Goal: Information Seeking & Learning: Learn about a topic

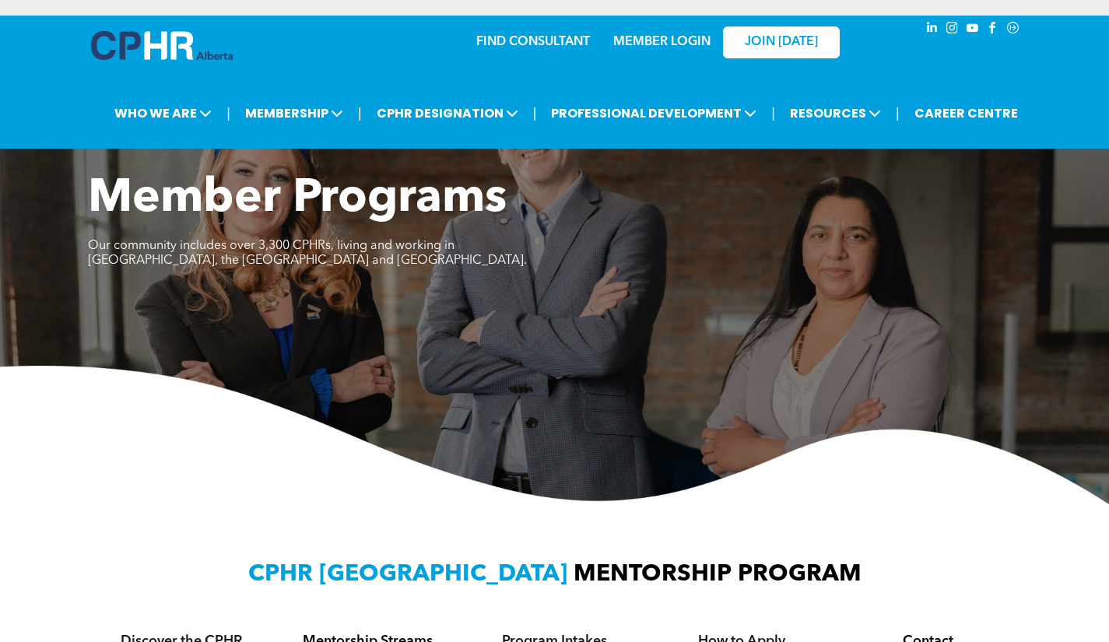
scroll to position [469, 0]
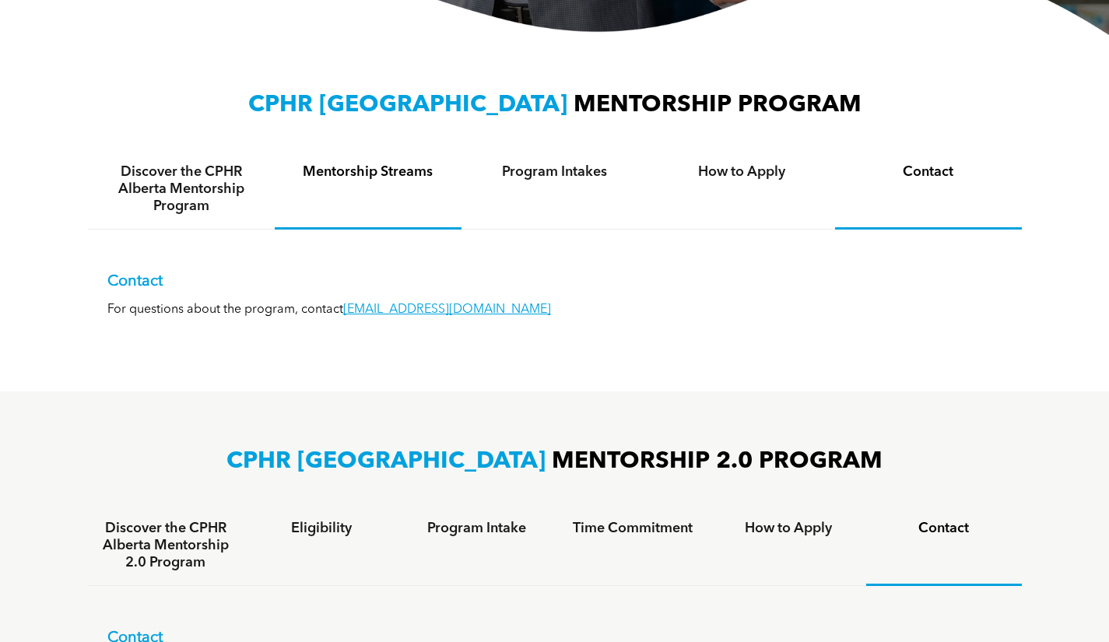
click at [92, 172] on div "Discover the CPHR Alberta Mentorship Program" at bounding box center [181, 189] width 187 height 80
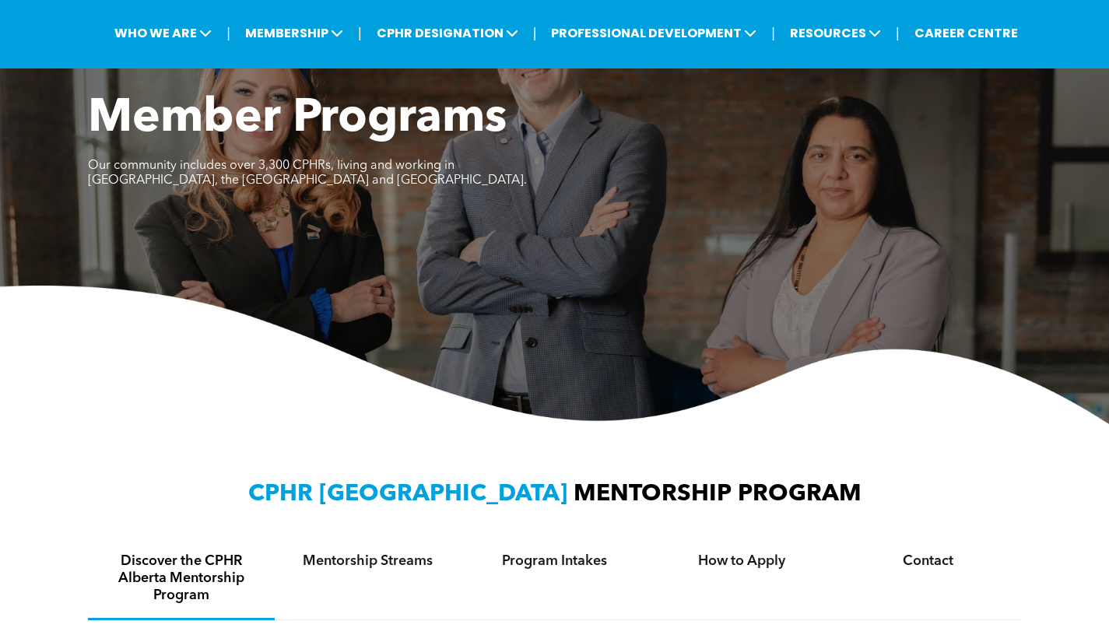
scroll to position [2, 0]
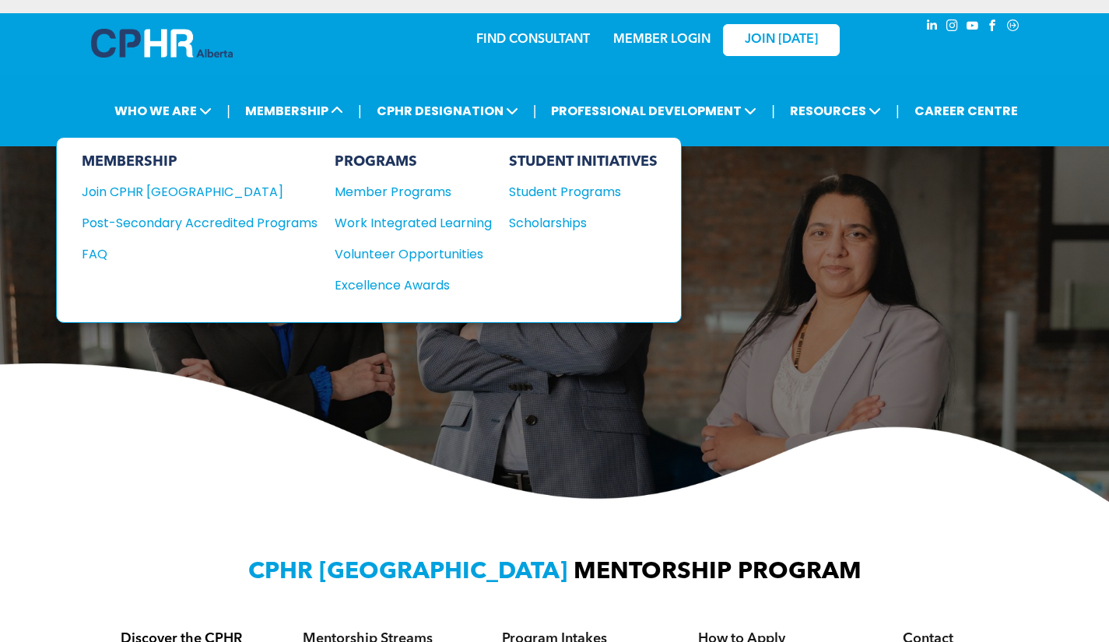
click at [402, 196] on div "Member Programs" at bounding box center [406, 191] width 142 height 19
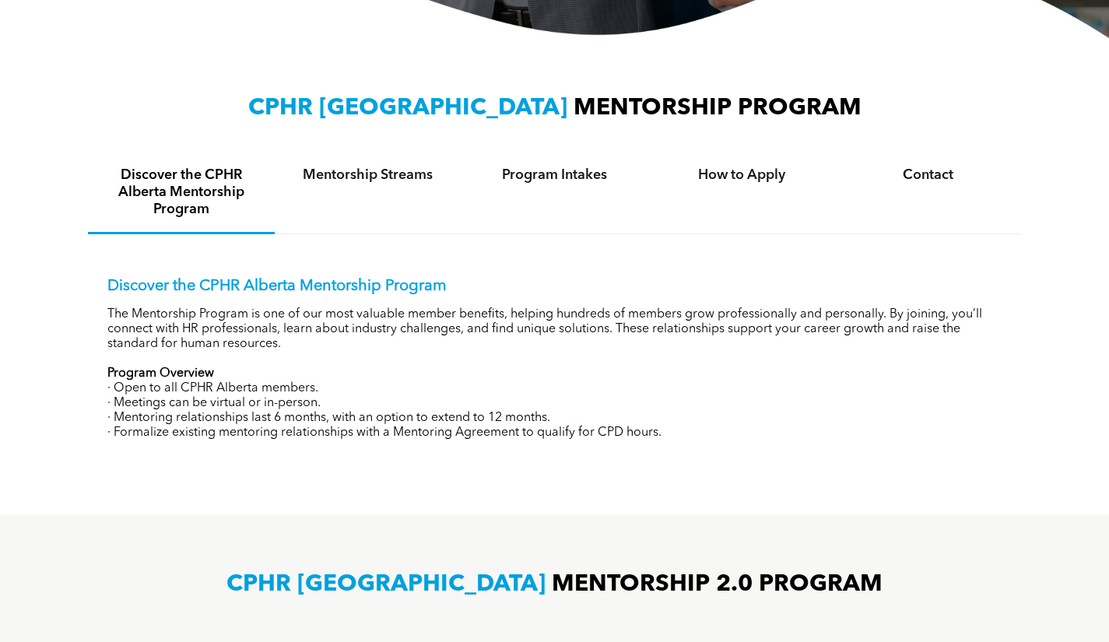
scroll to position [467, 0]
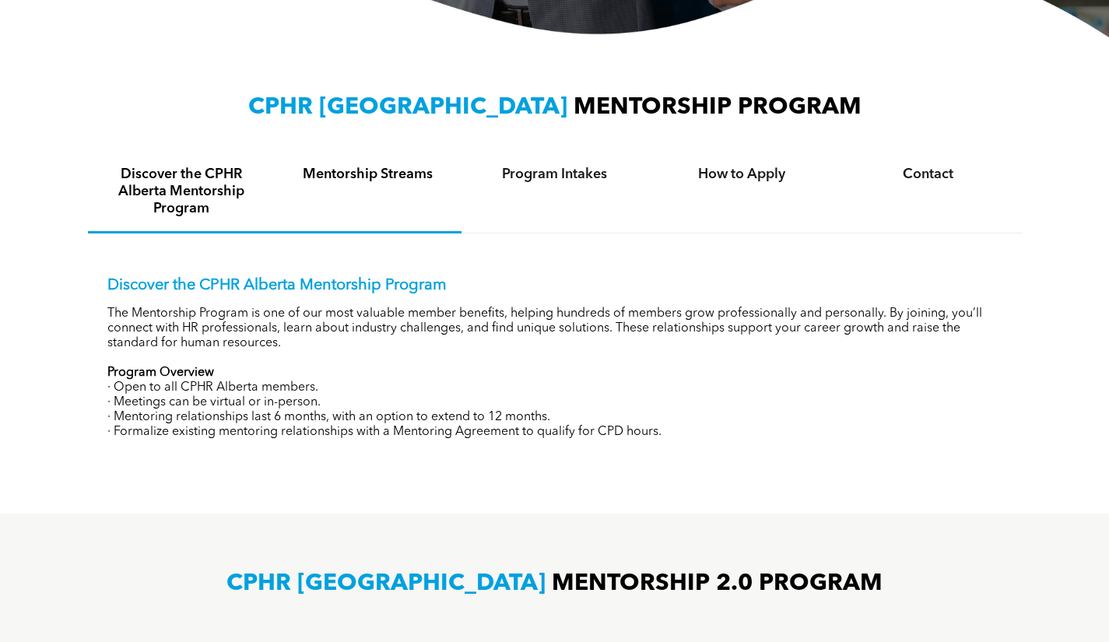
click at [402, 191] on div "Mentorship Streams" at bounding box center [368, 193] width 187 height 82
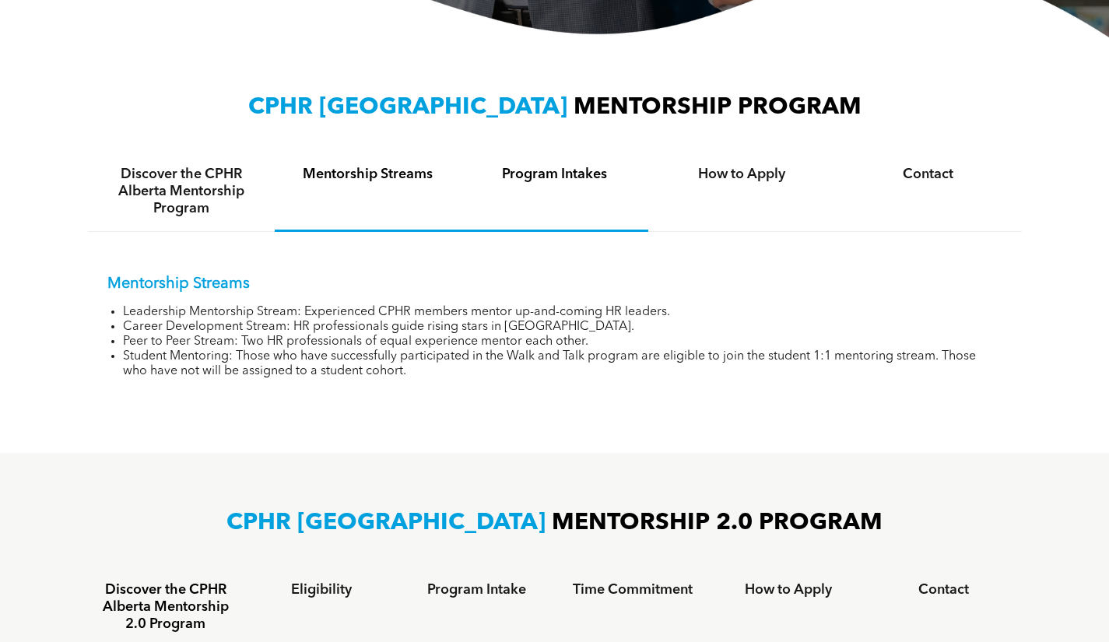
click at [503, 184] on div "Program Intakes" at bounding box center [555, 192] width 187 height 80
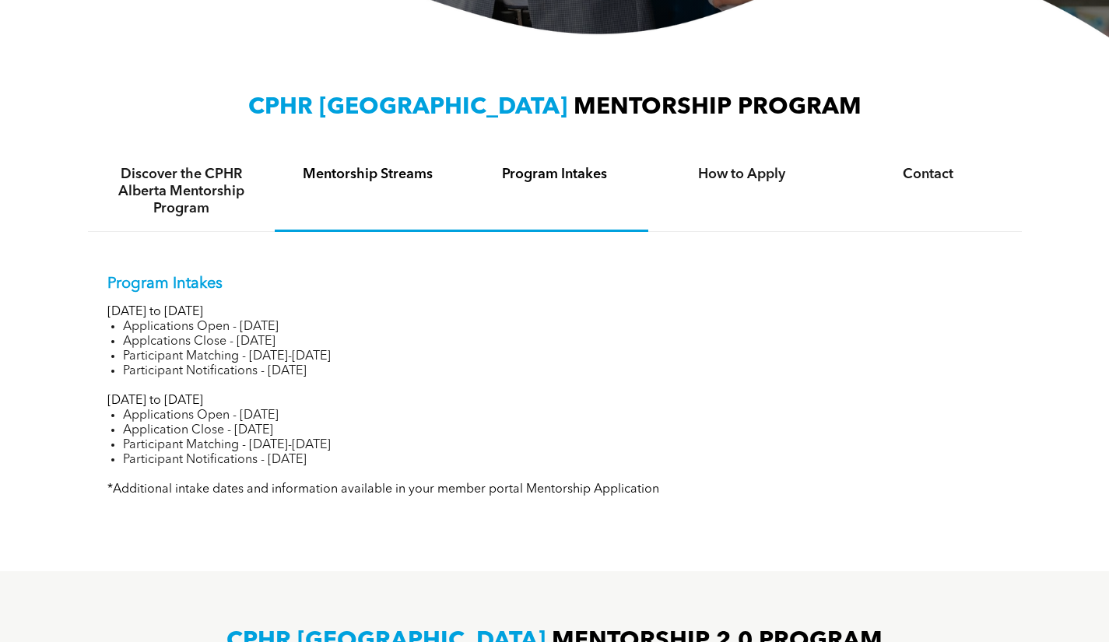
click at [398, 188] on div "Mentorship Streams" at bounding box center [368, 192] width 187 height 80
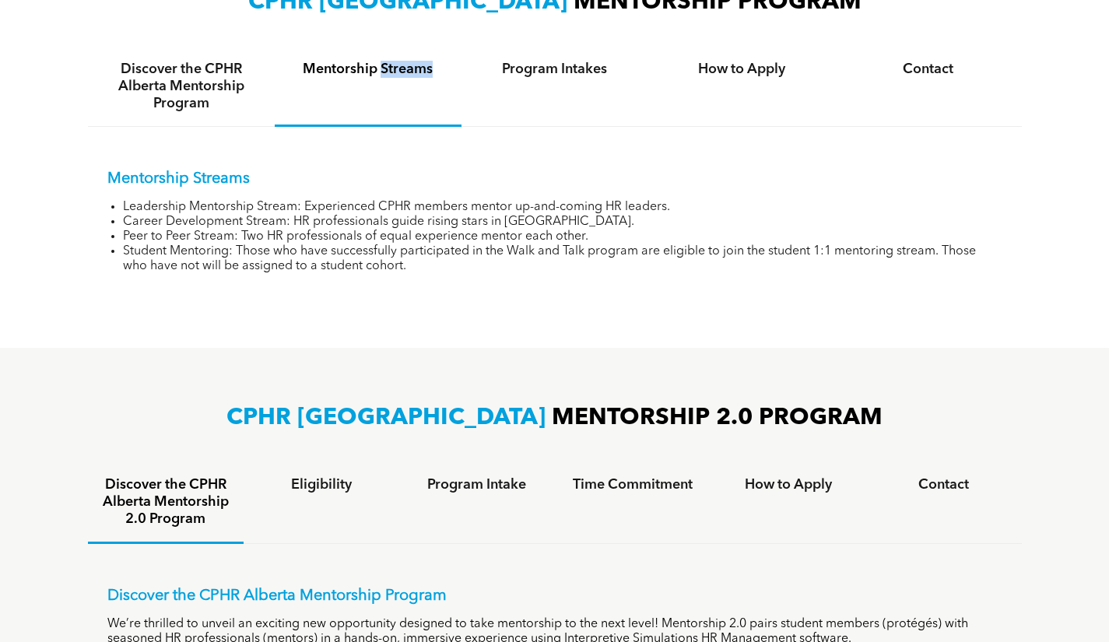
scroll to position [623, 0]
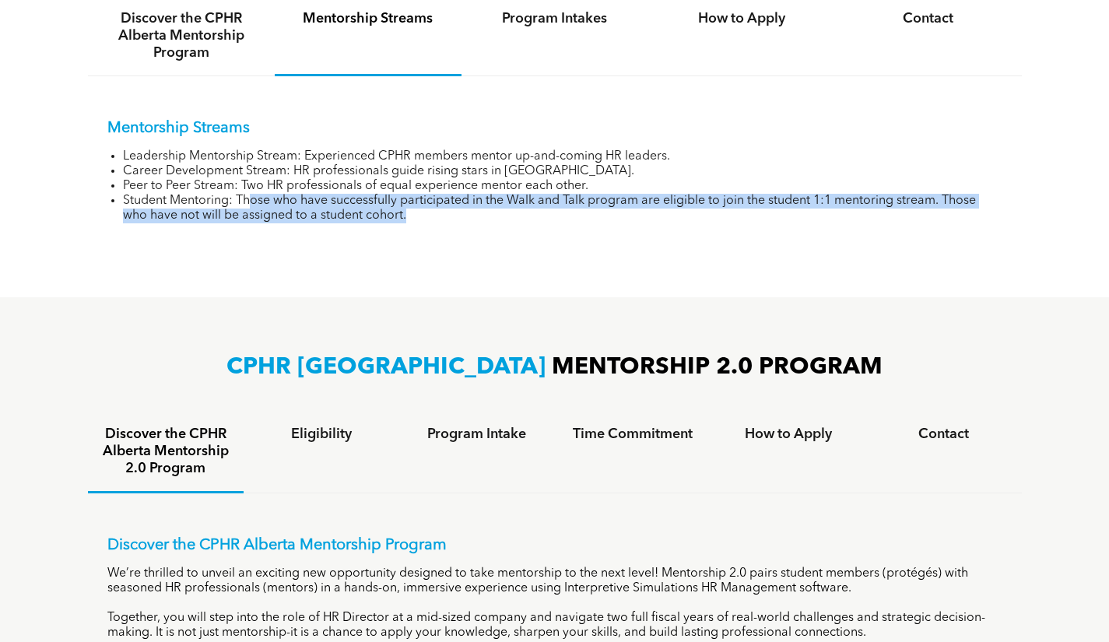
drag, startPoint x: 333, startPoint y: 204, endPoint x: 429, endPoint y: 218, distance: 96.8
click at [429, 218] on li "Student Mentoring: Those who have successfully participated in the Walk and Tal…" at bounding box center [563, 209] width 880 height 30
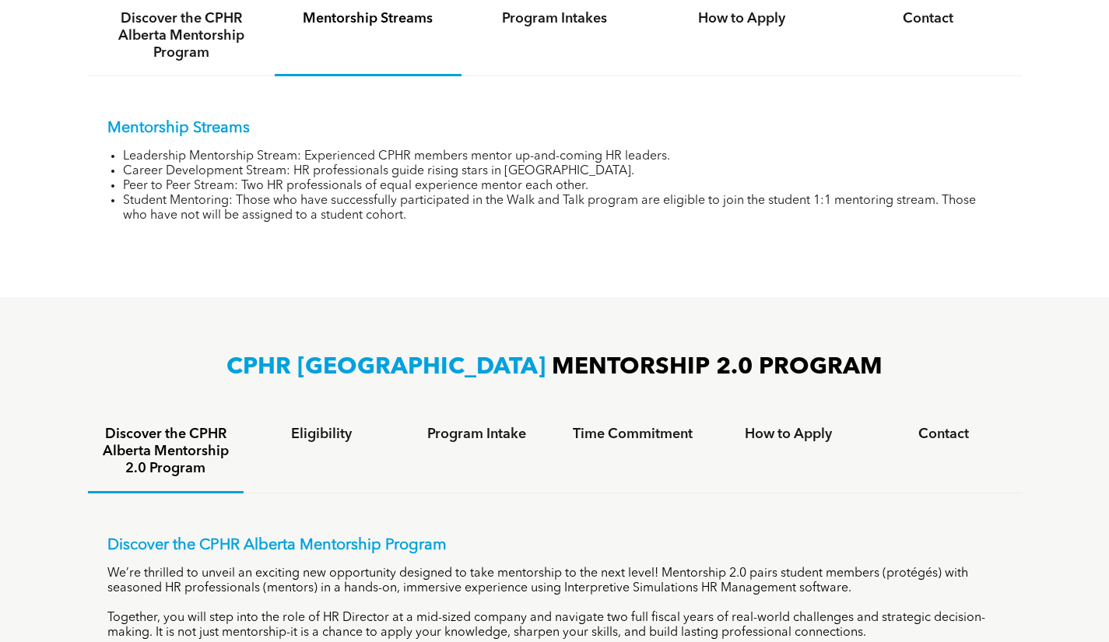
click at [429, 218] on li "Student Mentoring: Those who have successfully participated in the Walk and Tal…" at bounding box center [563, 209] width 880 height 30
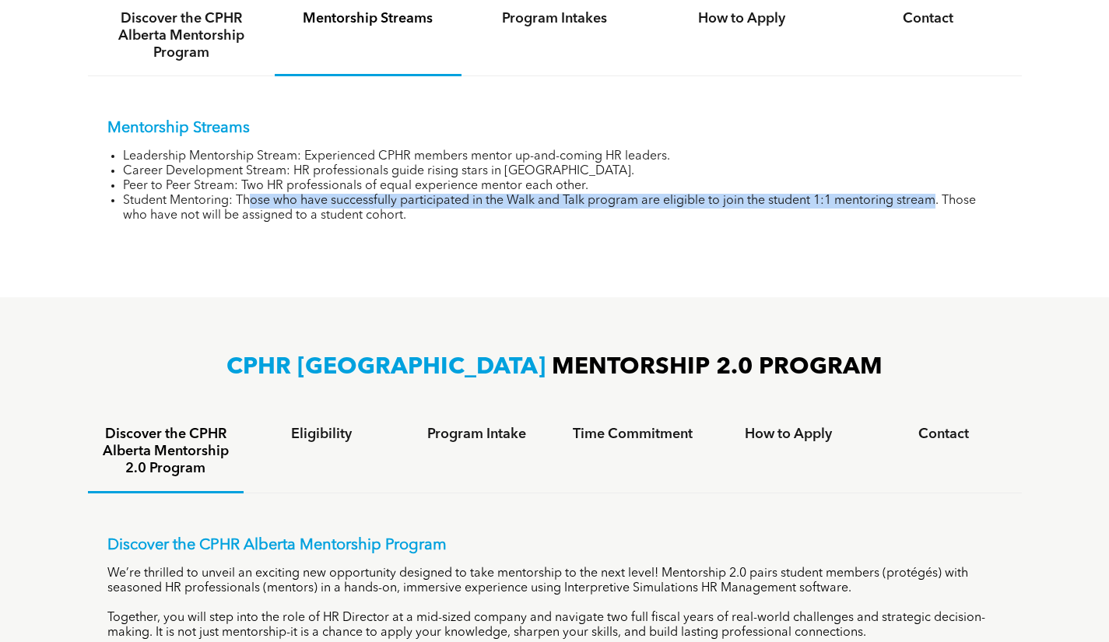
drag, startPoint x: 297, startPoint y: 201, endPoint x: 935, endPoint y: 203, distance: 637.6
click at [935, 203] on li "Student Mentoring: Those who have successfully participated in the Walk and Tal…" at bounding box center [563, 209] width 880 height 30
drag, startPoint x: 939, startPoint y: 202, endPoint x: 237, endPoint y: 202, distance: 701.4
click at [237, 202] on li "Student Mentoring: Those who have successfully participated in the Walk and Tal…" at bounding box center [563, 209] width 880 height 30
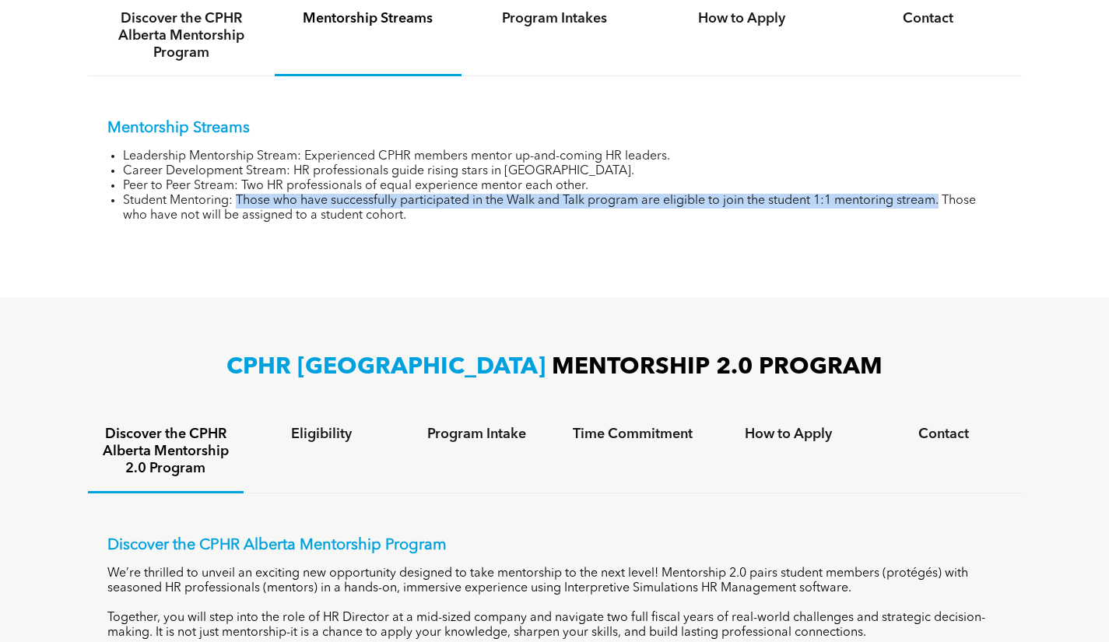
copy li "Those who have successfully participated in the Walk and Talk program are eligi…"
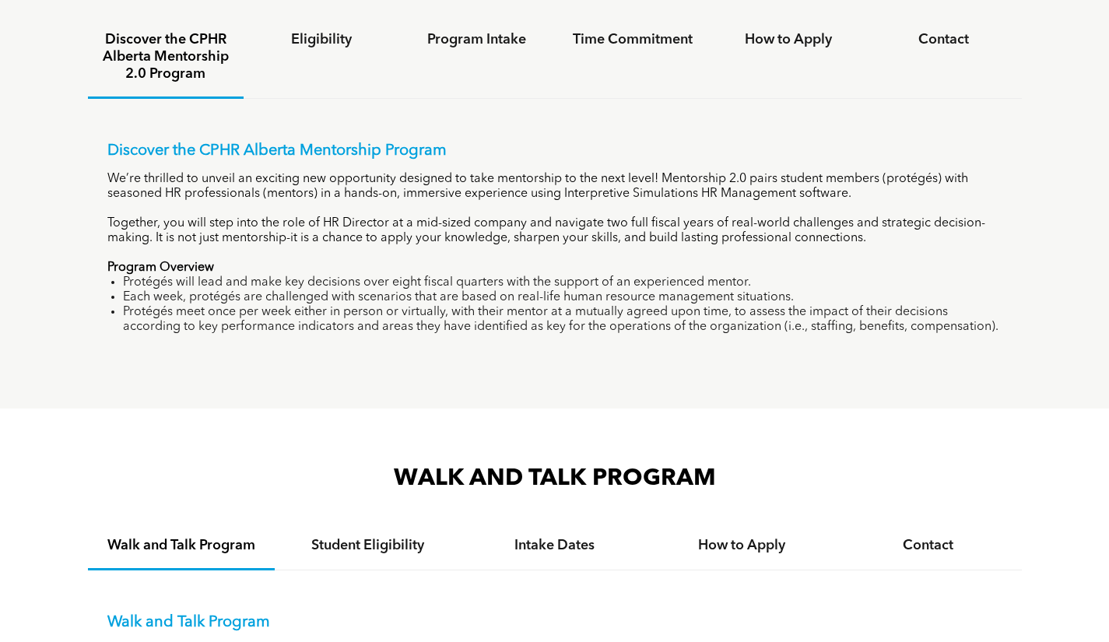
scroll to position [934, 0]
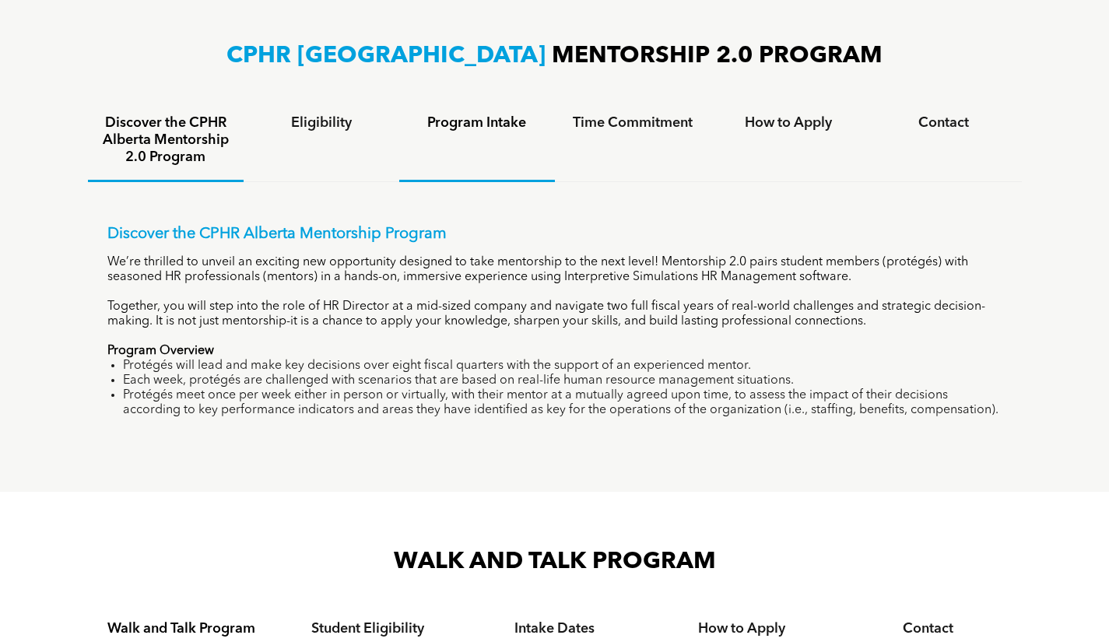
click at [445, 132] on div "Program Intake" at bounding box center [477, 141] width 156 height 82
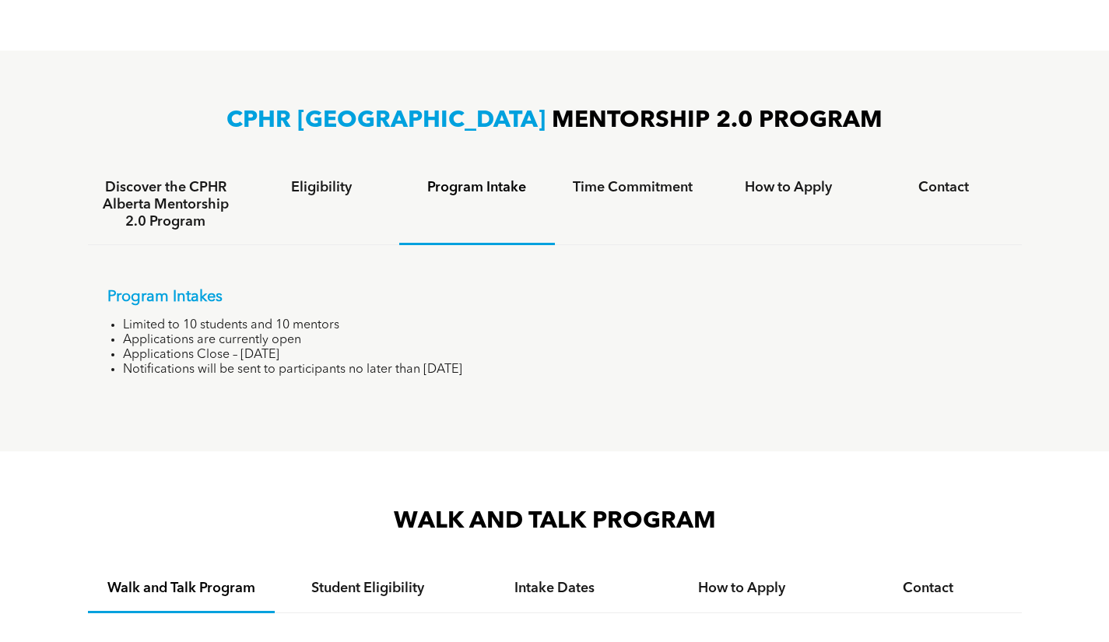
scroll to position [926, 0]
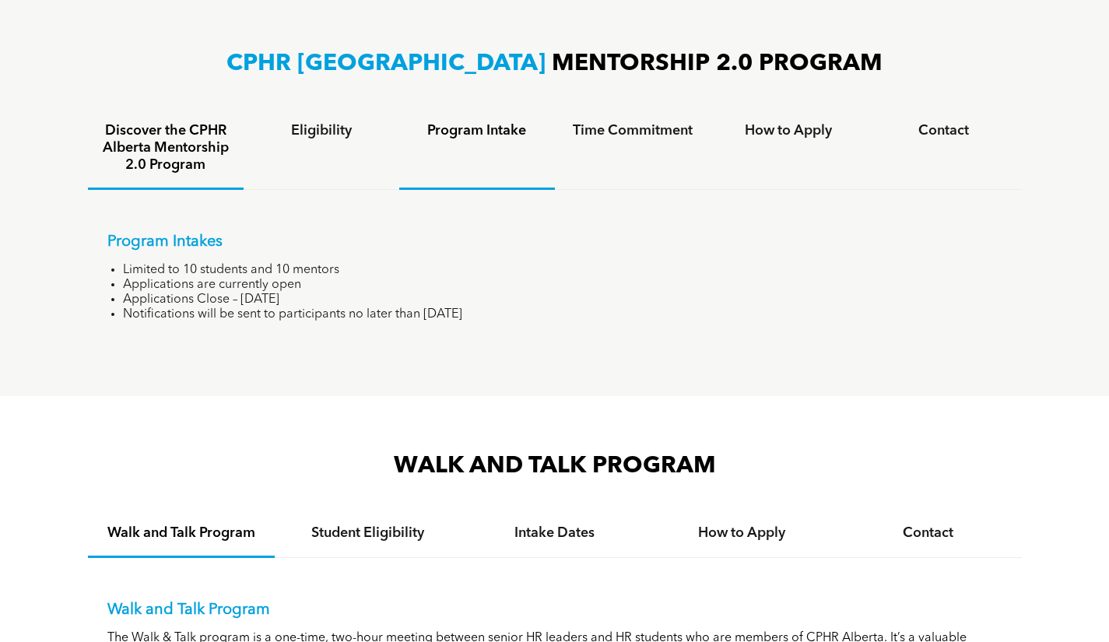
click at [188, 143] on h4 "Discover the CPHR Alberta Mentorship 2.0 Program" at bounding box center [166, 147] width 128 height 51
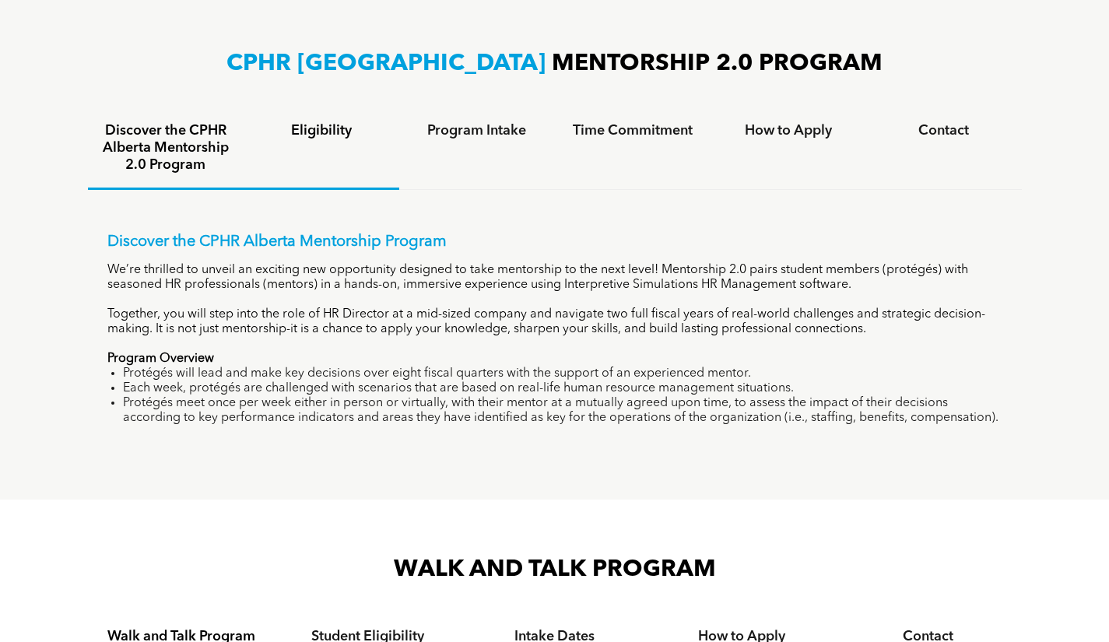
click at [337, 149] on div "Eligibility" at bounding box center [322, 149] width 156 height 82
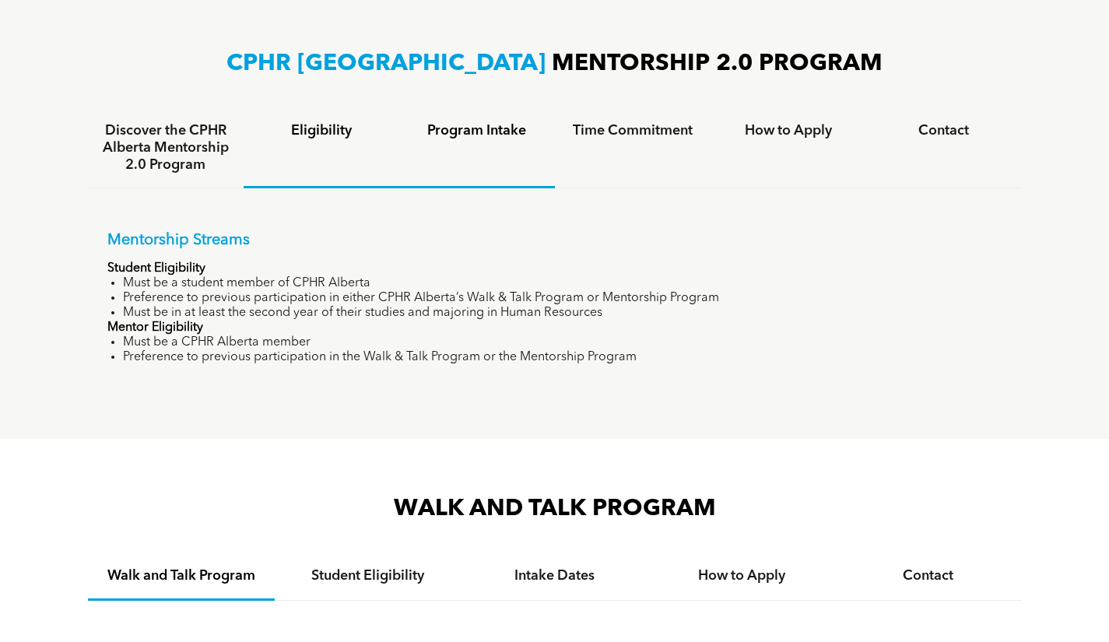
click at [466, 136] on h4 "Program Intake" at bounding box center [477, 130] width 128 height 17
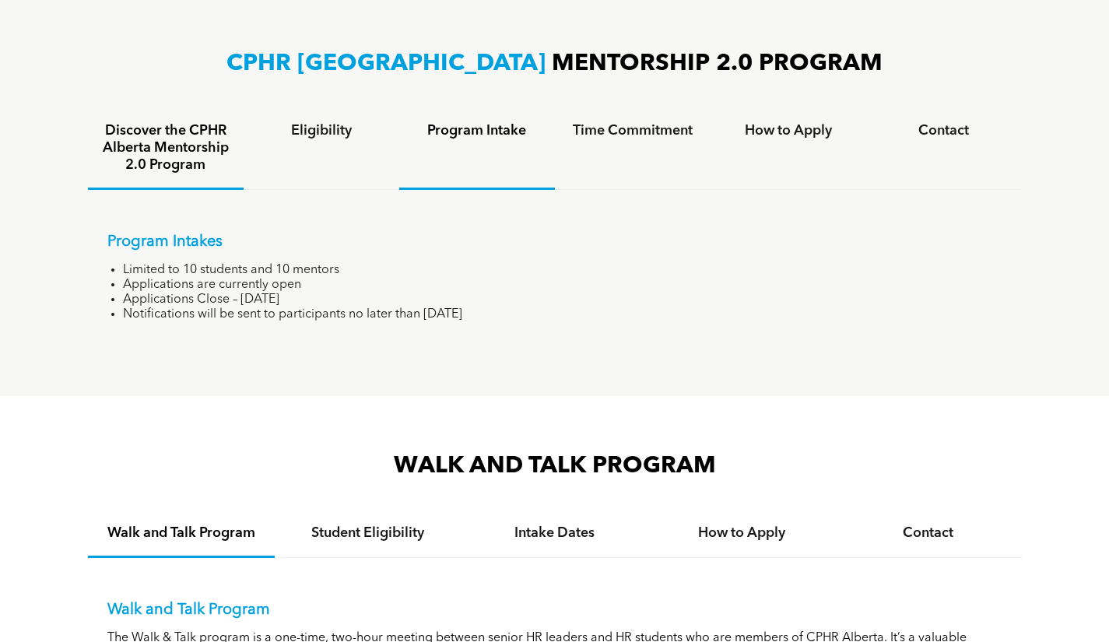
click at [181, 132] on h4 "Discover the CPHR Alberta Mentorship 2.0 Program" at bounding box center [166, 147] width 128 height 51
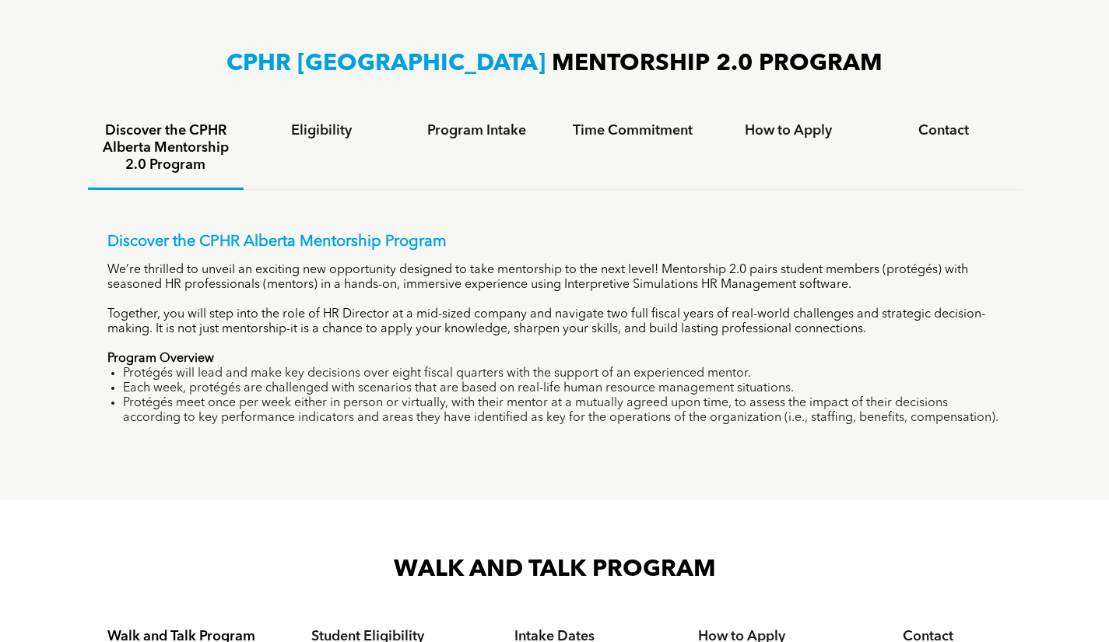
drag, startPoint x: 663, startPoint y: 269, endPoint x: 980, endPoint y: 431, distance: 356.2
click at [980, 431] on div "Discover the CPHR Alberta Mentorship Program We’re thrilled to unveil an exciti…" at bounding box center [555, 317] width 934 height 255
copy div "Mentorship 2.0 pairs student members (protégés) with seasoned HR professionals …"
click at [359, 156] on div "Eligibility" at bounding box center [322, 149] width 156 height 82
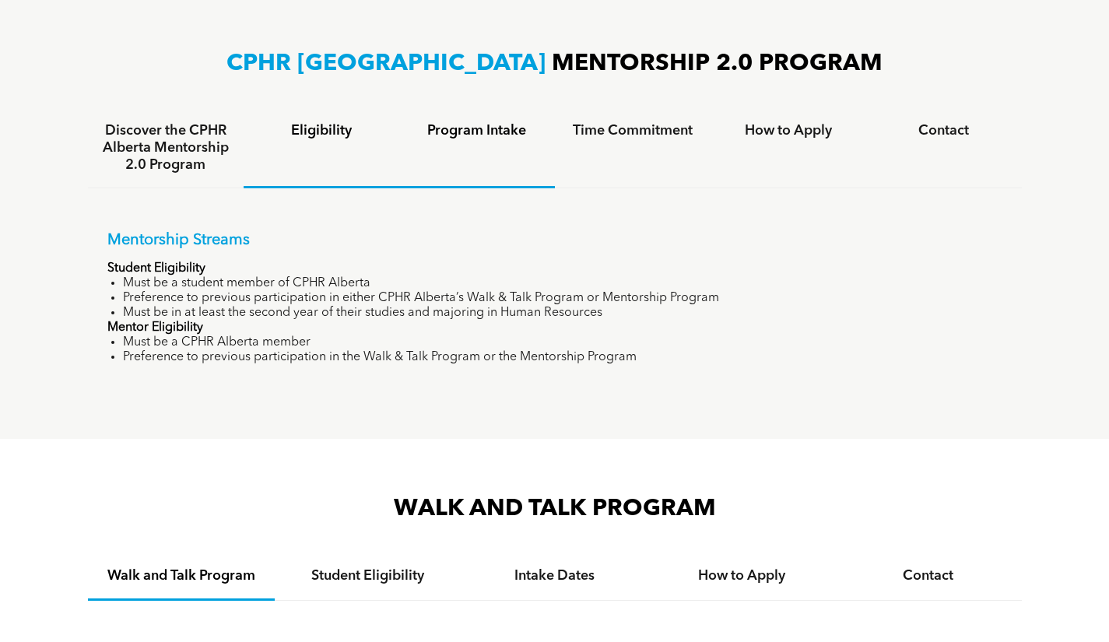
click at [480, 139] on div "Program Intake" at bounding box center [477, 148] width 156 height 80
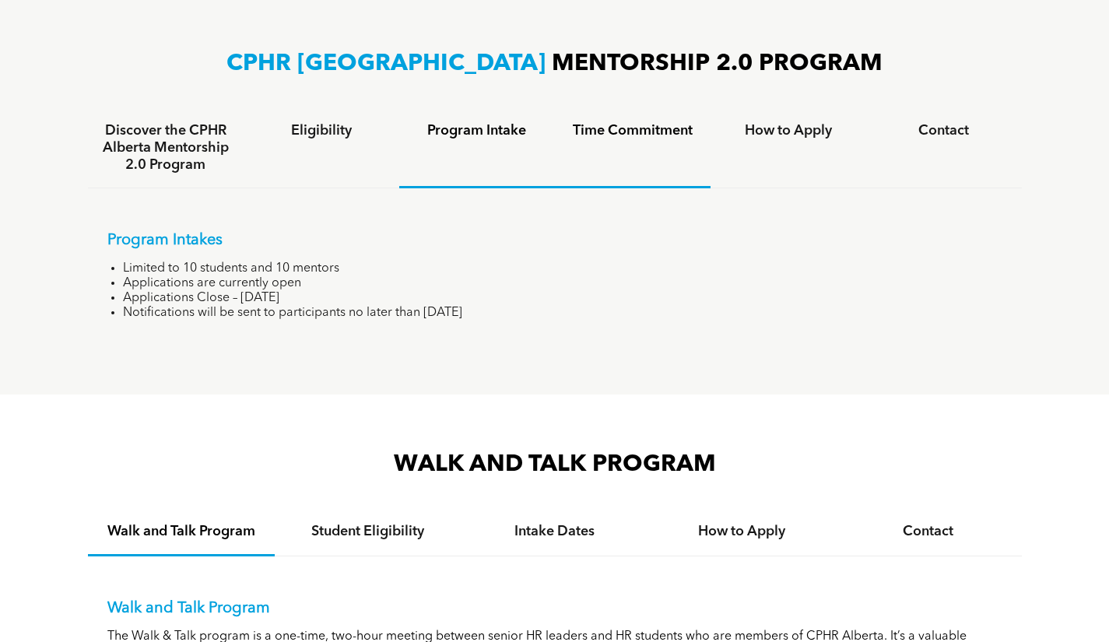
click at [701, 139] on div "Time Commitment" at bounding box center [633, 148] width 156 height 80
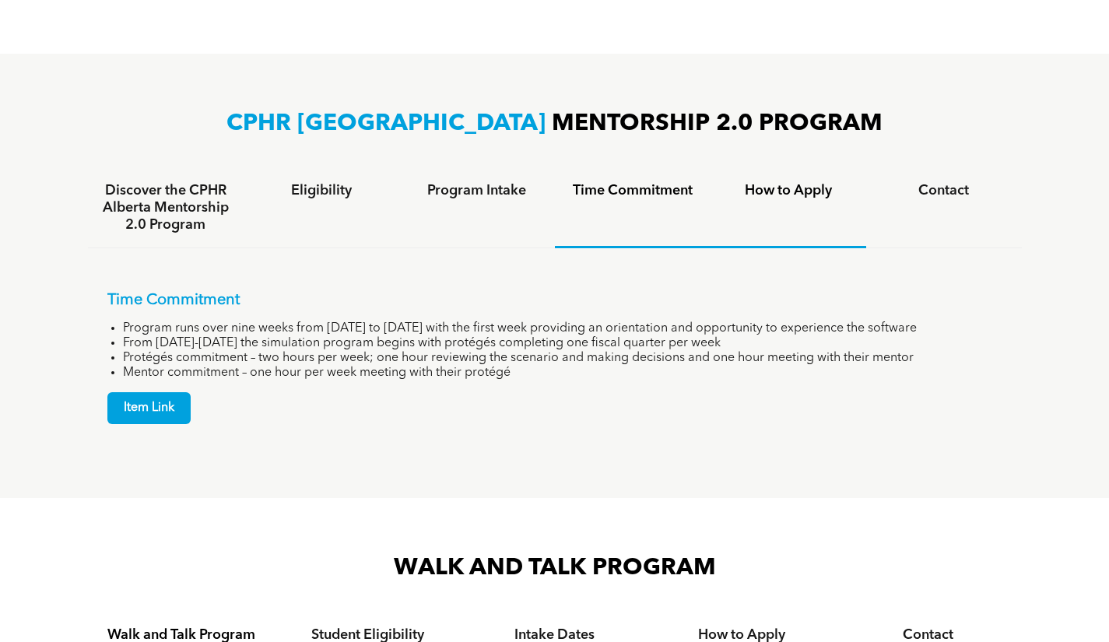
scroll to position [849, 0]
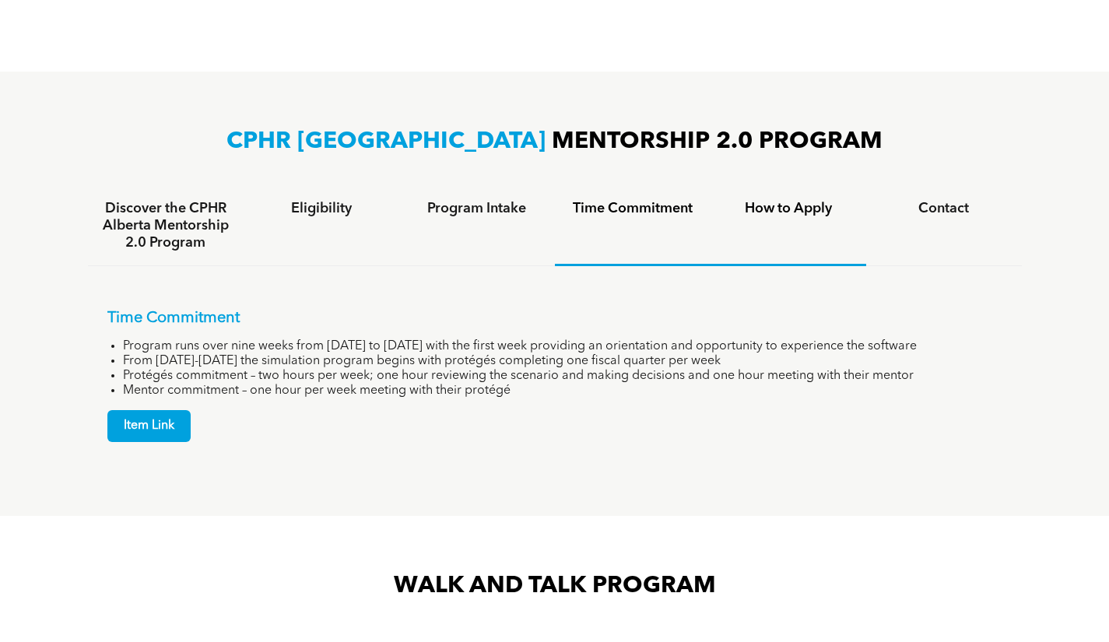
click at [766, 222] on div "How to Apply" at bounding box center [789, 226] width 156 height 80
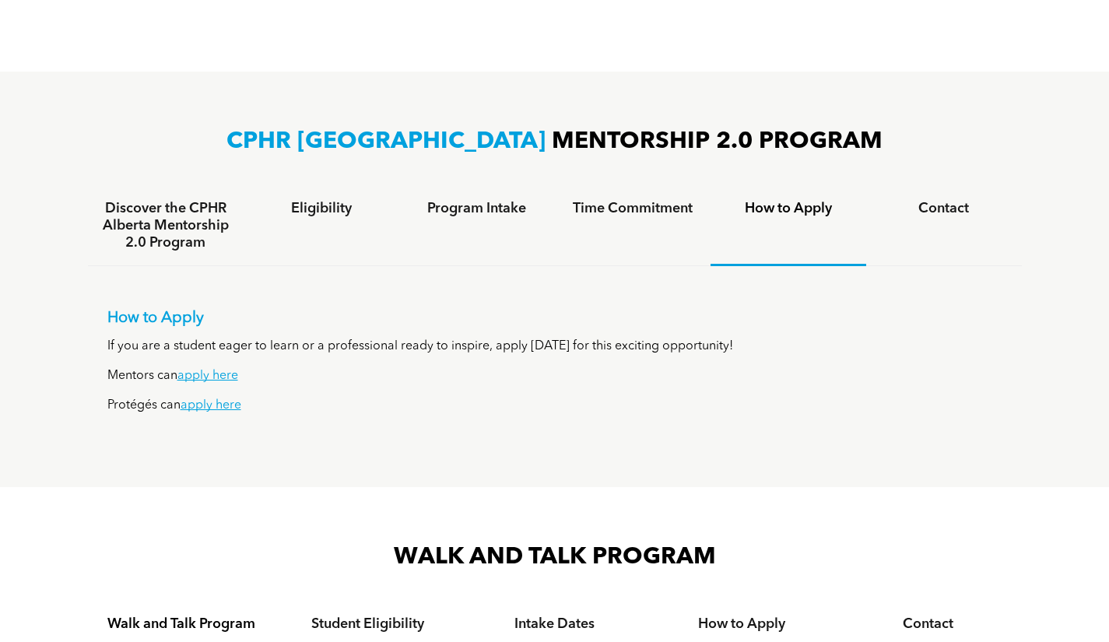
click at [207, 381] on link "apply here" at bounding box center [208, 376] width 61 height 12
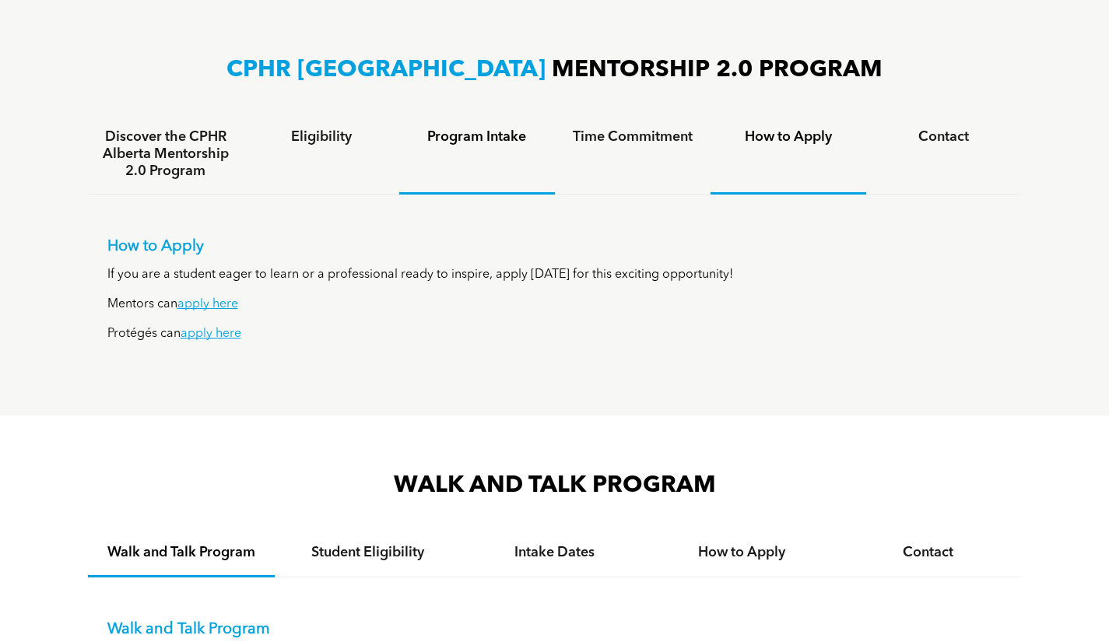
scroll to position [1160, 0]
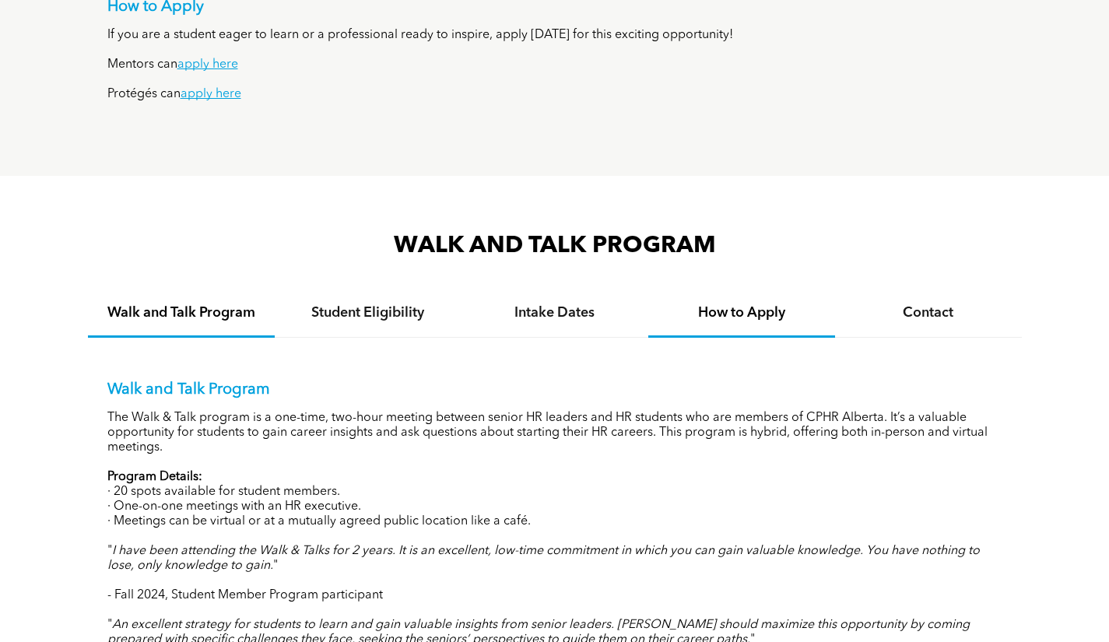
click at [750, 327] on div "How to Apply" at bounding box center [742, 313] width 187 height 47
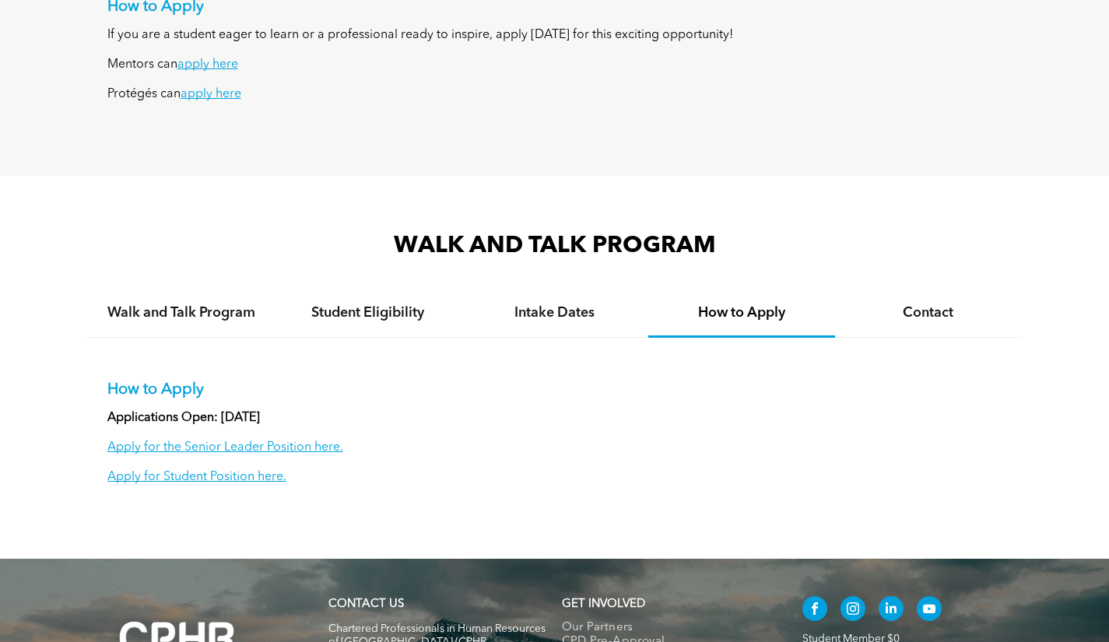
click at [253, 450] on link "Apply for the Senior Leader Position here." at bounding box center [225, 447] width 236 height 12
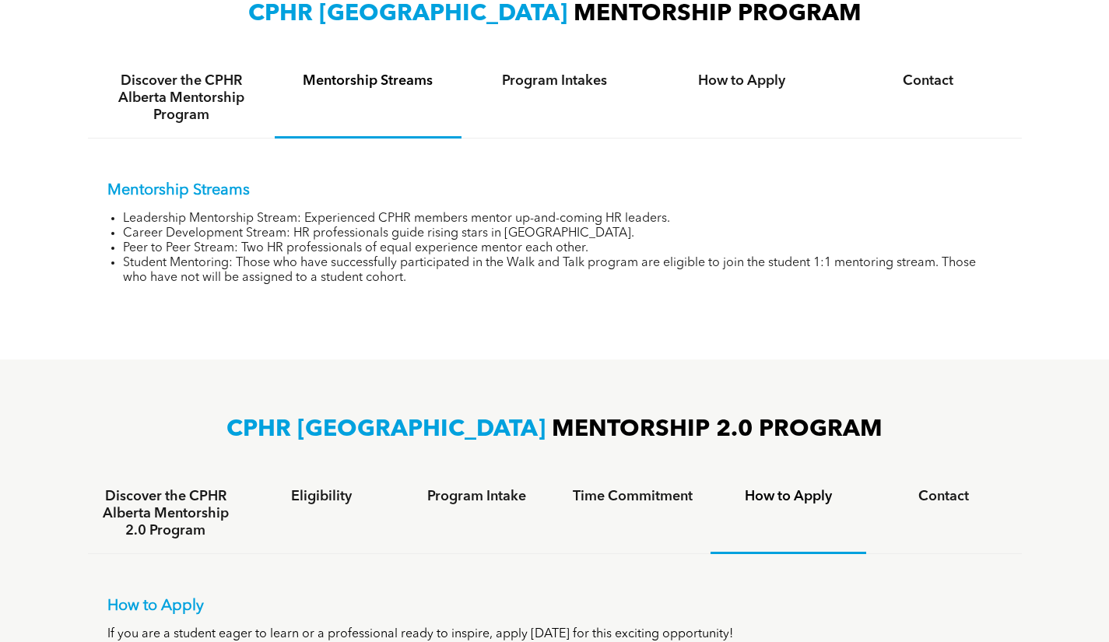
scroll to position [537, 0]
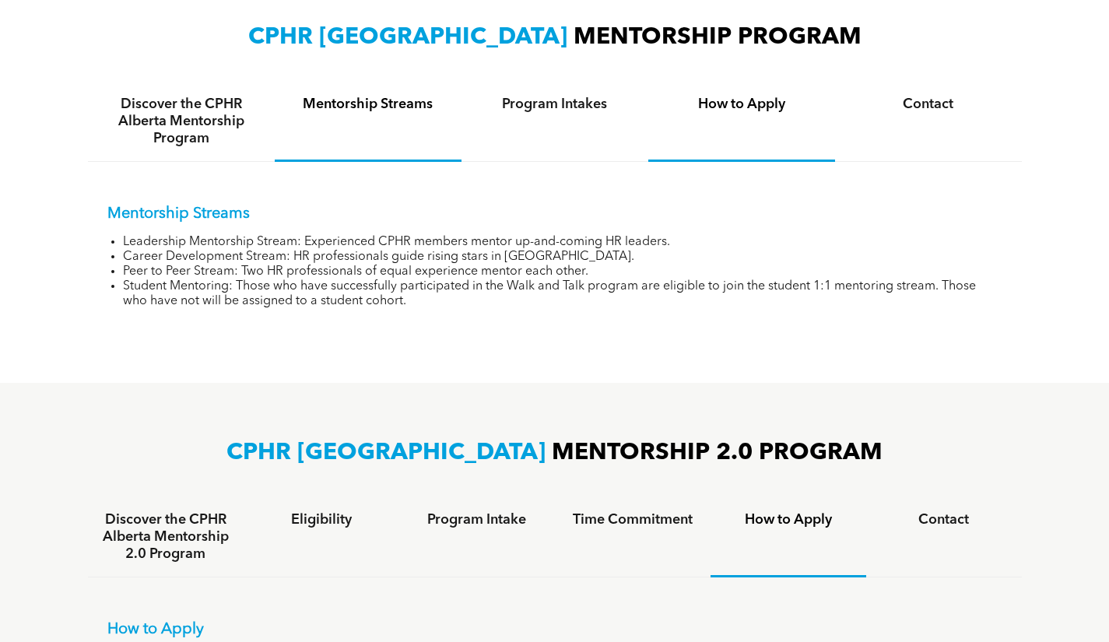
click at [735, 116] on div "How to Apply" at bounding box center [742, 122] width 187 height 80
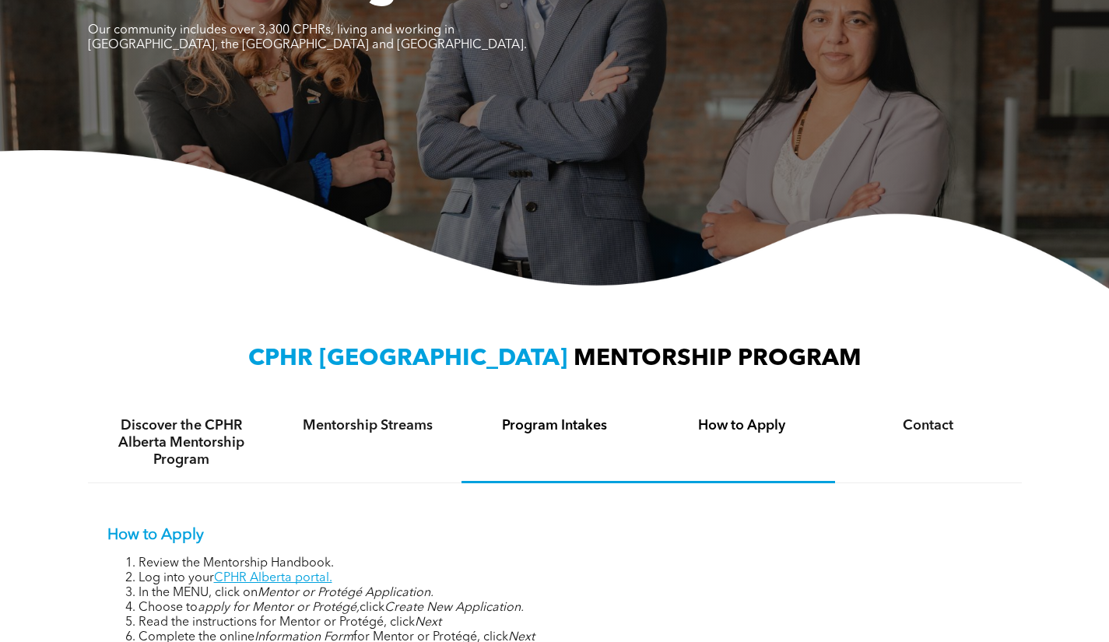
scroll to position [0, 0]
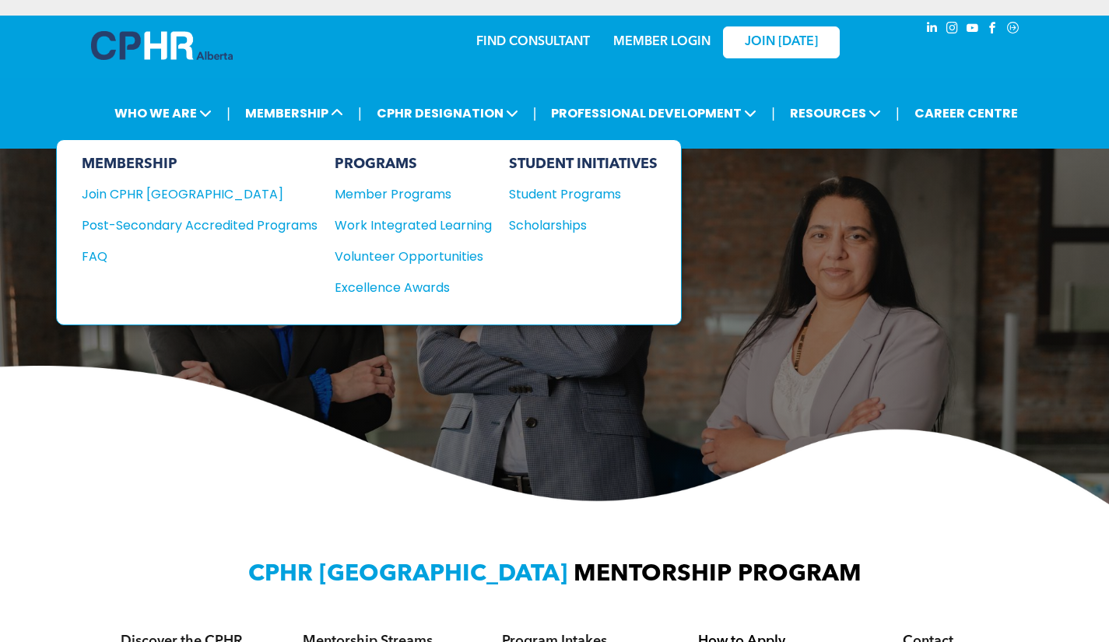
click at [403, 223] on div "Work Integrated Learning" at bounding box center [406, 225] width 142 height 19
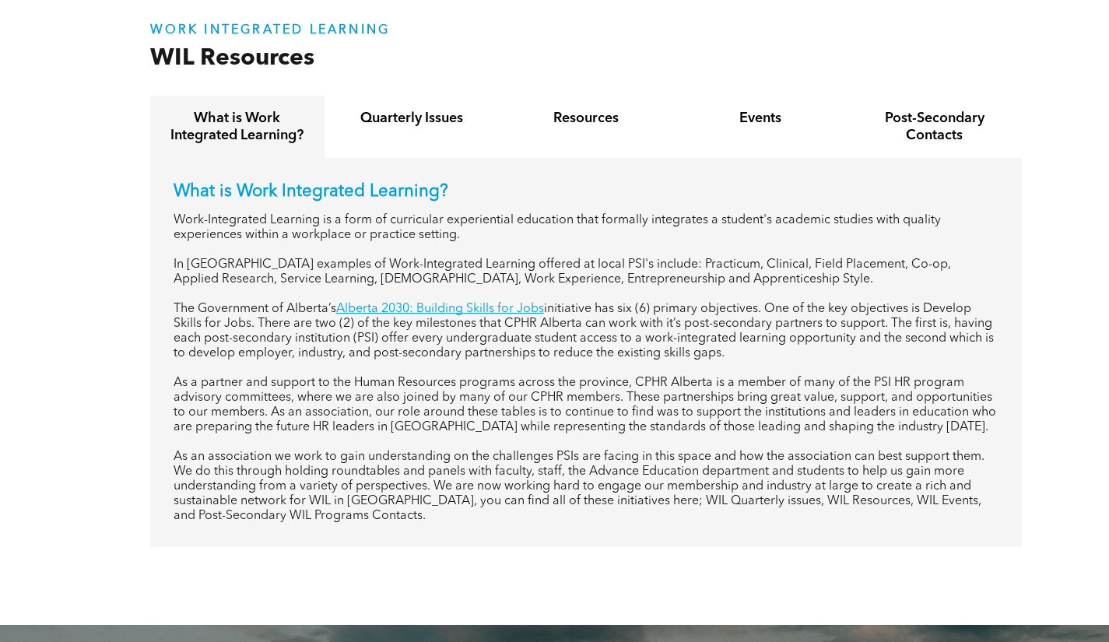
scroll to position [623, 0]
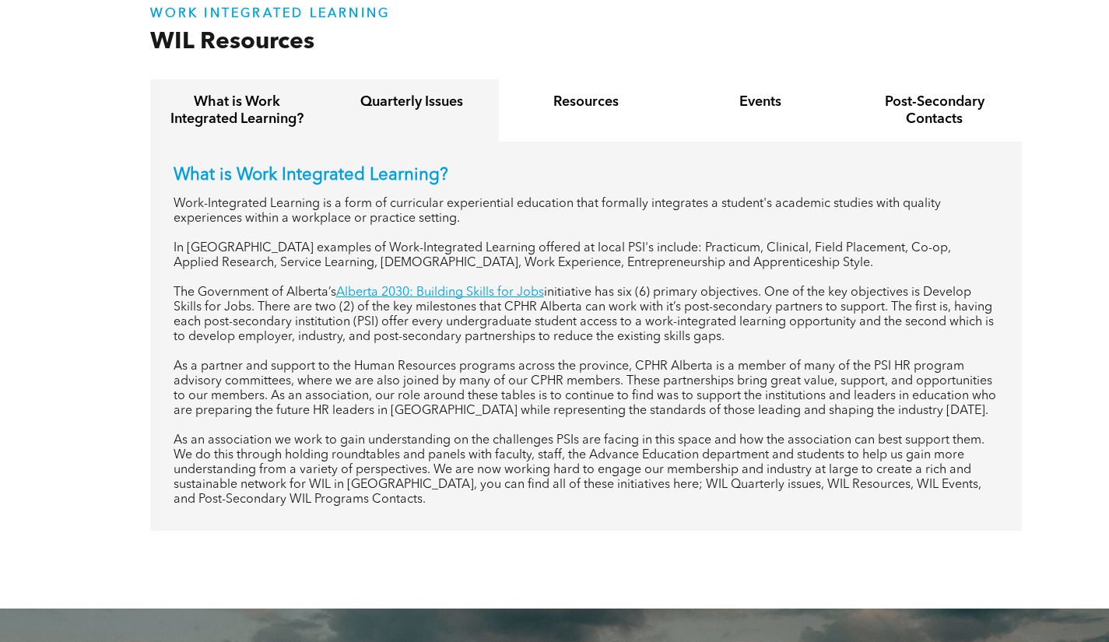
click at [413, 117] on div "Quarterly Issues" at bounding box center [412, 110] width 174 height 62
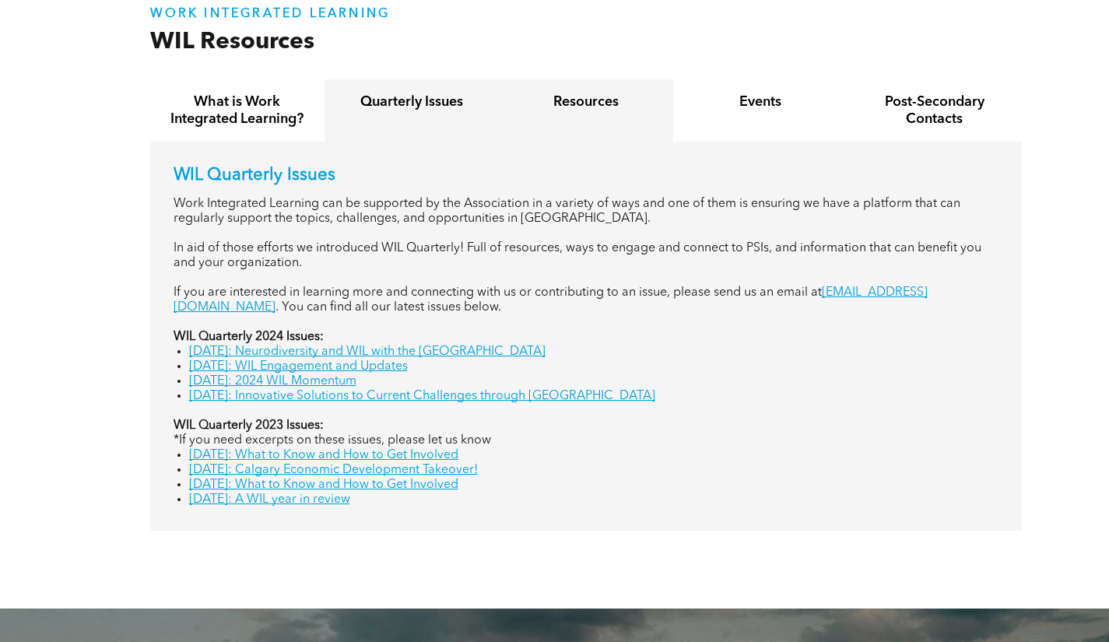
click at [576, 100] on h4 "Resources" at bounding box center [586, 101] width 146 height 17
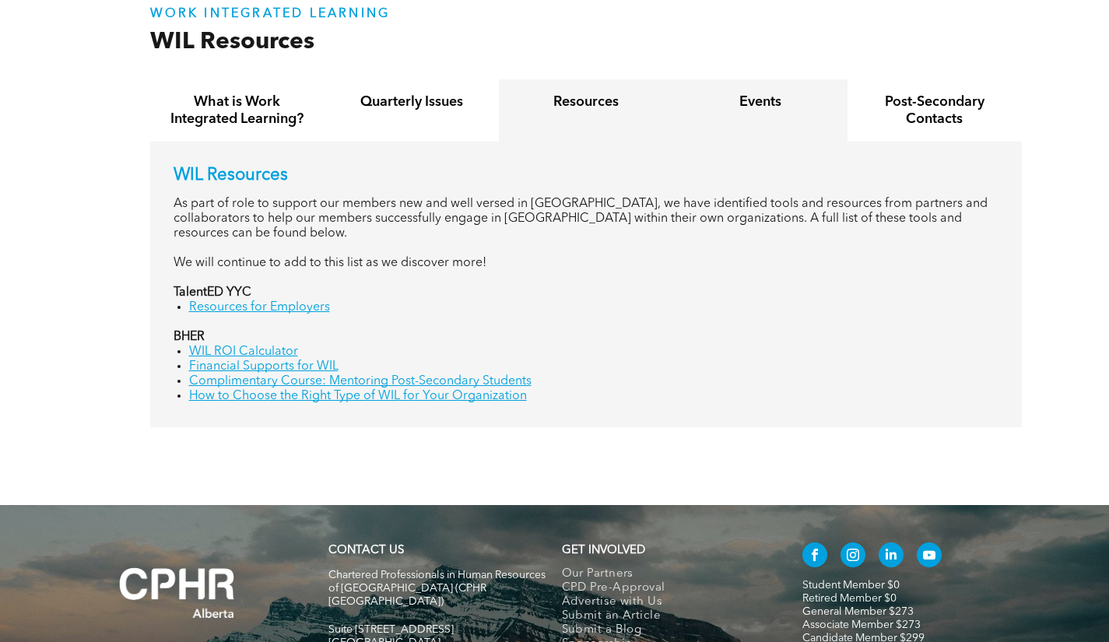
click at [758, 122] on div "Events" at bounding box center [760, 110] width 174 height 62
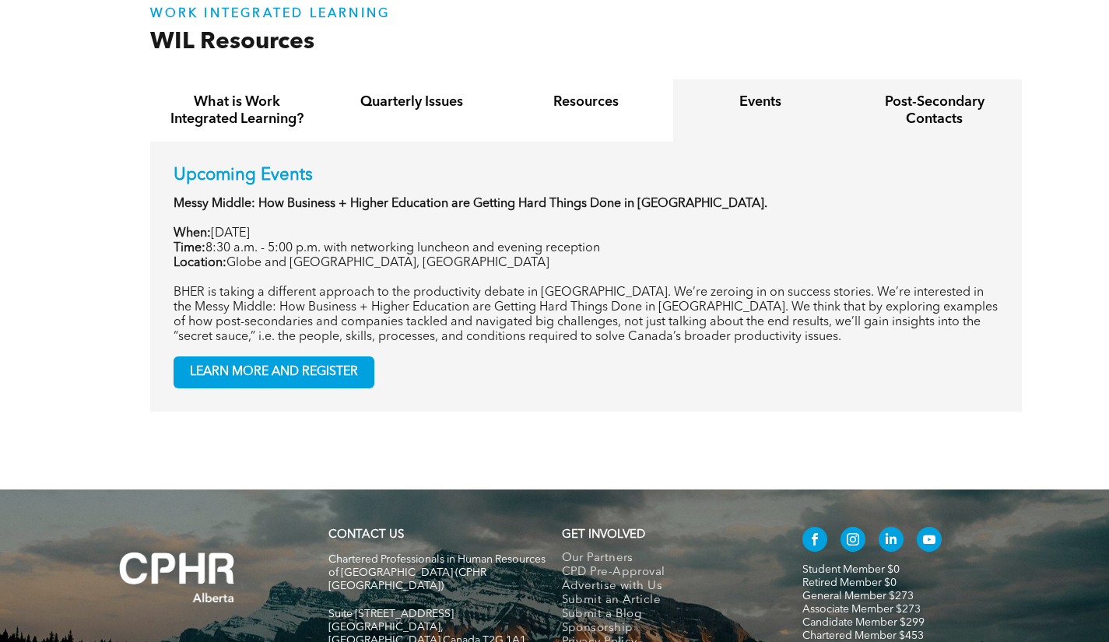
click at [941, 118] on h4 "Post-Secondary Contacts" at bounding box center [935, 110] width 146 height 34
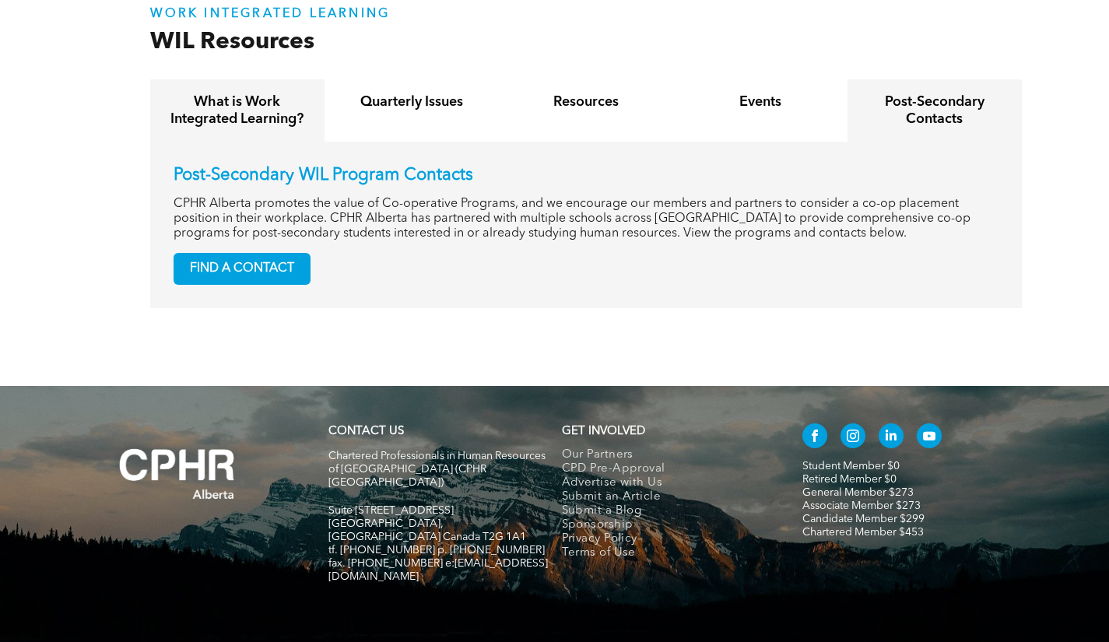
click at [314, 103] on div "What is Work Integrated Learning?" at bounding box center [237, 110] width 174 height 62
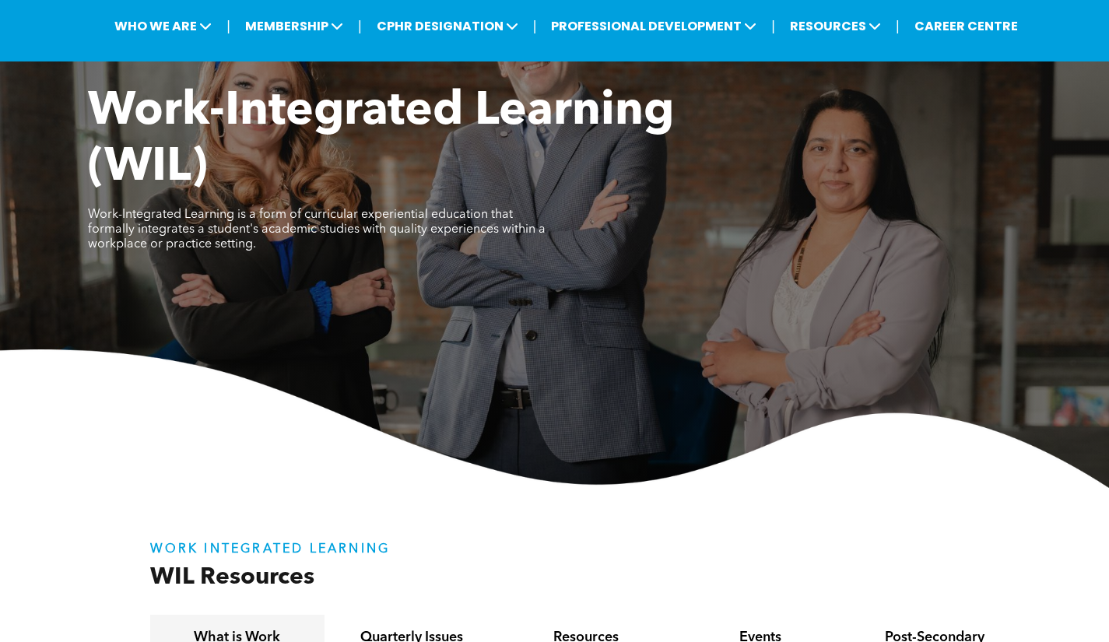
scroll to position [0, 0]
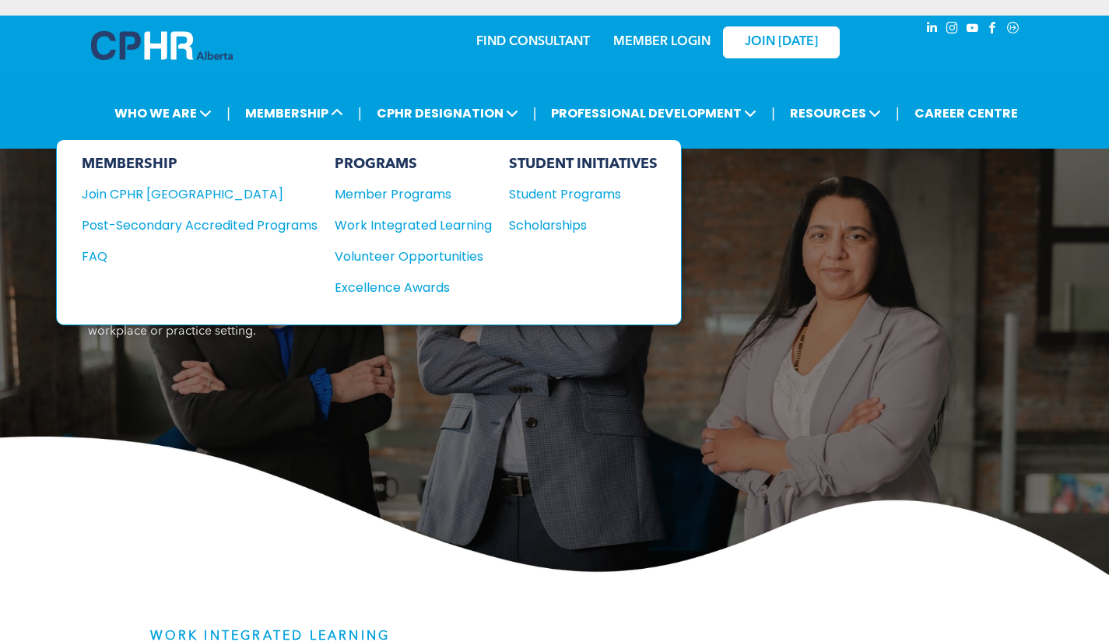
click at [399, 256] on div "Volunteer Opportunities" at bounding box center [406, 256] width 142 height 19
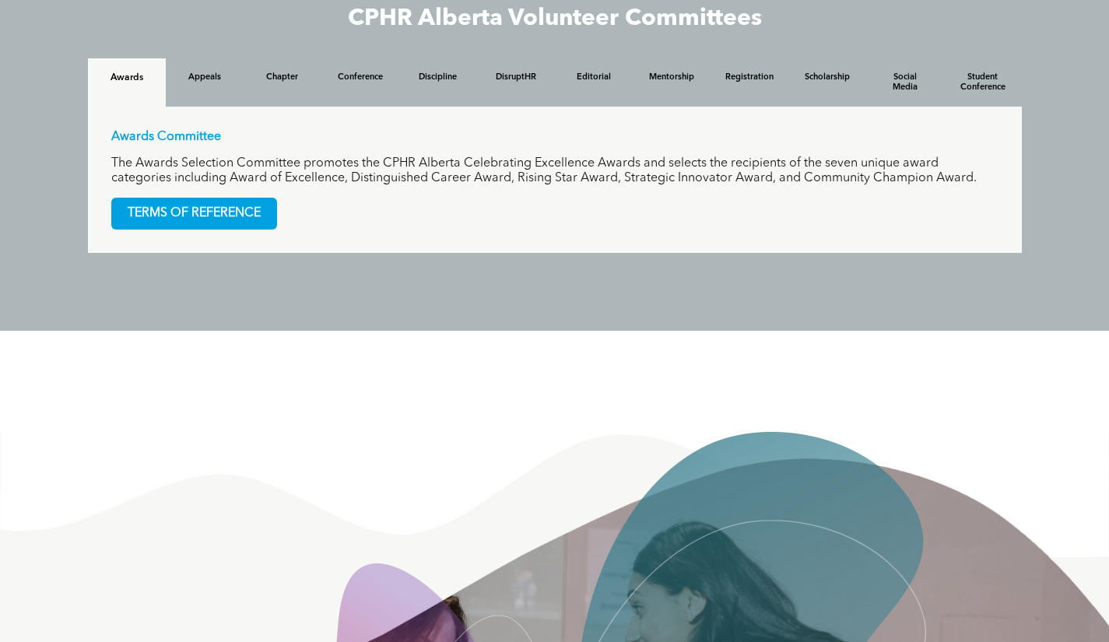
scroll to position [1557, 0]
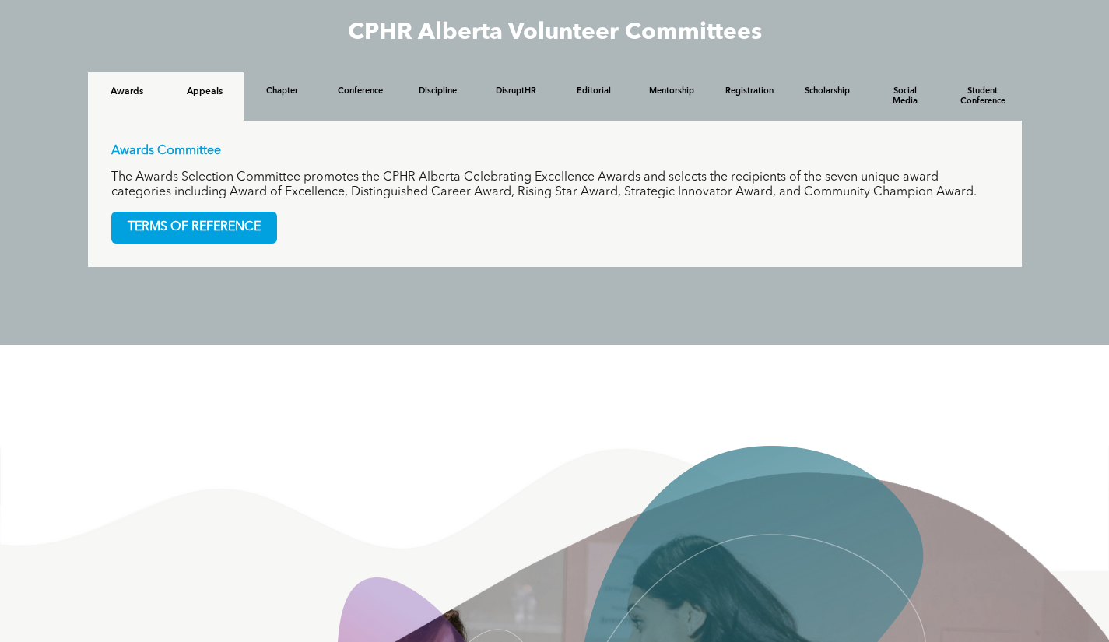
click at [211, 92] on h4 "Appeals" at bounding box center [205, 91] width 50 height 11
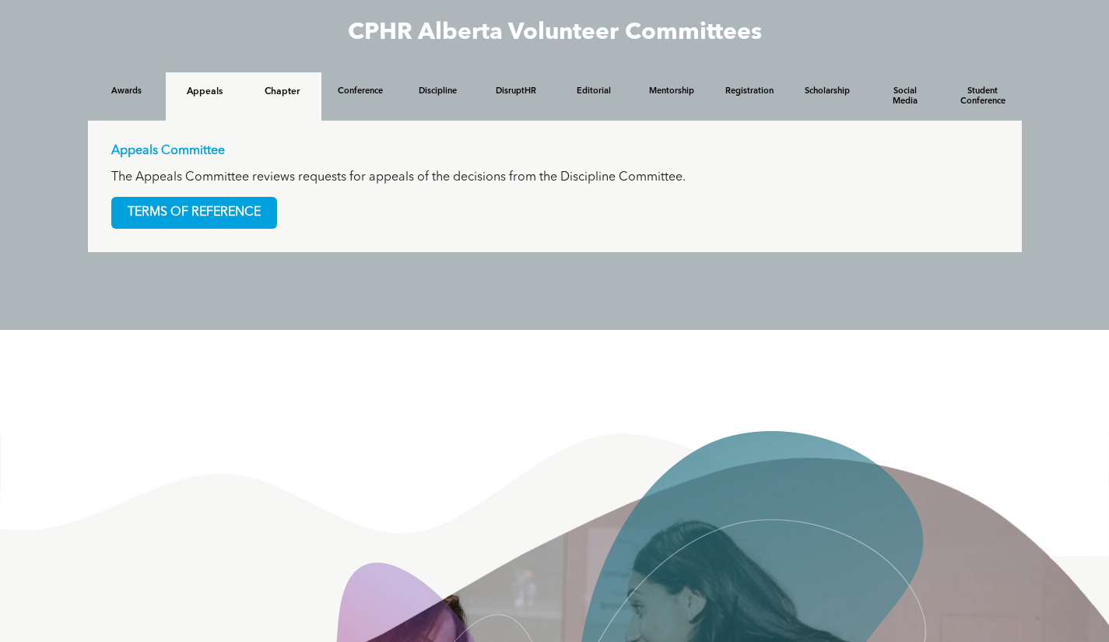
click at [272, 92] on h4 "Chapter" at bounding box center [283, 91] width 50 height 11
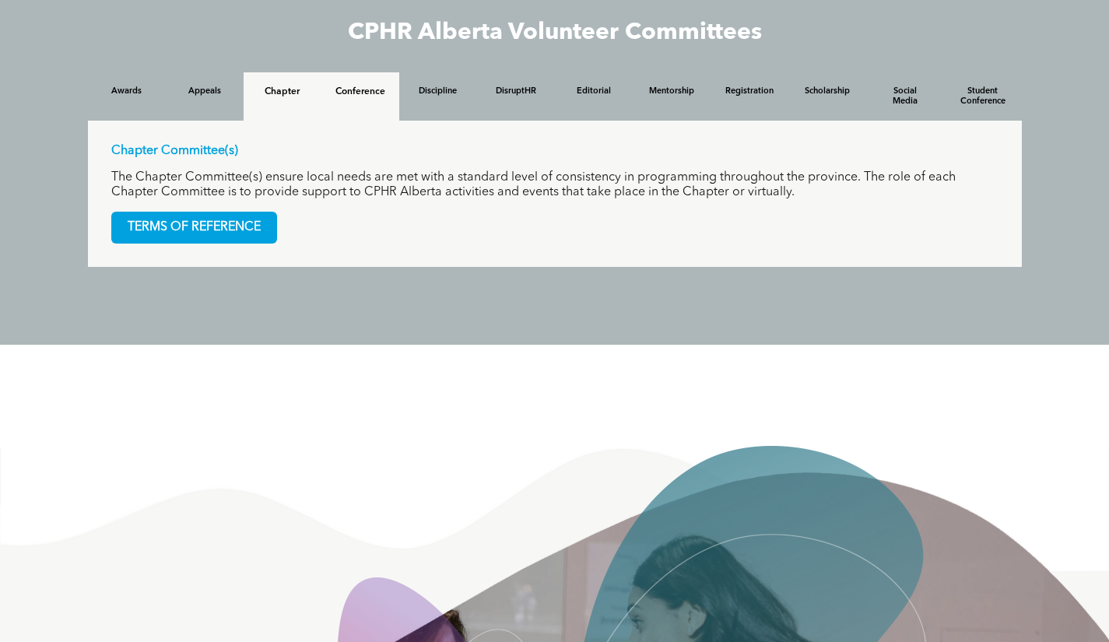
click at [341, 93] on h4 "Conference" at bounding box center [361, 91] width 50 height 11
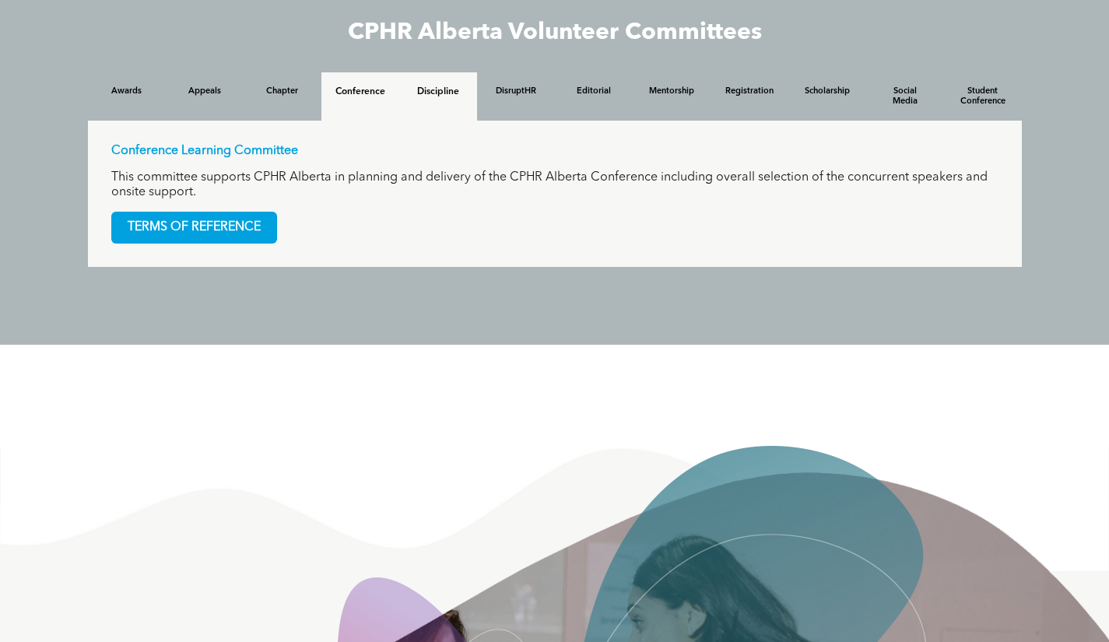
click at [431, 102] on div "Discipline" at bounding box center [438, 96] width 78 height 48
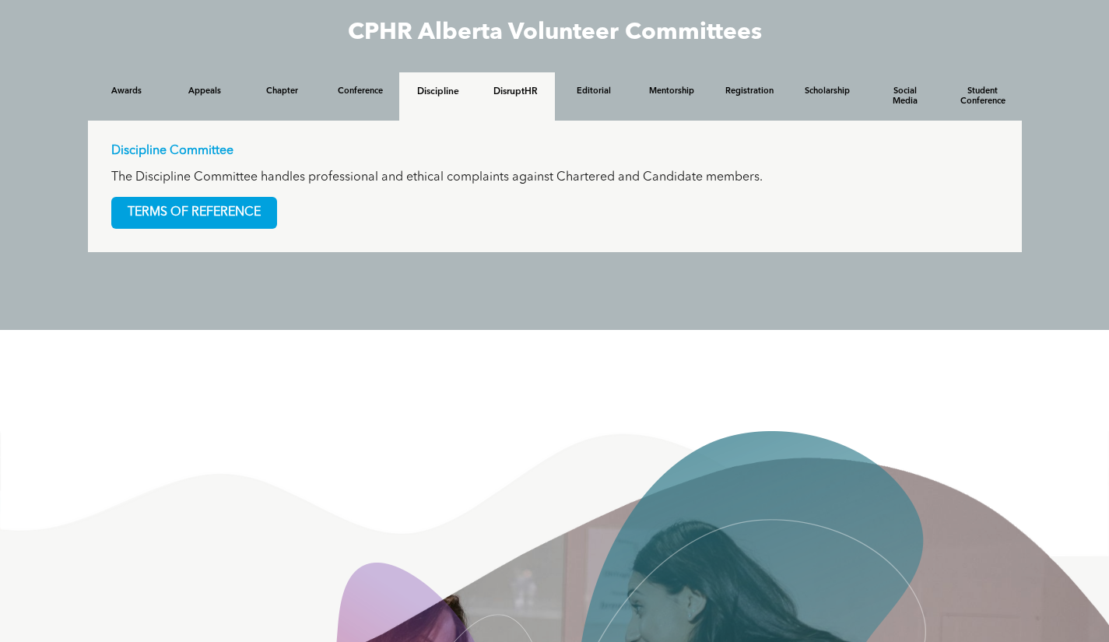
drag, startPoint x: 522, startPoint y: 100, endPoint x: 556, endPoint y: 100, distance: 33.5
click at [523, 100] on div "DisruptHR" at bounding box center [516, 96] width 78 height 48
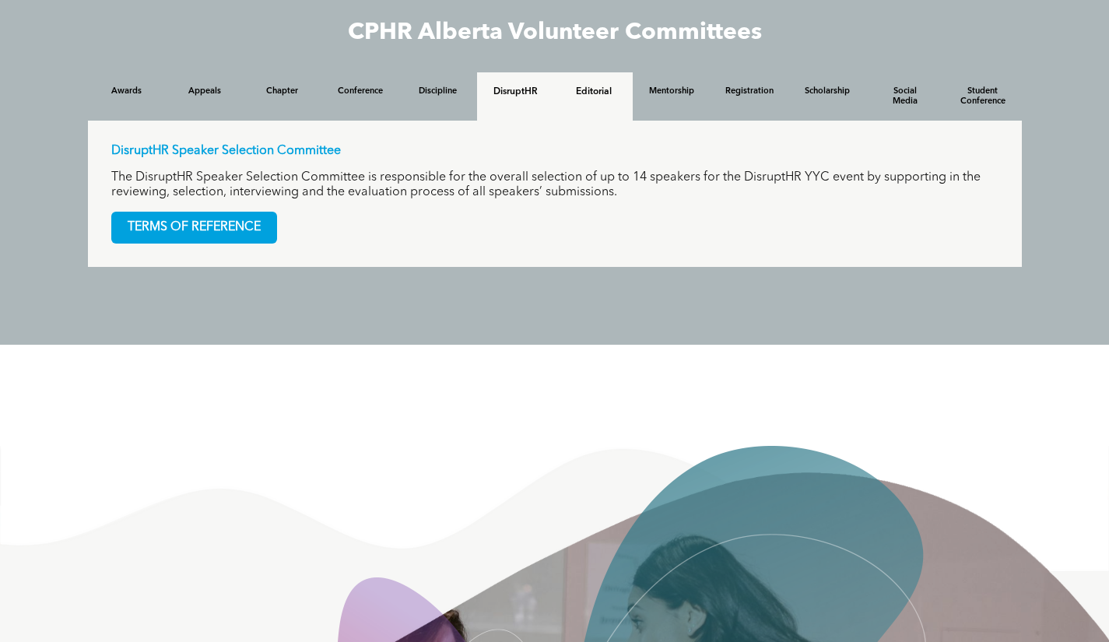
click at [624, 100] on div "Editorial" at bounding box center [594, 96] width 78 height 48
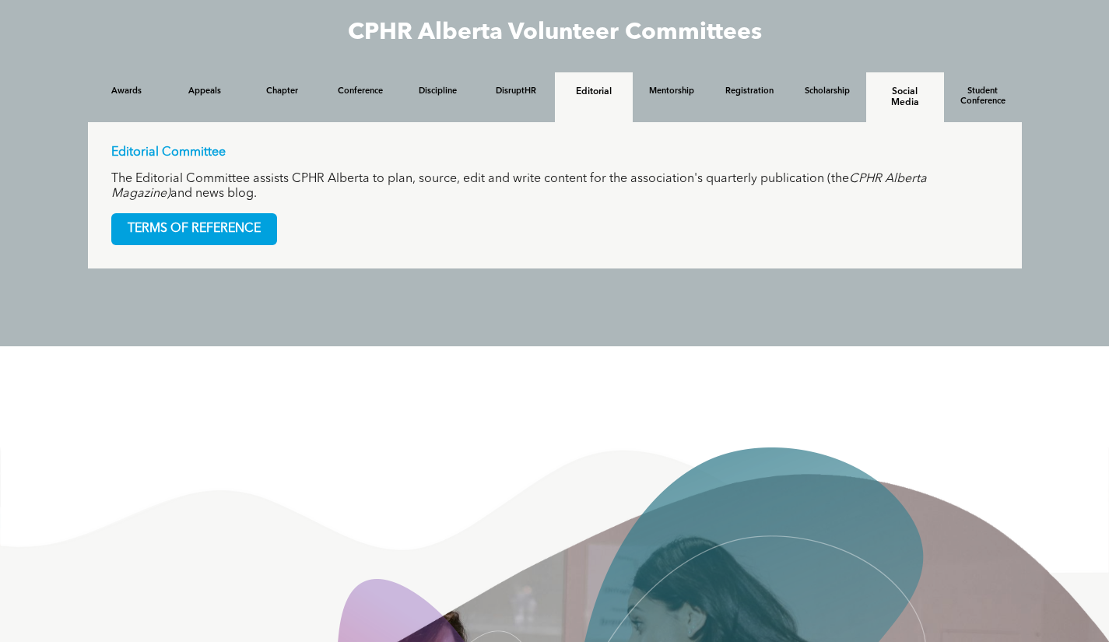
click at [947, 112] on div "Student Conference" at bounding box center [983, 97] width 78 height 50
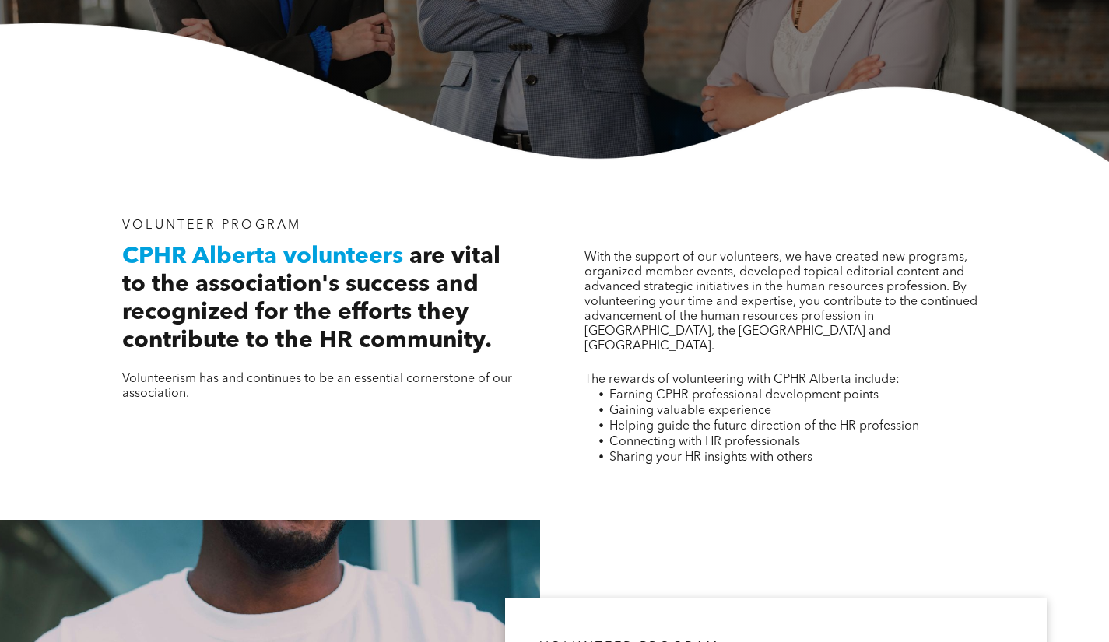
scroll to position [0, 0]
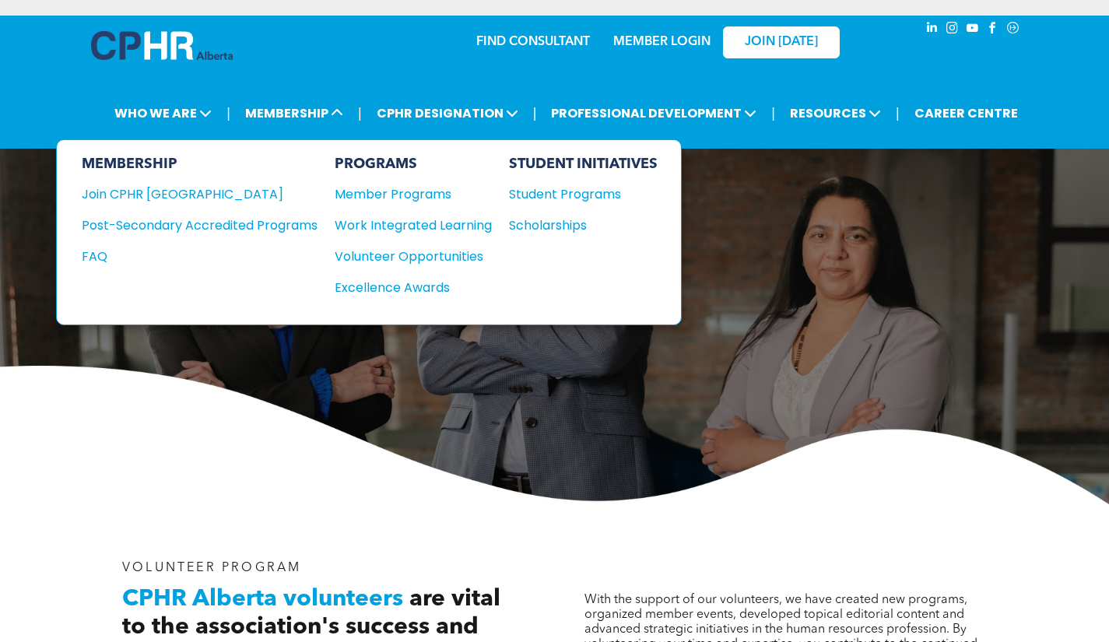
click at [431, 286] on div "Excellence Awards" at bounding box center [406, 287] width 142 height 19
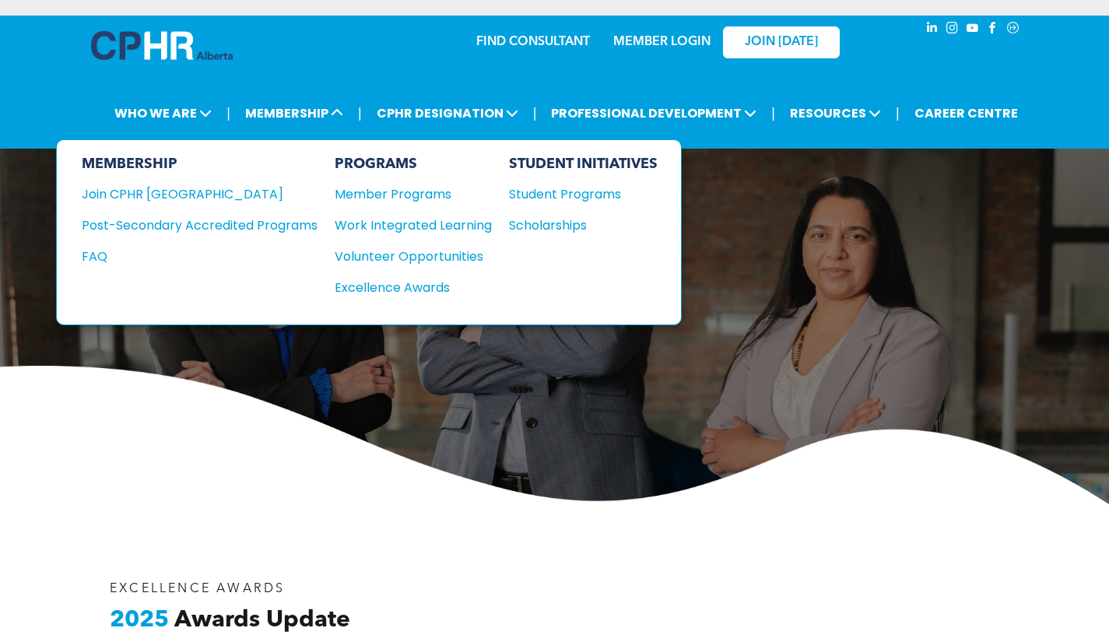
click at [545, 195] on div "Student Programs" at bounding box center [576, 194] width 134 height 19
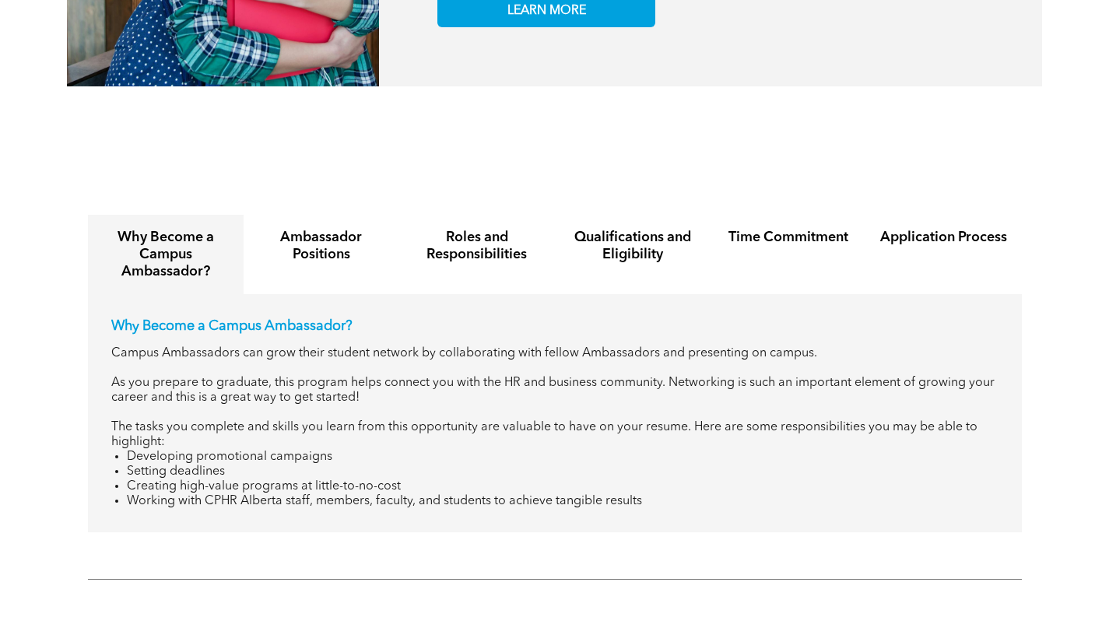
scroll to position [1713, 0]
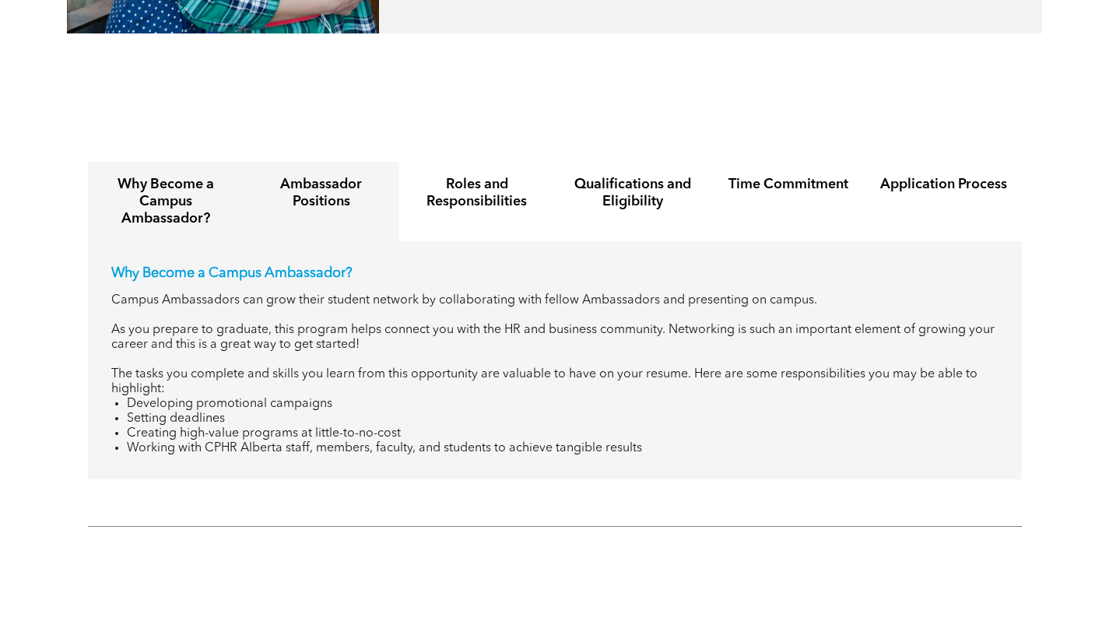
click at [338, 188] on h4 "Ambassador Positions" at bounding box center [322, 193] width 128 height 34
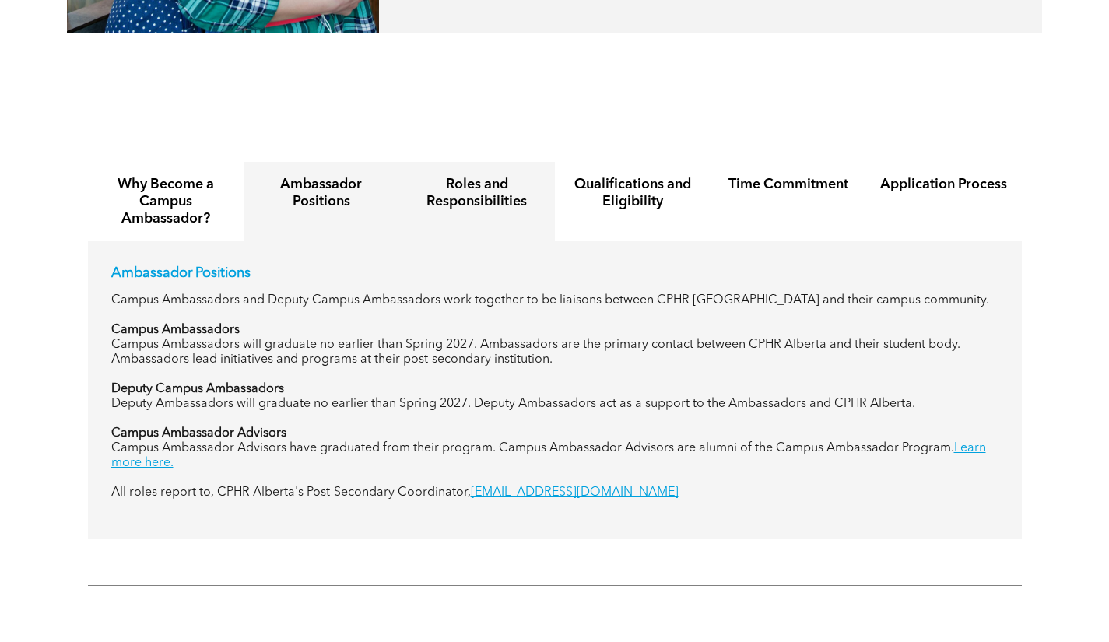
click at [502, 186] on h4 "Roles and Responsibilities" at bounding box center [477, 193] width 128 height 34
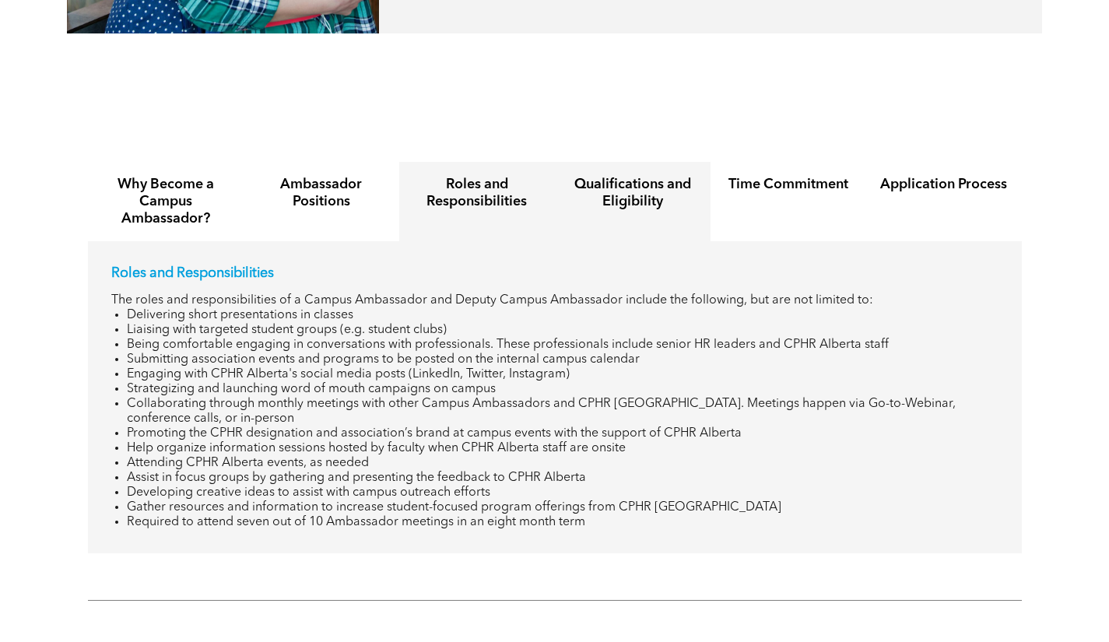
click at [585, 202] on div "Qualifications and Eligibility" at bounding box center [633, 201] width 156 height 79
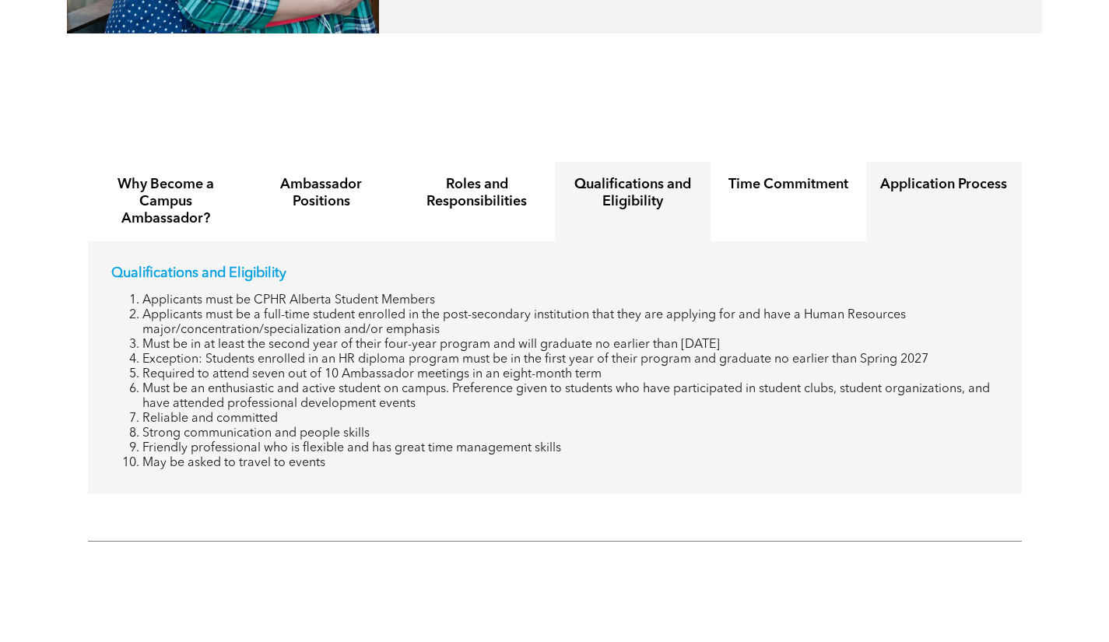
click at [958, 178] on h4 "Application Process" at bounding box center [944, 184] width 128 height 17
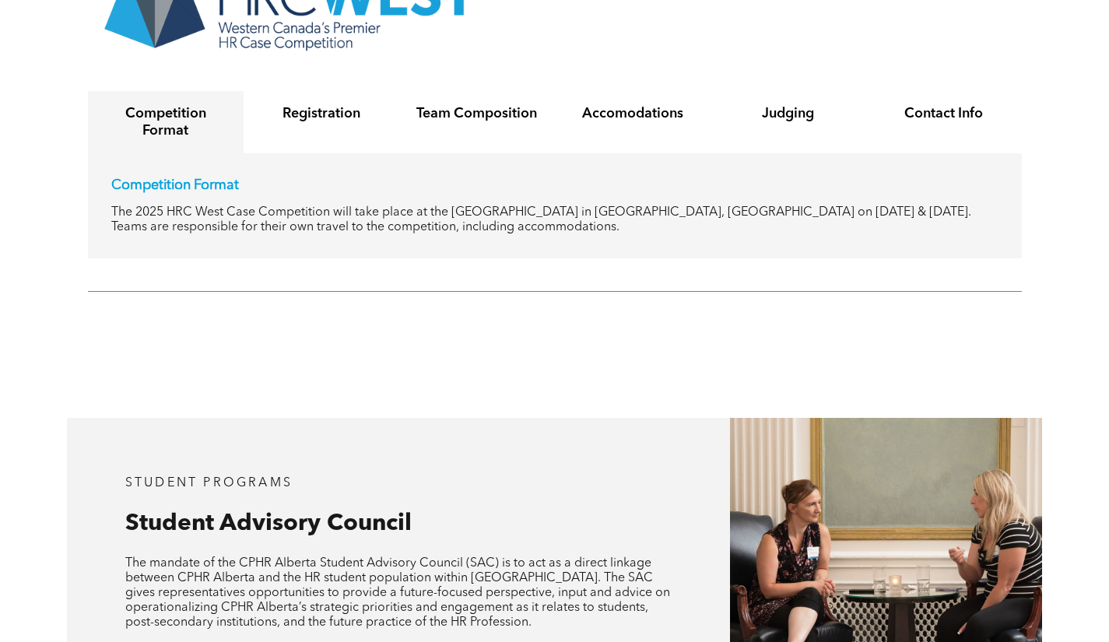
scroll to position [2803, 0]
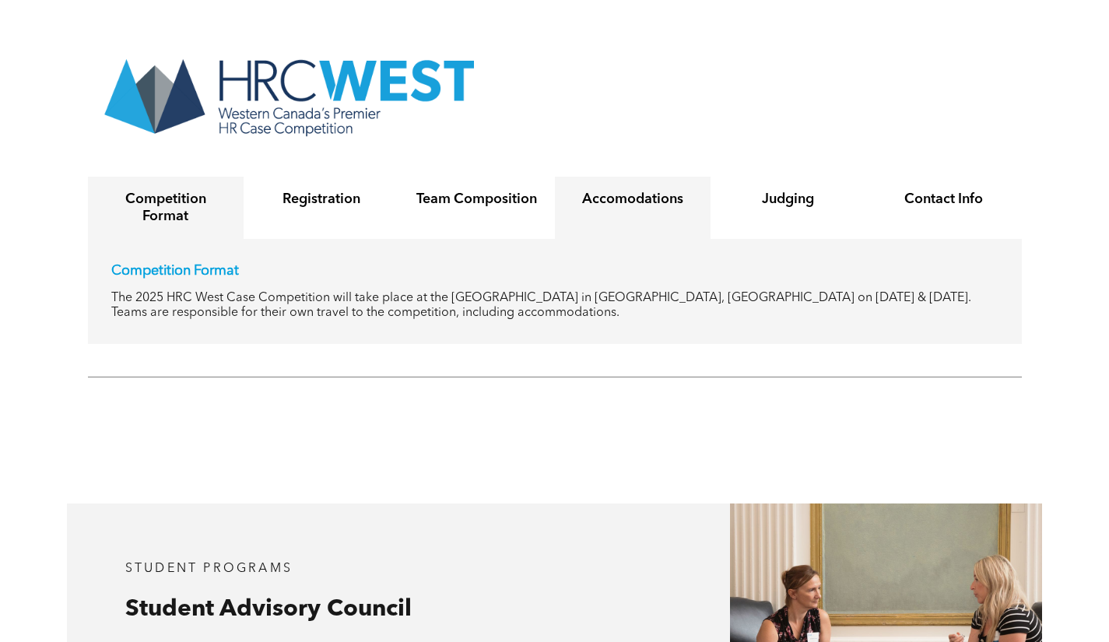
click at [608, 202] on div "Accomodations" at bounding box center [633, 208] width 156 height 62
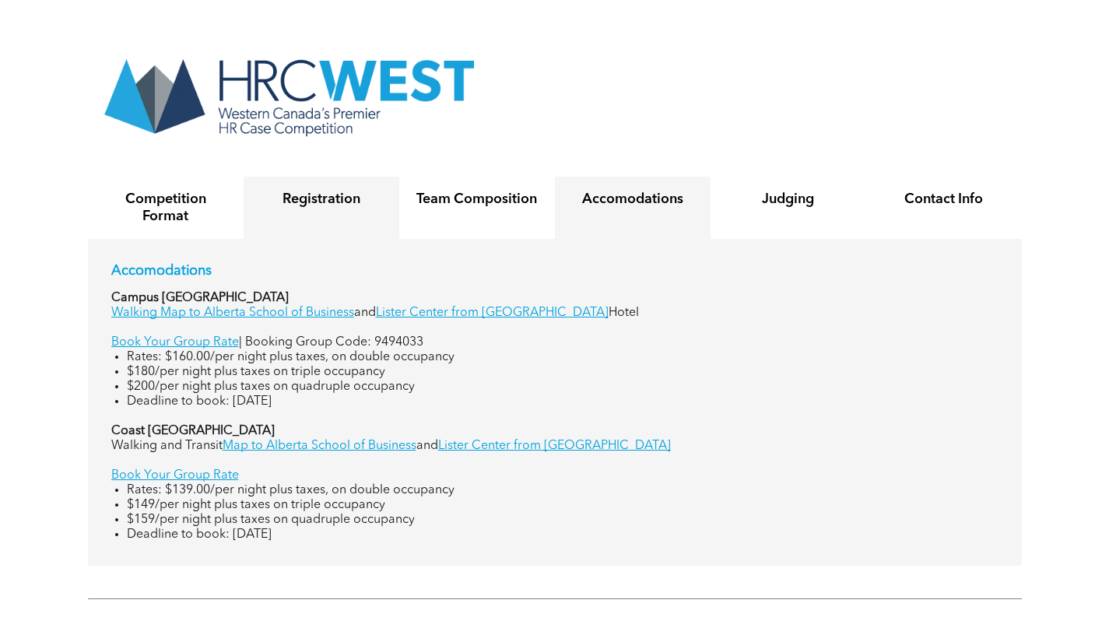
click at [337, 191] on h4 "Registration" at bounding box center [322, 199] width 128 height 17
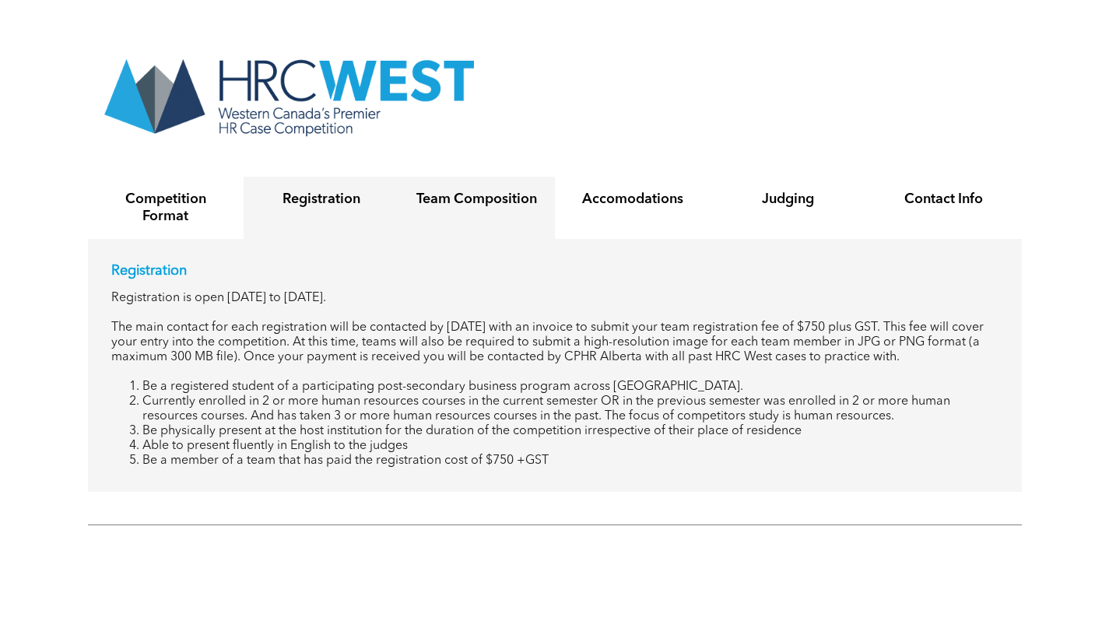
click at [427, 191] on h4 "Team Composition" at bounding box center [477, 199] width 128 height 17
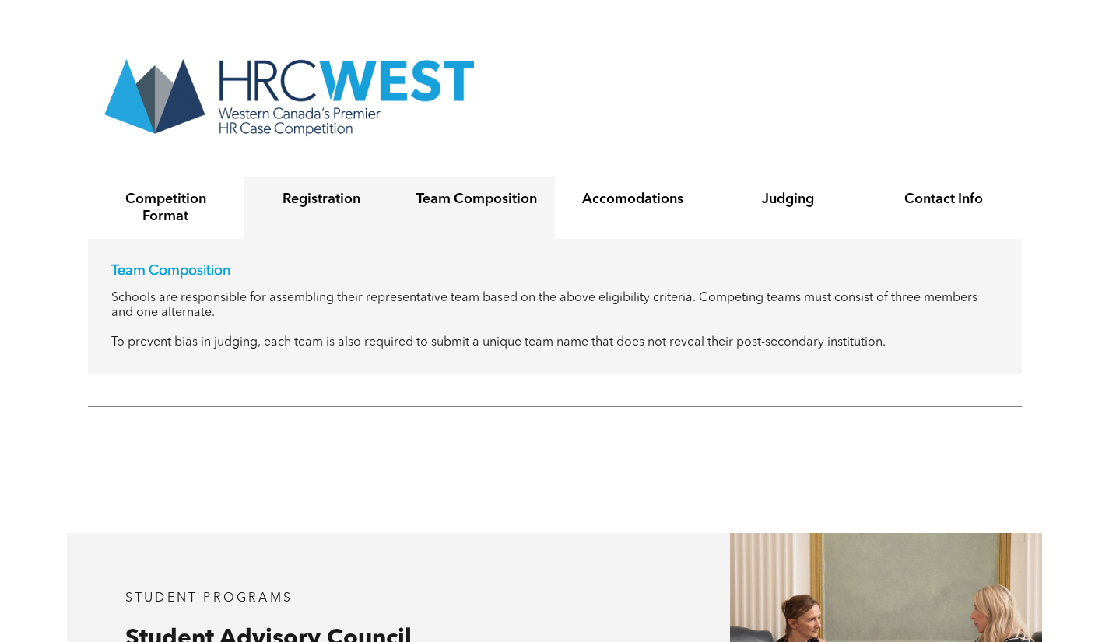
click at [314, 191] on h4 "Registration" at bounding box center [322, 199] width 128 height 17
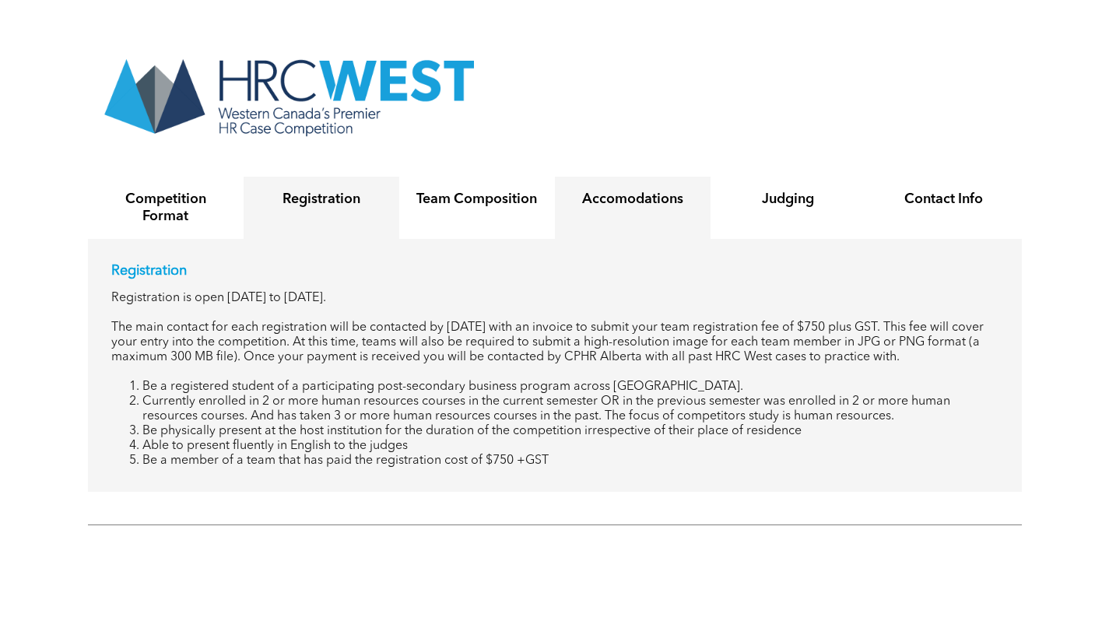
click at [618, 184] on div "Accomodations" at bounding box center [633, 208] width 156 height 62
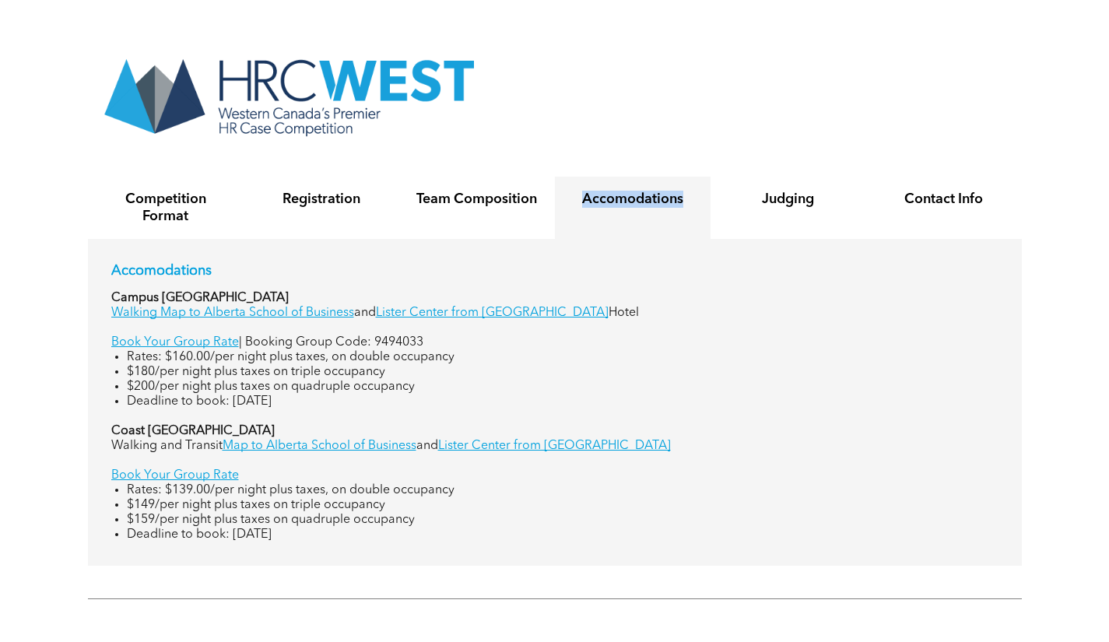
click at [619, 182] on div "Accomodations" at bounding box center [633, 208] width 156 height 62
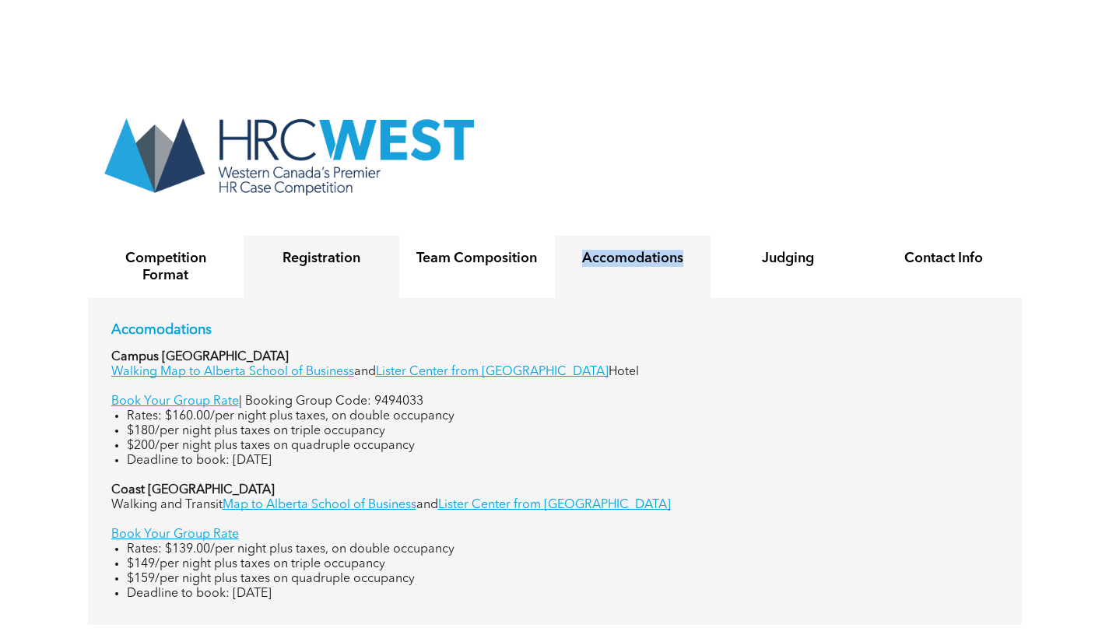
scroll to position [2725, 0]
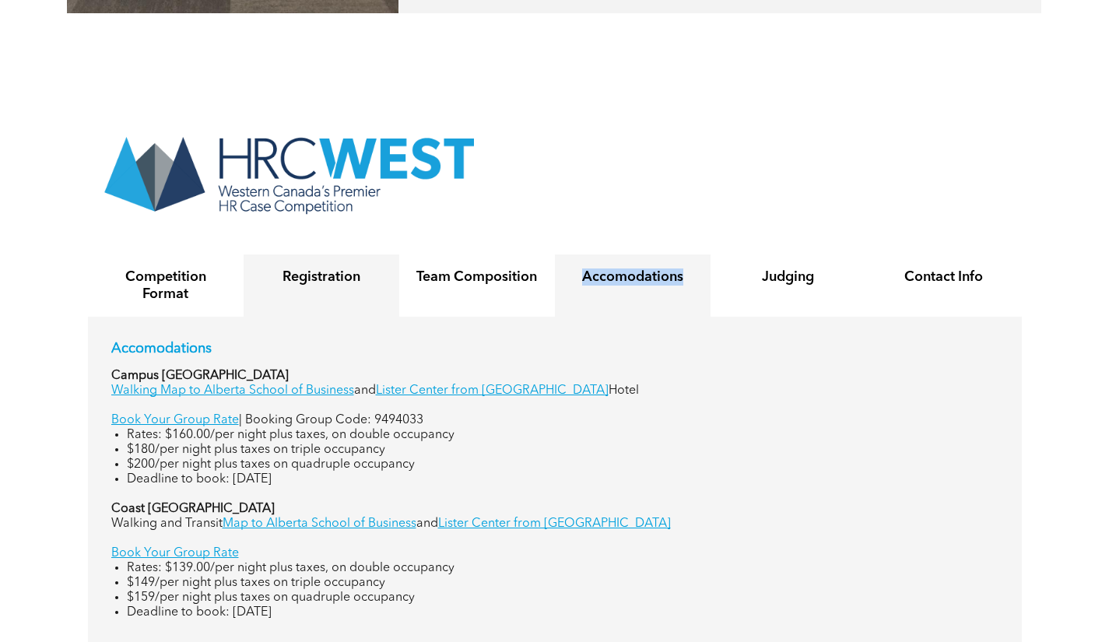
click at [311, 269] on h4 "Registration" at bounding box center [322, 277] width 128 height 17
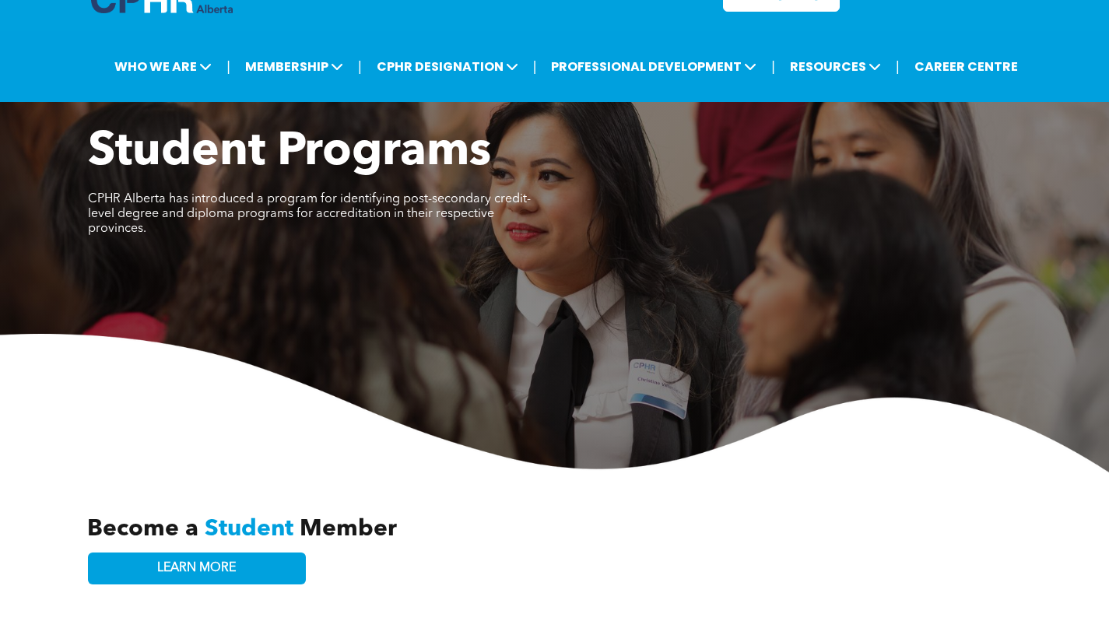
scroll to position [0, 0]
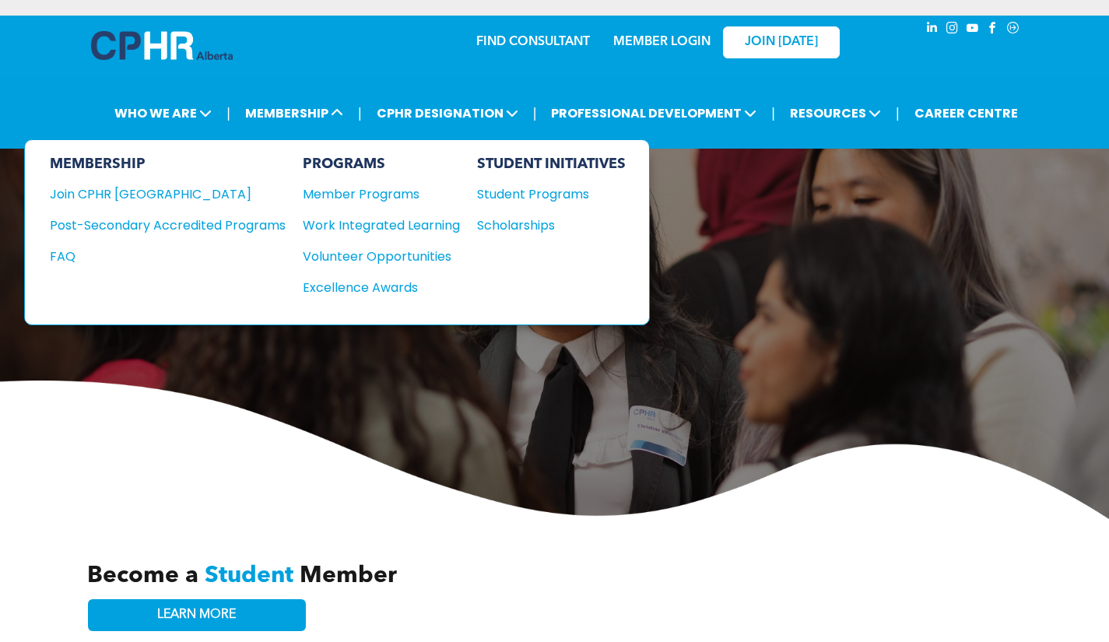
click at [535, 221] on div "Scholarships" at bounding box center [544, 225] width 134 height 19
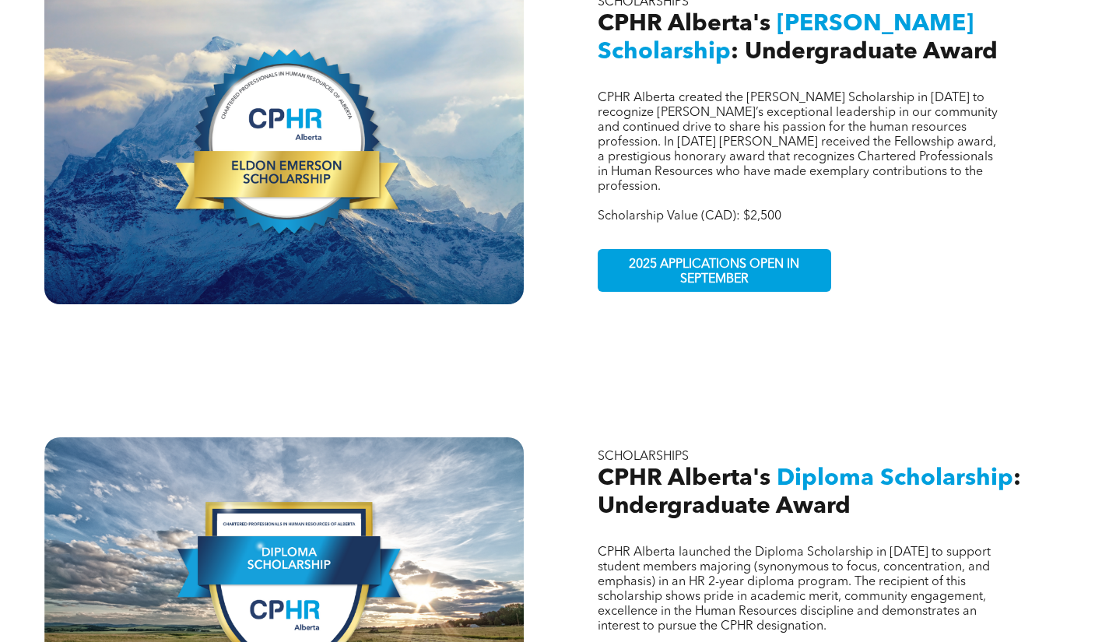
scroll to position [623, 0]
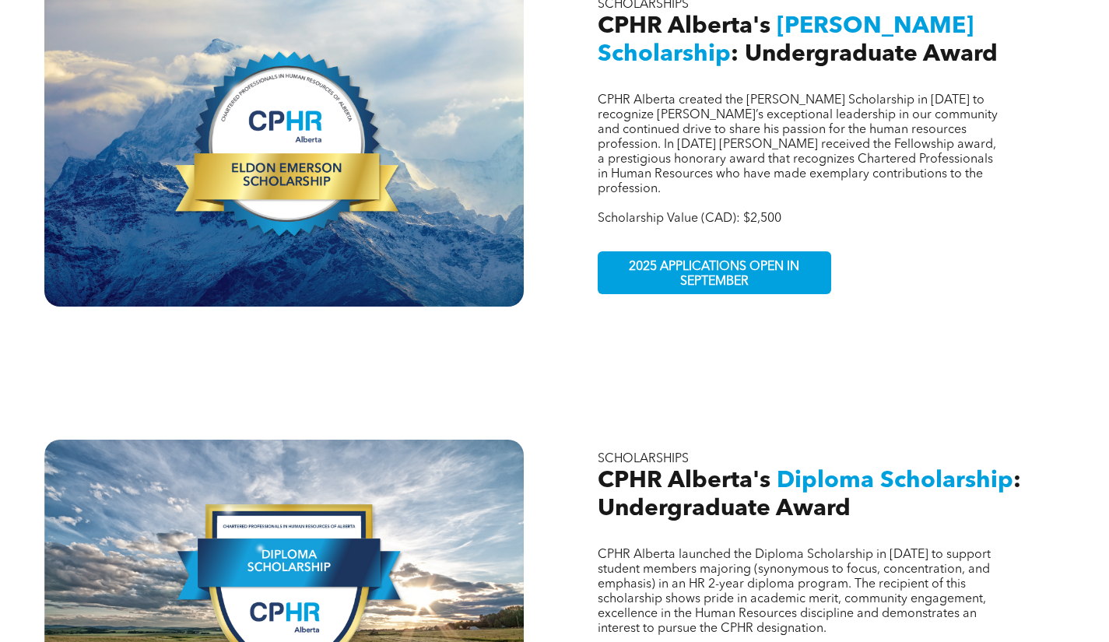
click at [669, 252] on span "2025 APPLICATIONS OPEN IN SEPTEMBER" at bounding box center [714, 274] width 227 height 45
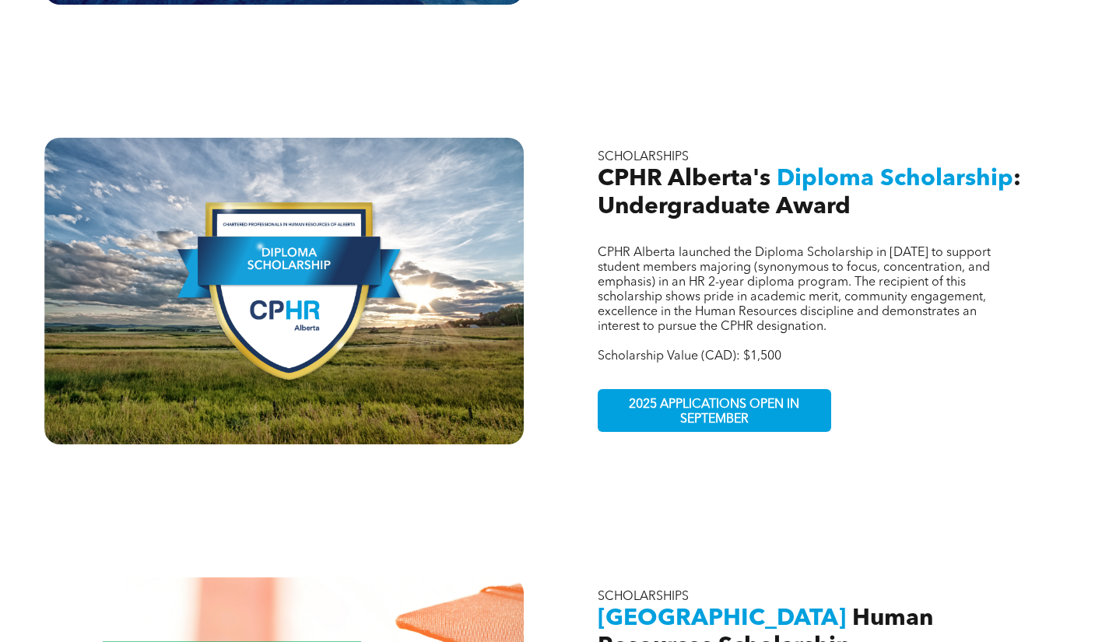
scroll to position [934, 0]
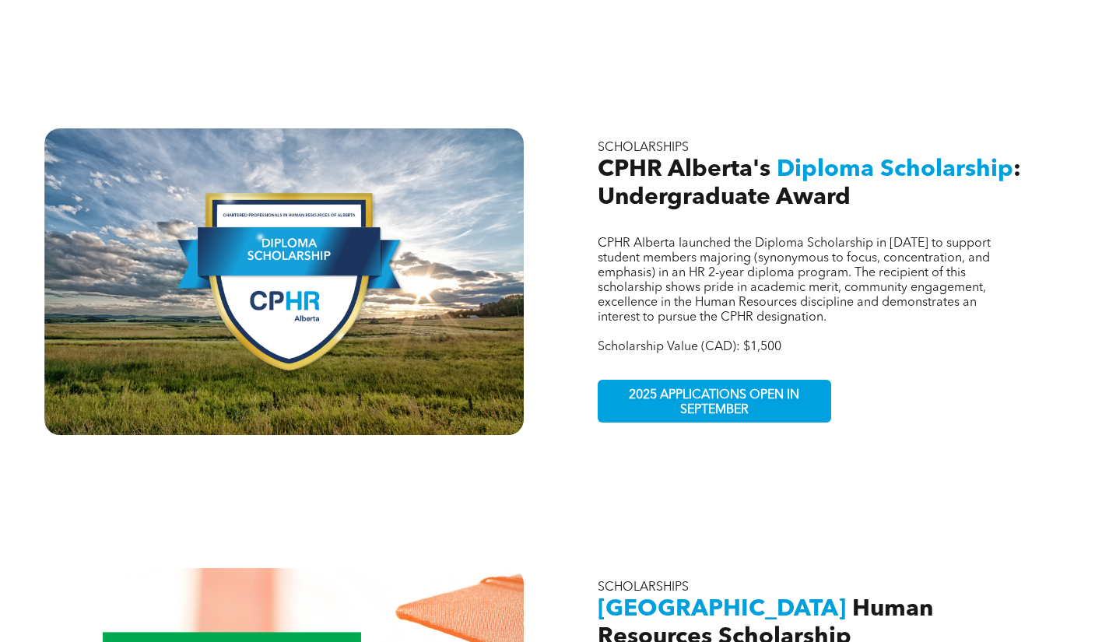
click at [726, 381] on span "2025 APPLICATIONS OPEN IN SEPTEMBER" at bounding box center [714, 403] width 227 height 45
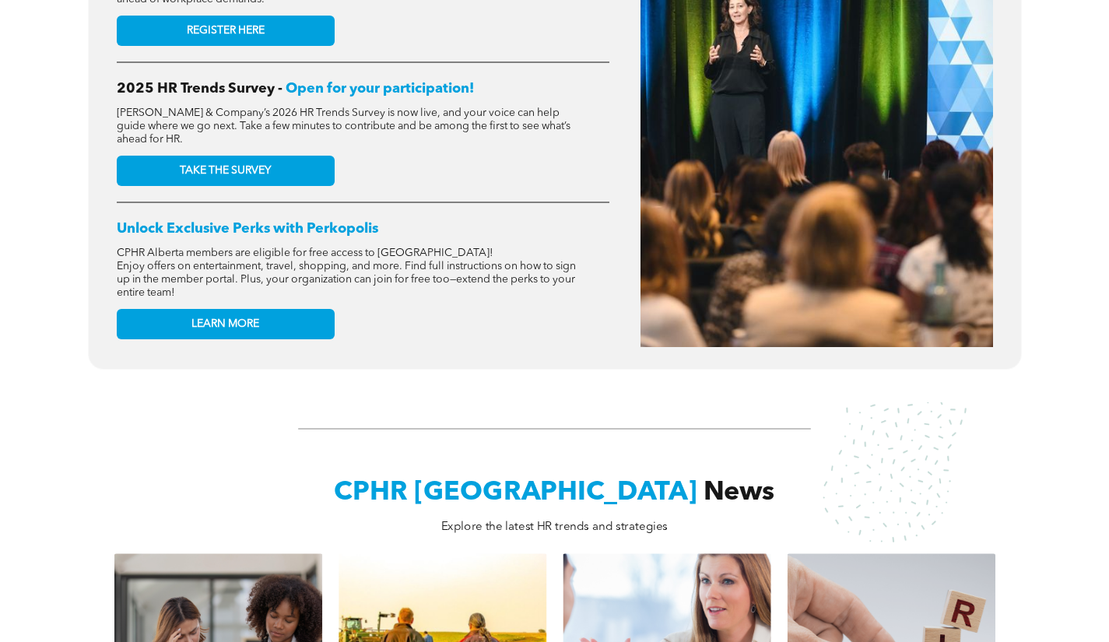
scroll to position [1168, 0]
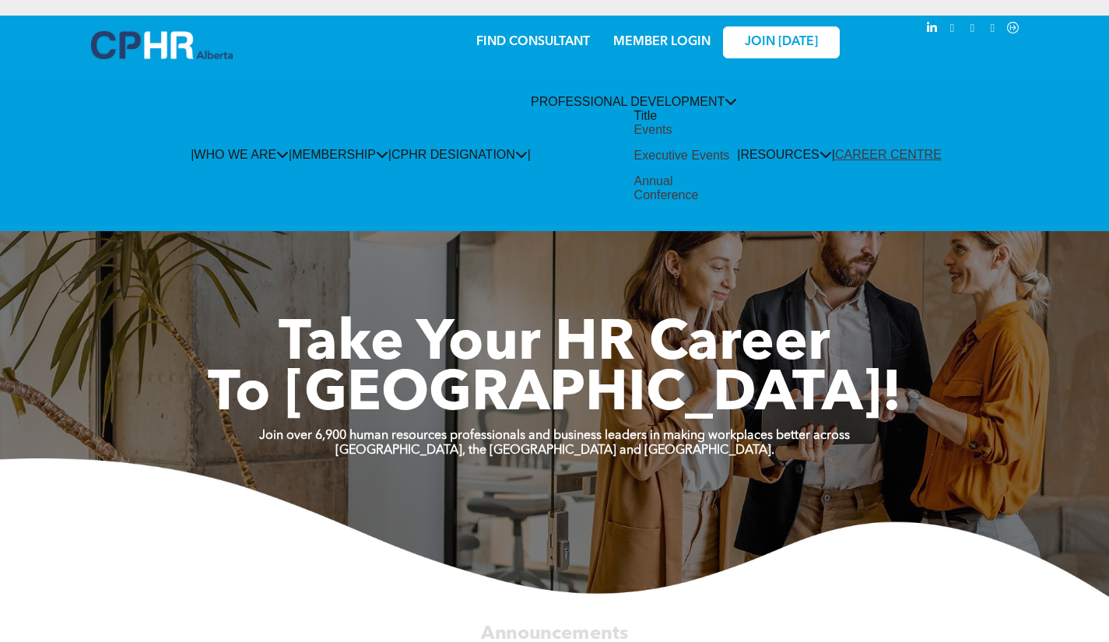
click at [634, 137] on div "Events" at bounding box center [653, 130] width 38 height 14
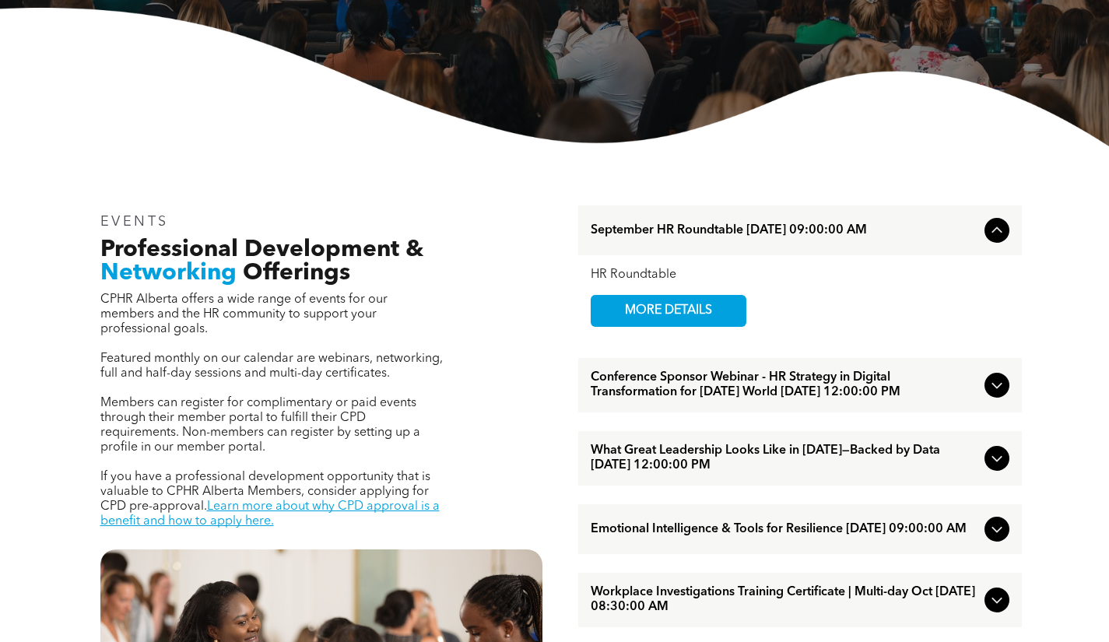
scroll to position [389, 0]
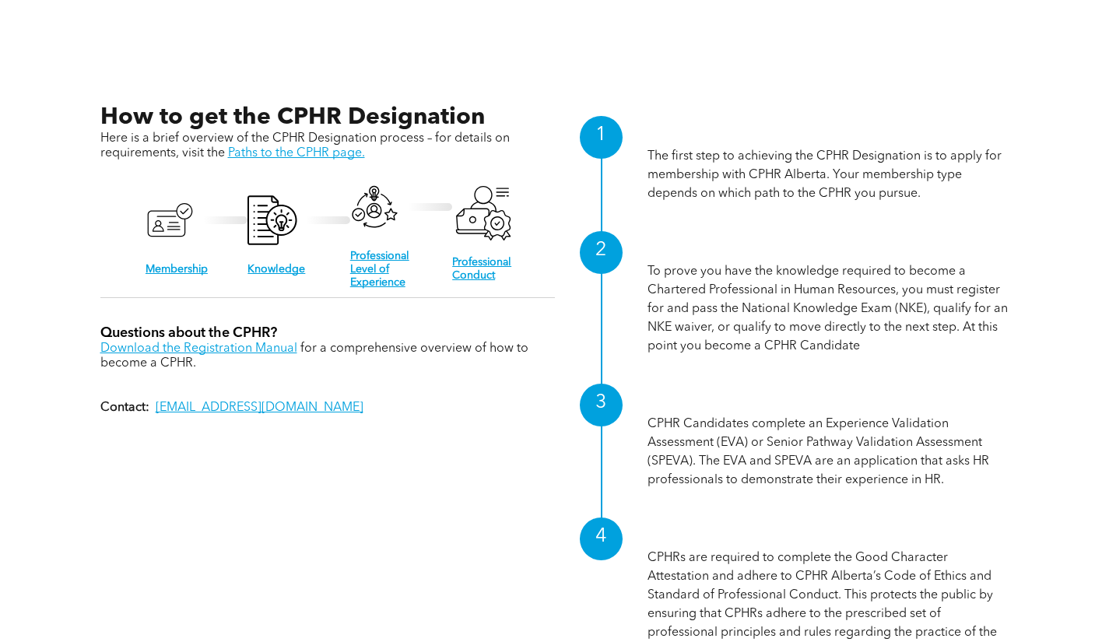
scroll to position [1401, 0]
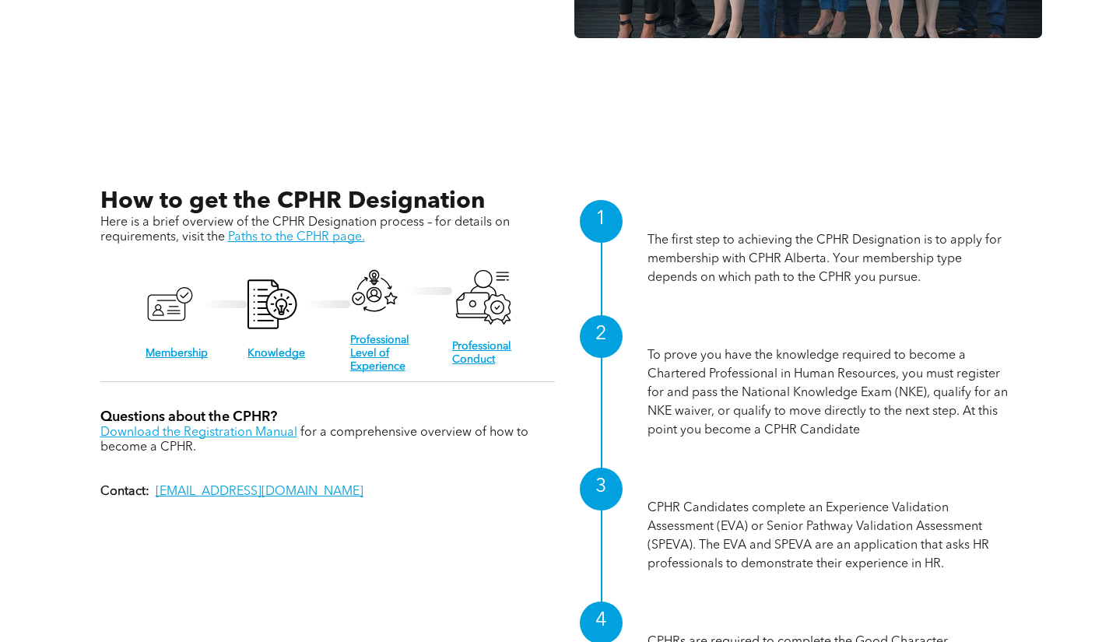
click at [262, 239] on link "Paths to the CPHR page." at bounding box center [296, 237] width 137 height 12
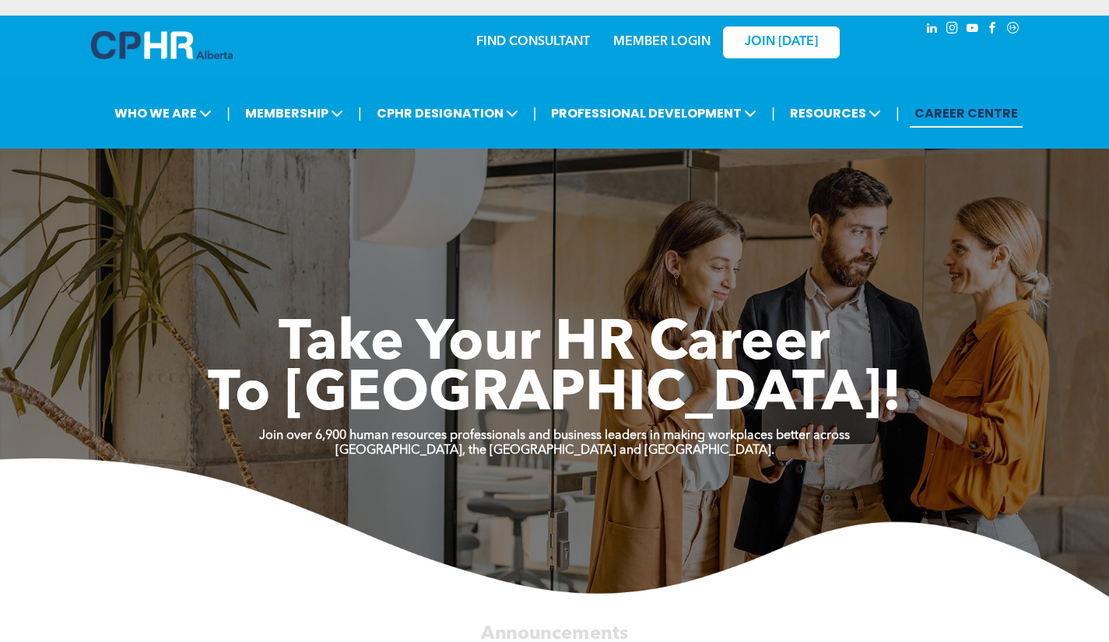
click at [977, 30] on span "youtube" at bounding box center [973, 27] width 17 height 17
click at [973, 30] on span "youtube" at bounding box center [973, 27] width 17 height 17
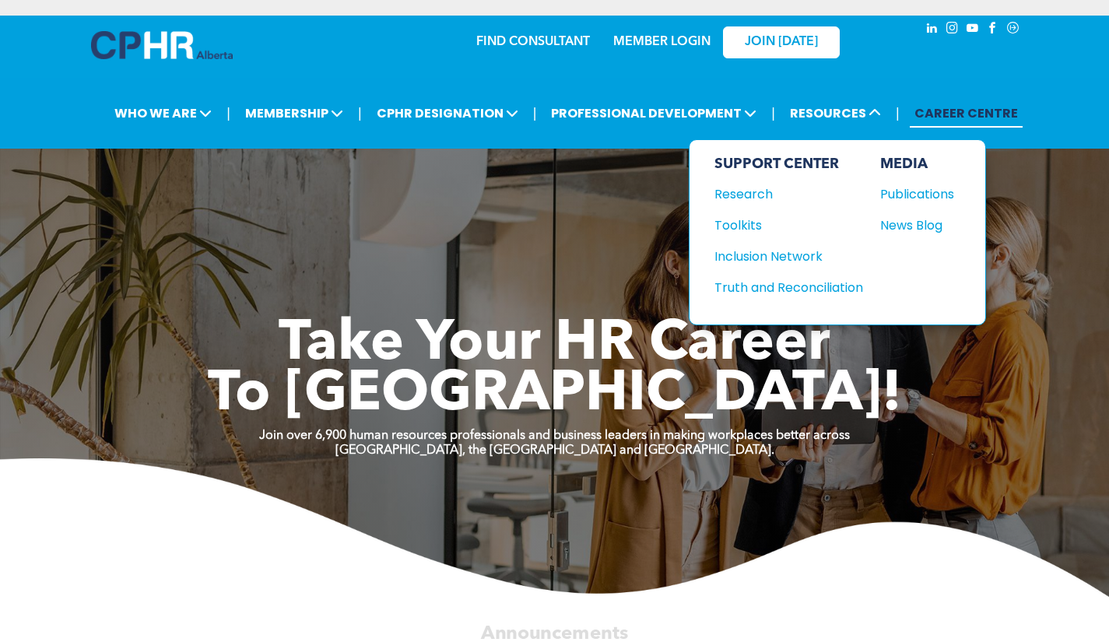
click at [743, 220] on div "Toolkits" at bounding box center [782, 225] width 134 height 19
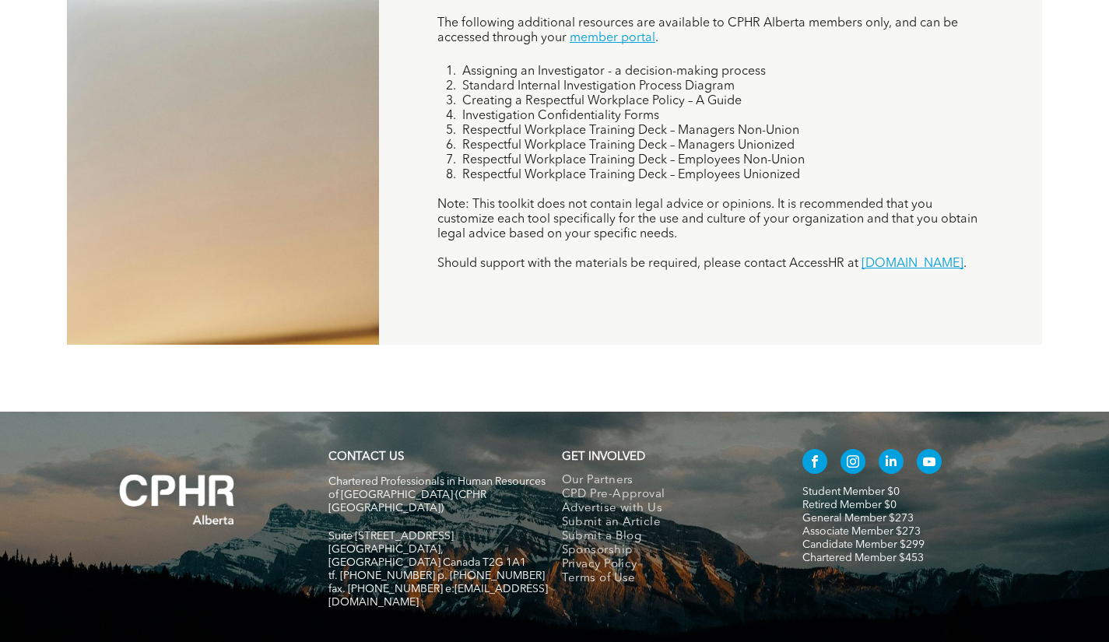
scroll to position [1421, 0]
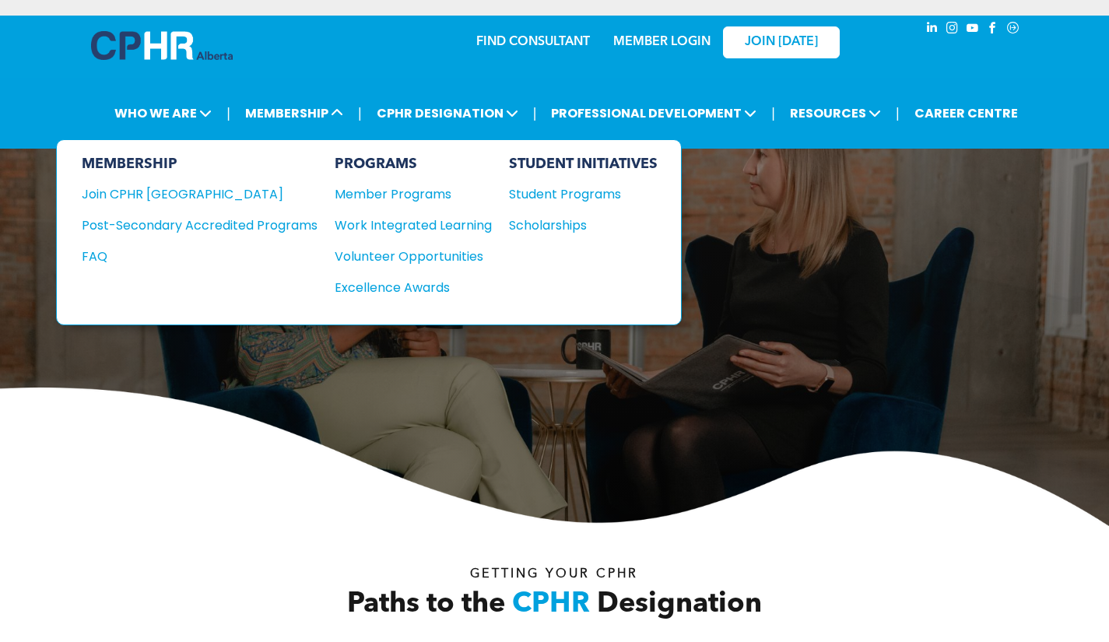
click at [181, 194] on div "Join CPHR [GEOGRAPHIC_DATA]" at bounding box center [188, 194] width 213 height 19
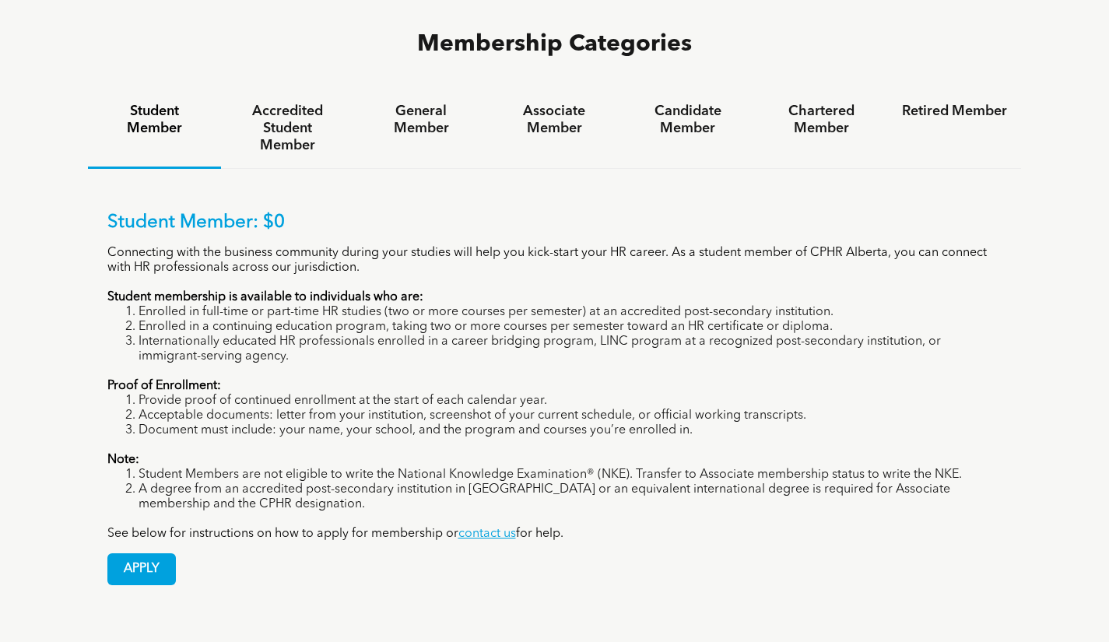
scroll to position [847, 0]
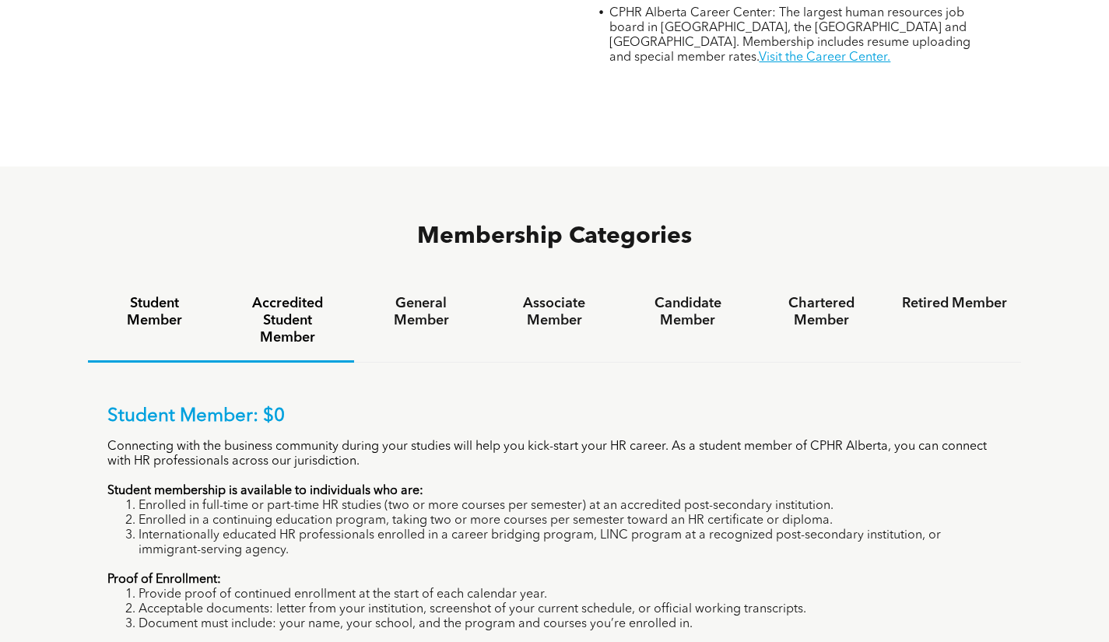
click at [293, 281] on div "Accredited Student Member" at bounding box center [287, 322] width 133 height 82
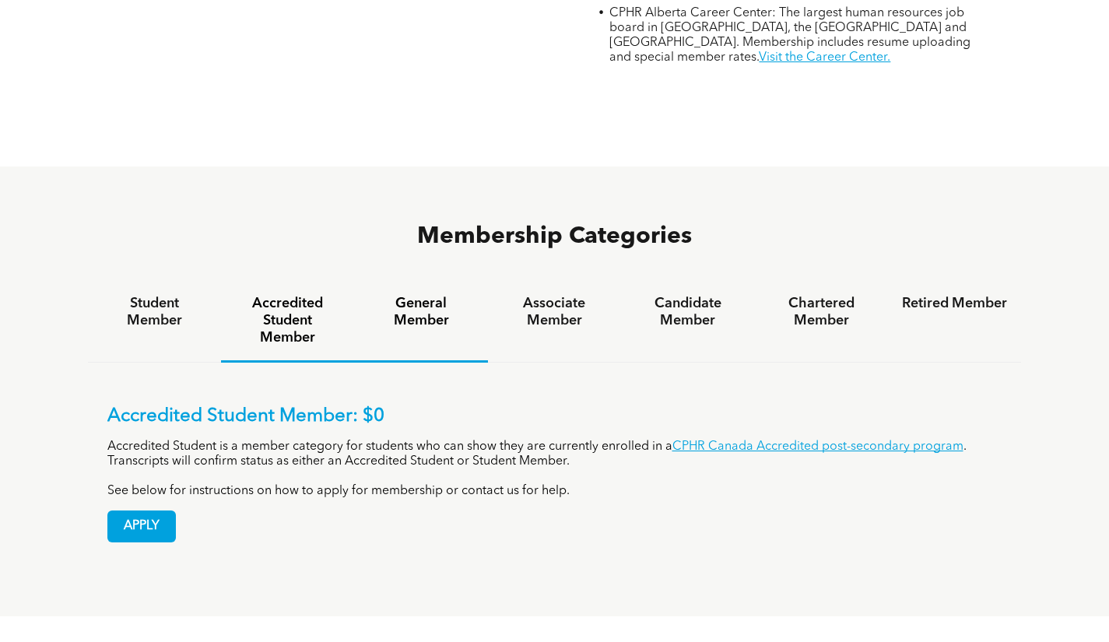
click at [406, 295] on h4 "General Member" at bounding box center [420, 312] width 105 height 34
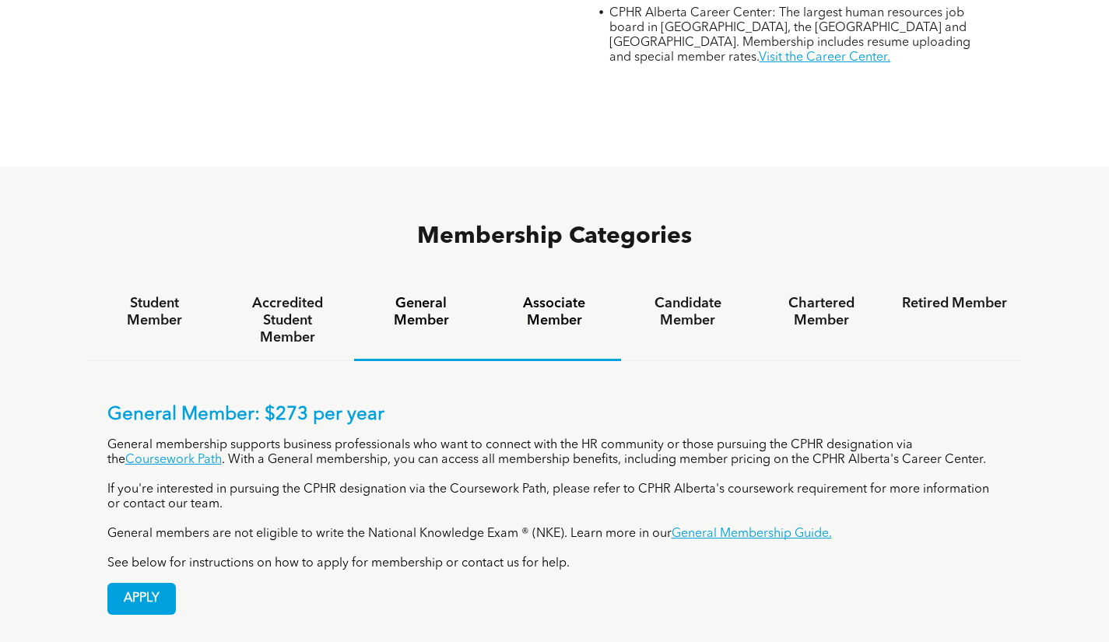
click at [537, 281] on div "Associate Member" at bounding box center [554, 321] width 133 height 80
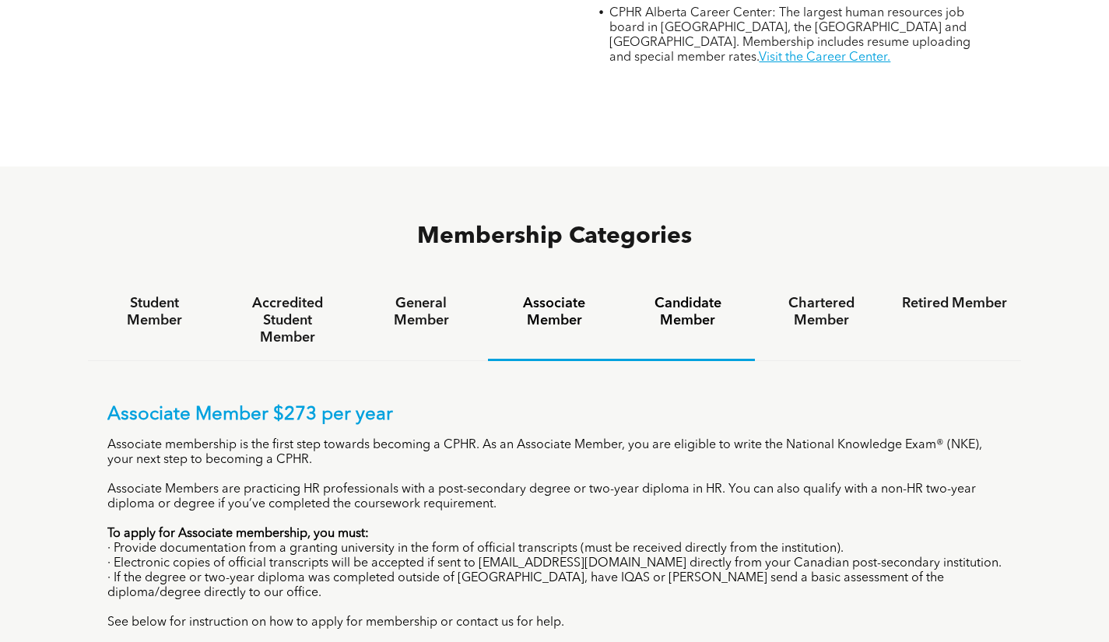
click at [663, 295] on h4 "Candidate Member" at bounding box center [687, 312] width 105 height 34
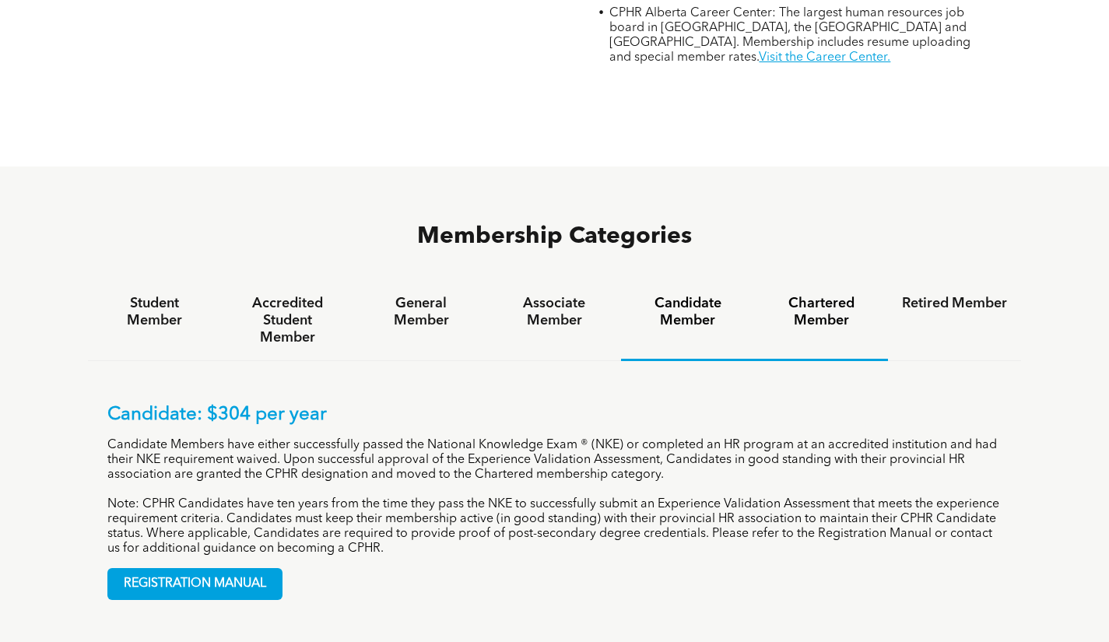
click at [799, 295] on h4 "Chartered Member" at bounding box center [821, 312] width 105 height 34
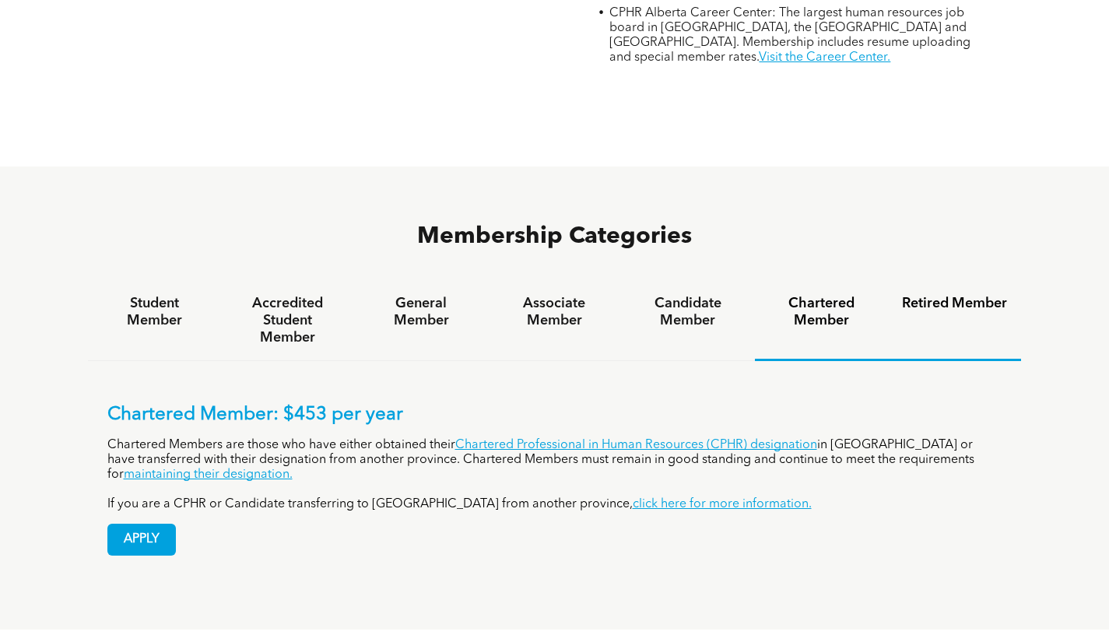
click at [948, 295] on h4 "Retired Member" at bounding box center [954, 303] width 105 height 17
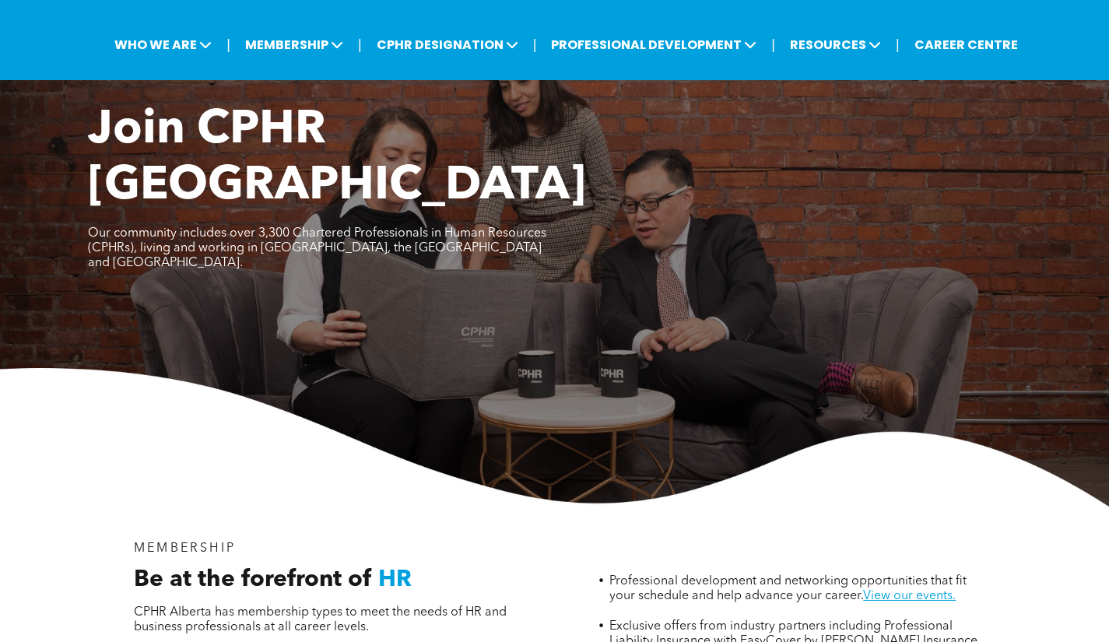
scroll to position [0, 0]
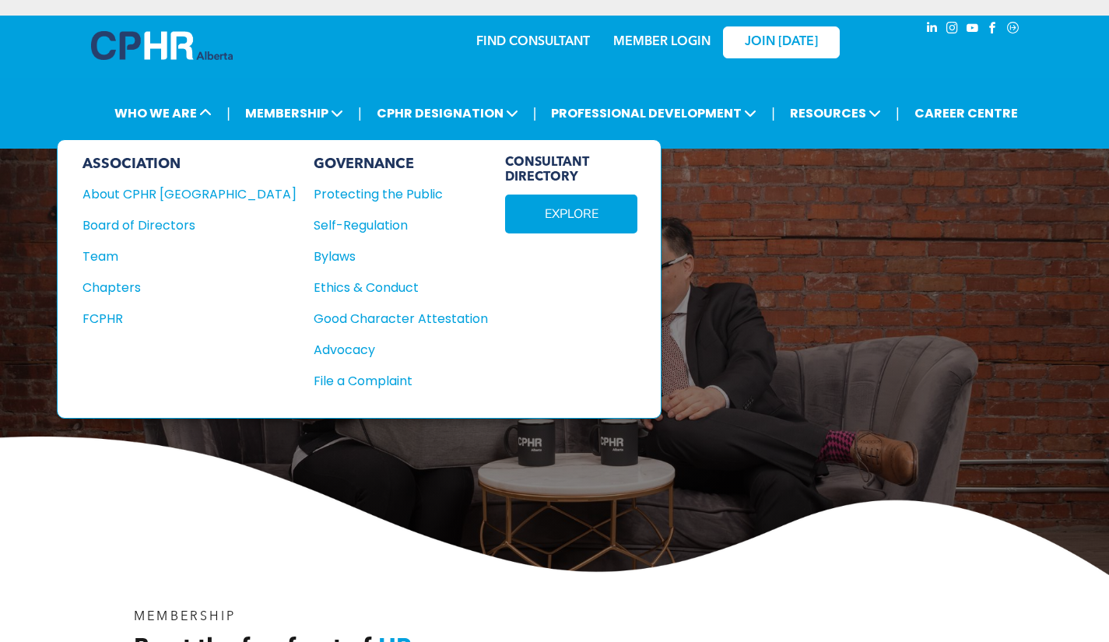
click at [108, 286] on div "Chapters" at bounding box center [179, 287] width 193 height 19
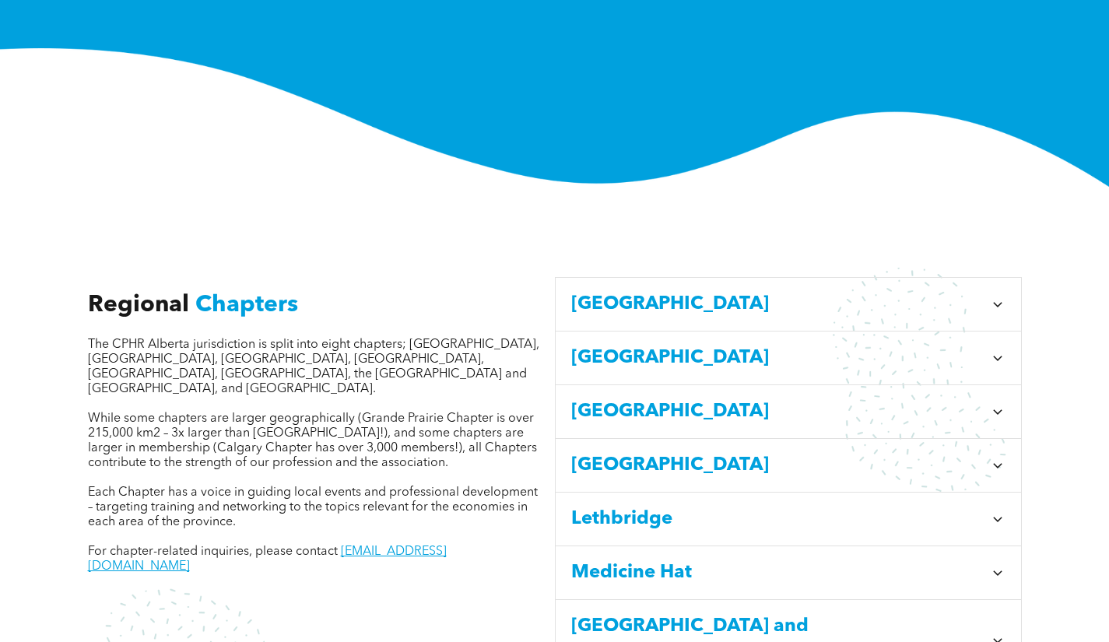
scroll to position [545, 0]
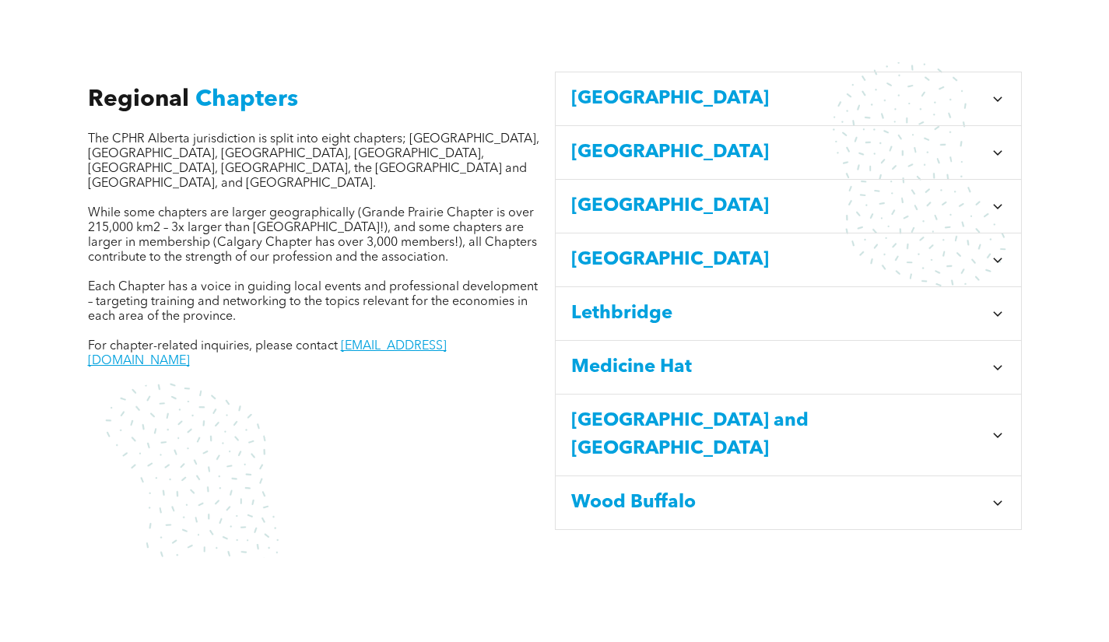
click at [697, 72] on div "Calgary" at bounding box center [789, 99] width 466 height 54
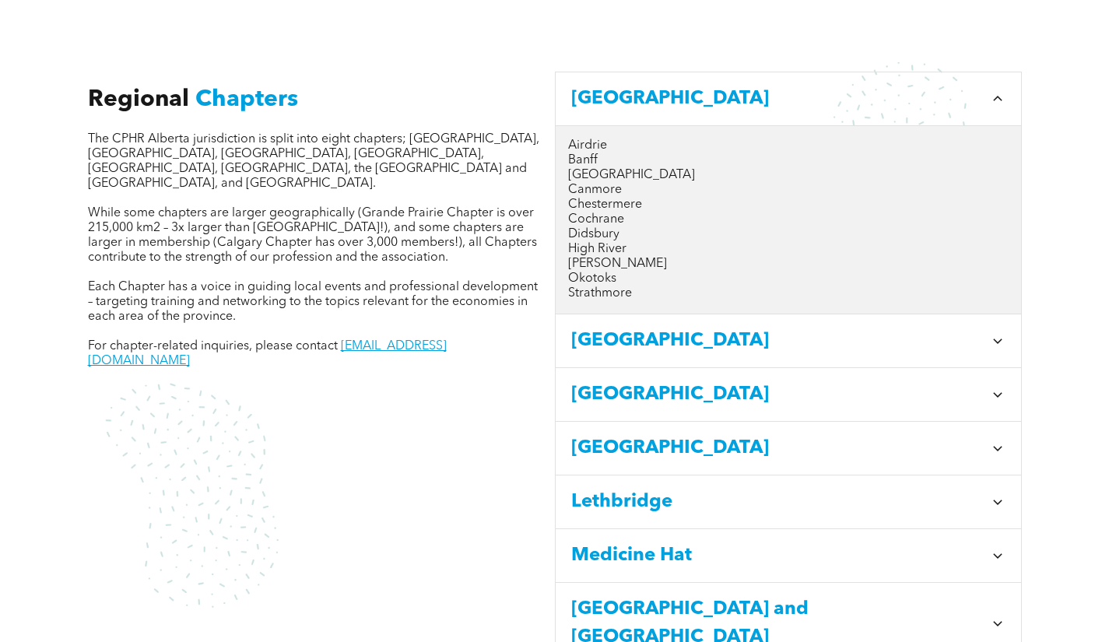
click at [697, 72] on div "Calgary" at bounding box center [789, 99] width 466 height 54
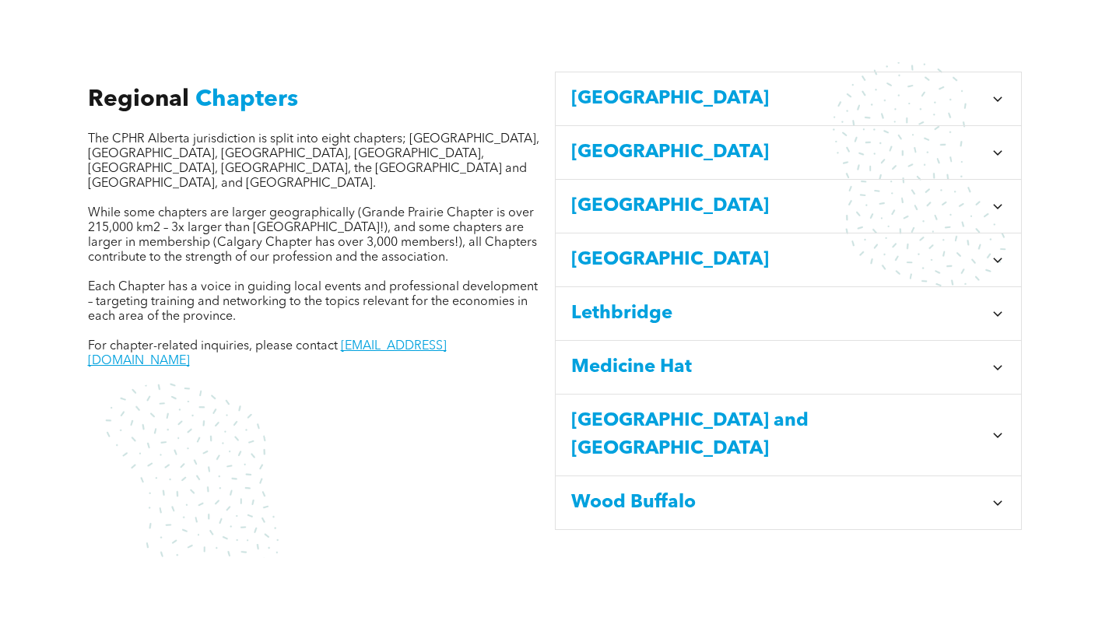
click at [701, 139] on span "Central Alberta" at bounding box center [777, 153] width 413 height 28
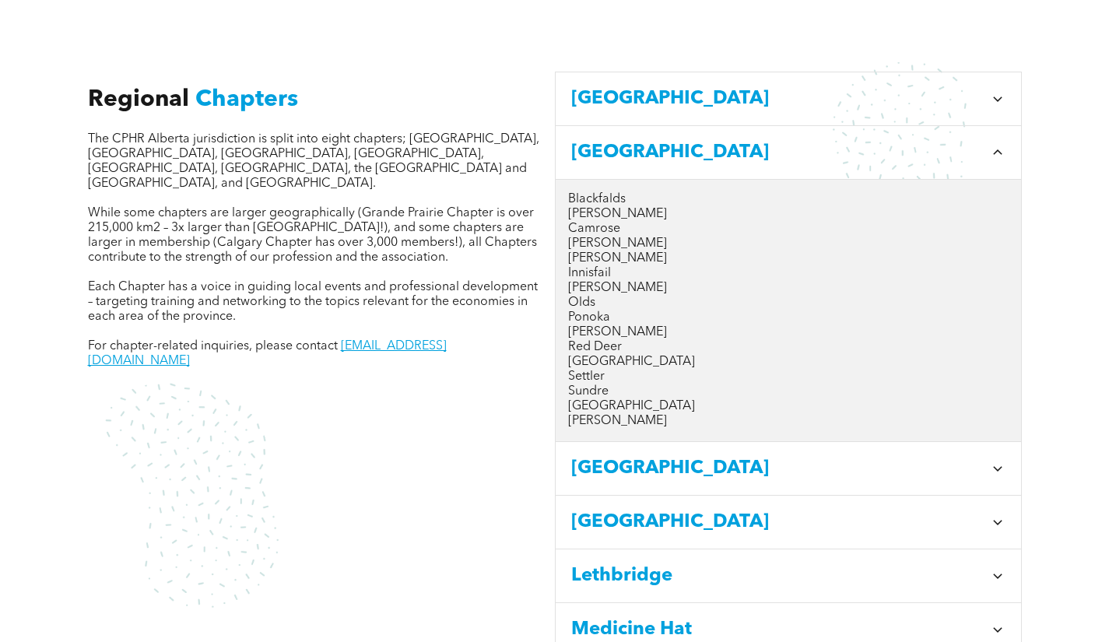
click at [701, 139] on span "Central Alberta" at bounding box center [777, 153] width 413 height 28
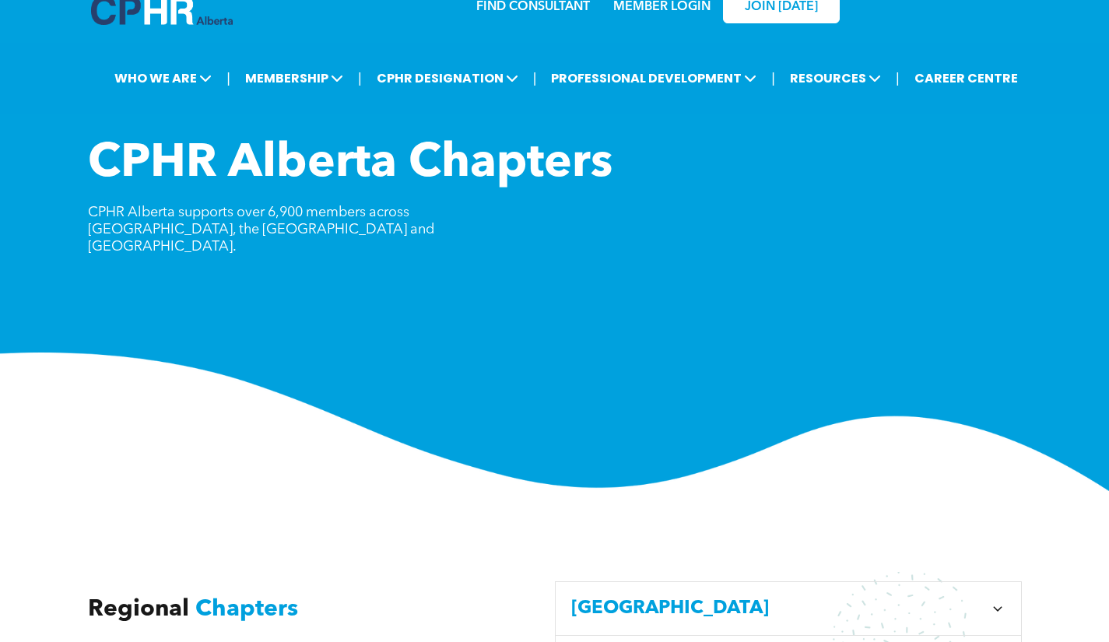
scroll to position [0, 0]
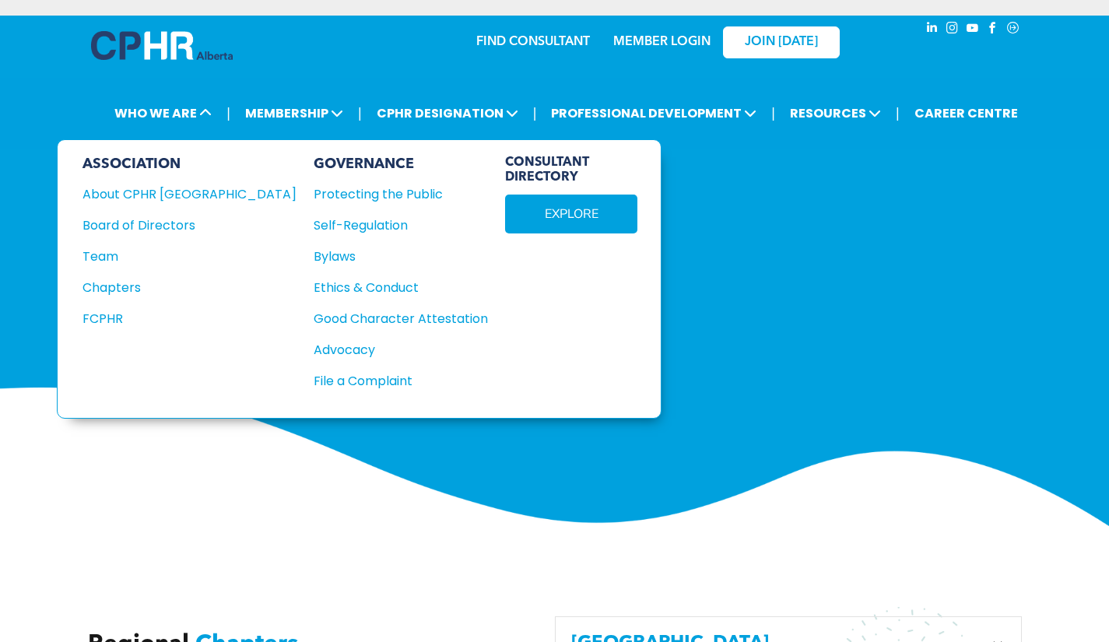
click at [116, 324] on div "FCPHR" at bounding box center [179, 318] width 193 height 19
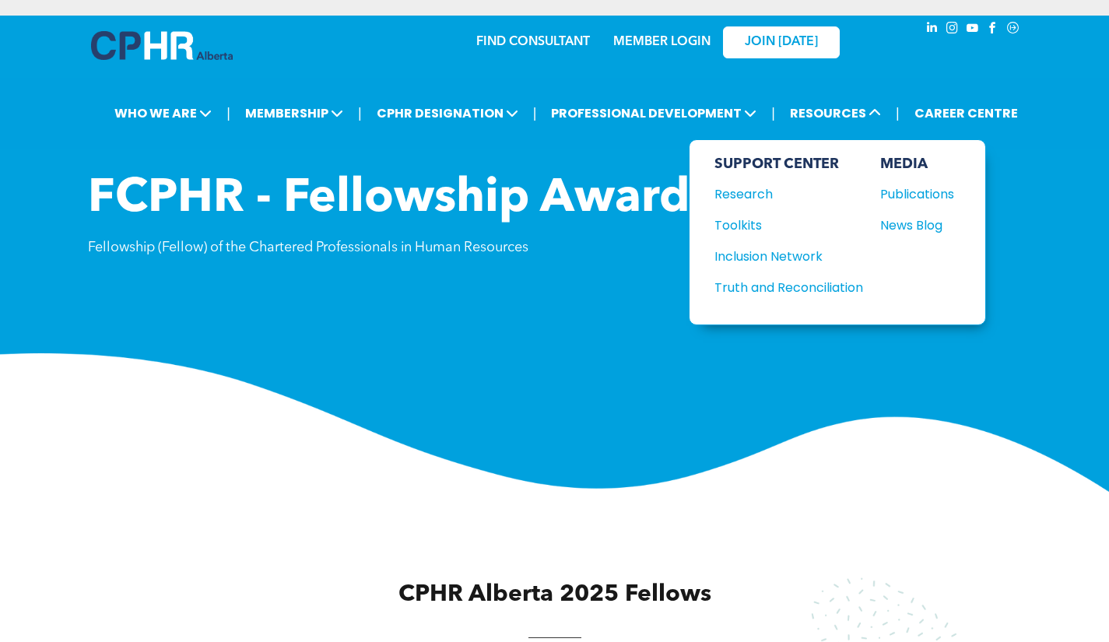
click at [746, 229] on div "Toolkits" at bounding box center [782, 225] width 134 height 19
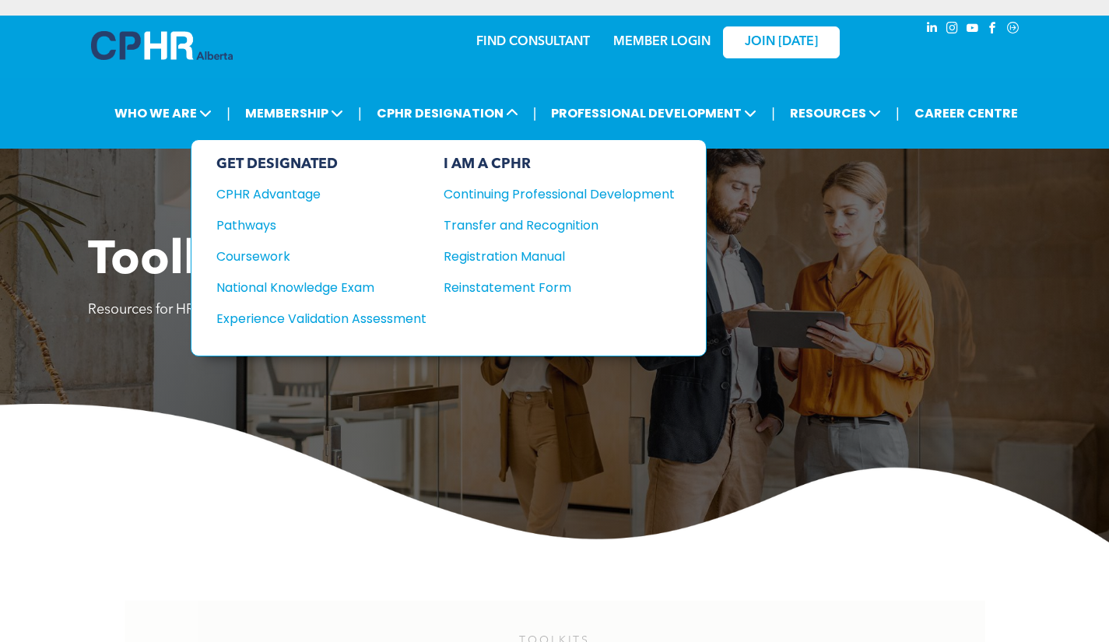
click at [291, 196] on div "CPHR Advantage" at bounding box center [310, 194] width 189 height 19
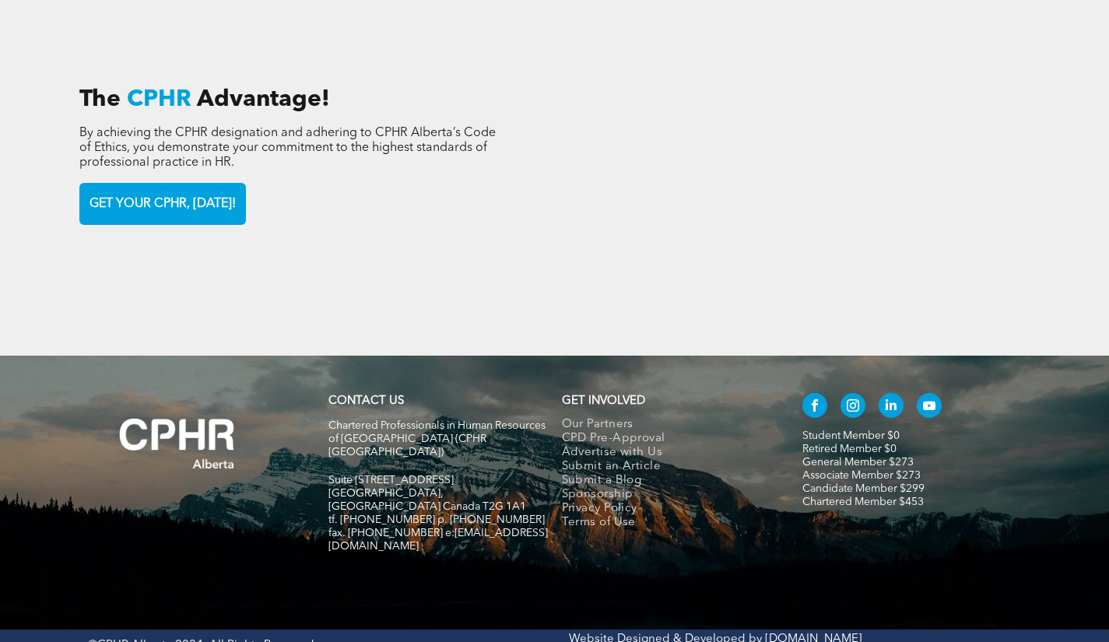
scroll to position [2272, 0]
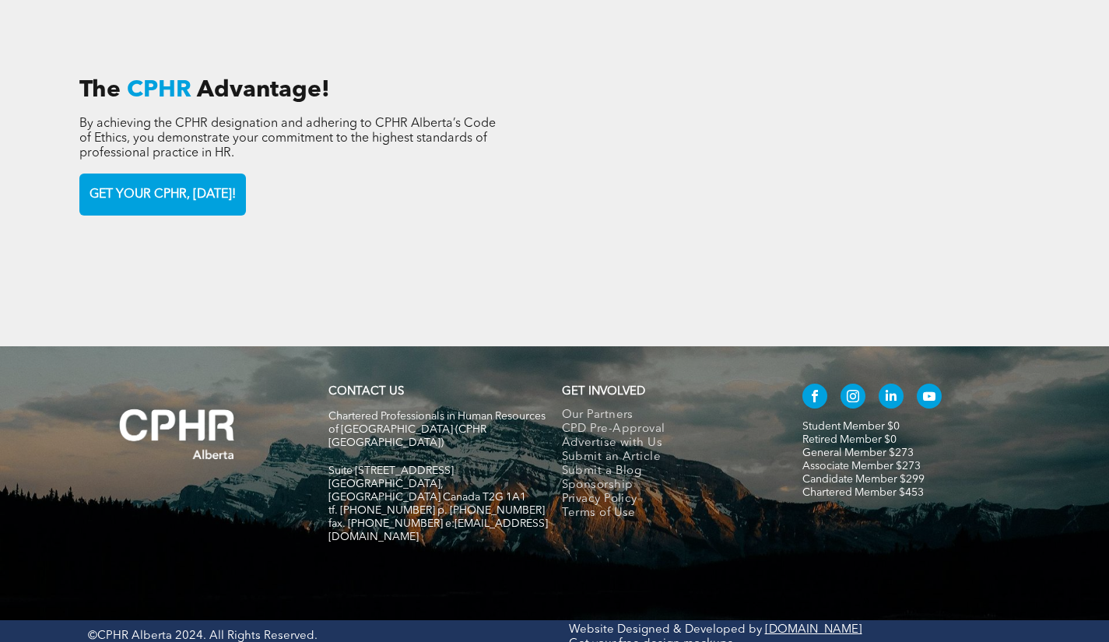
click at [208, 129] on span "By achieving the CPHR designation and adhering to CPHR Alberta’s Code of Ethics…" at bounding box center [287, 139] width 417 height 42
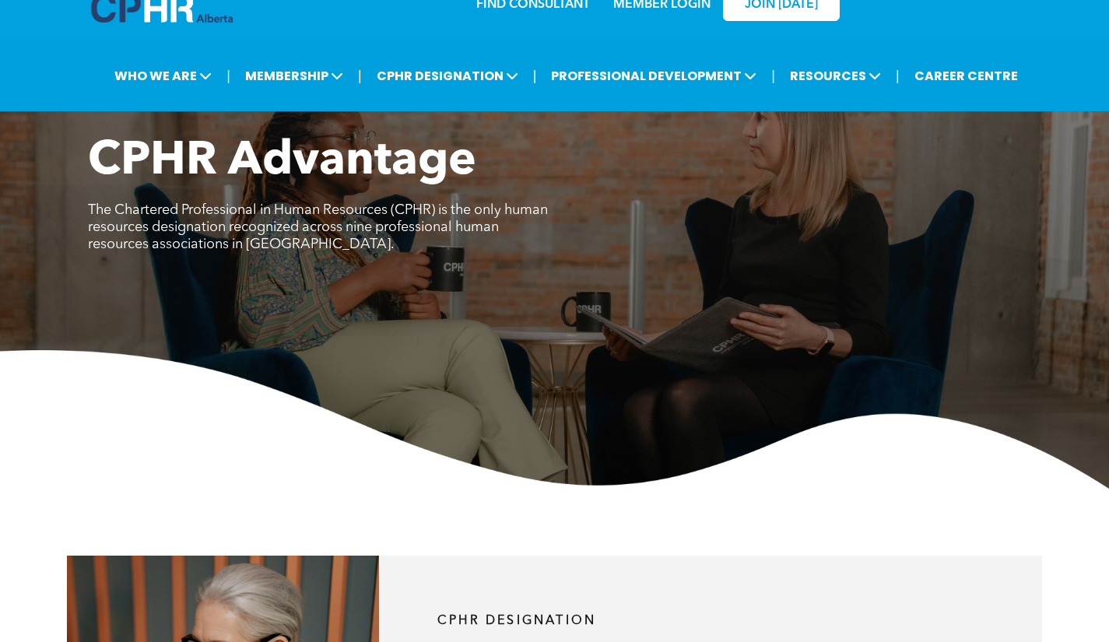
scroll to position [0, 0]
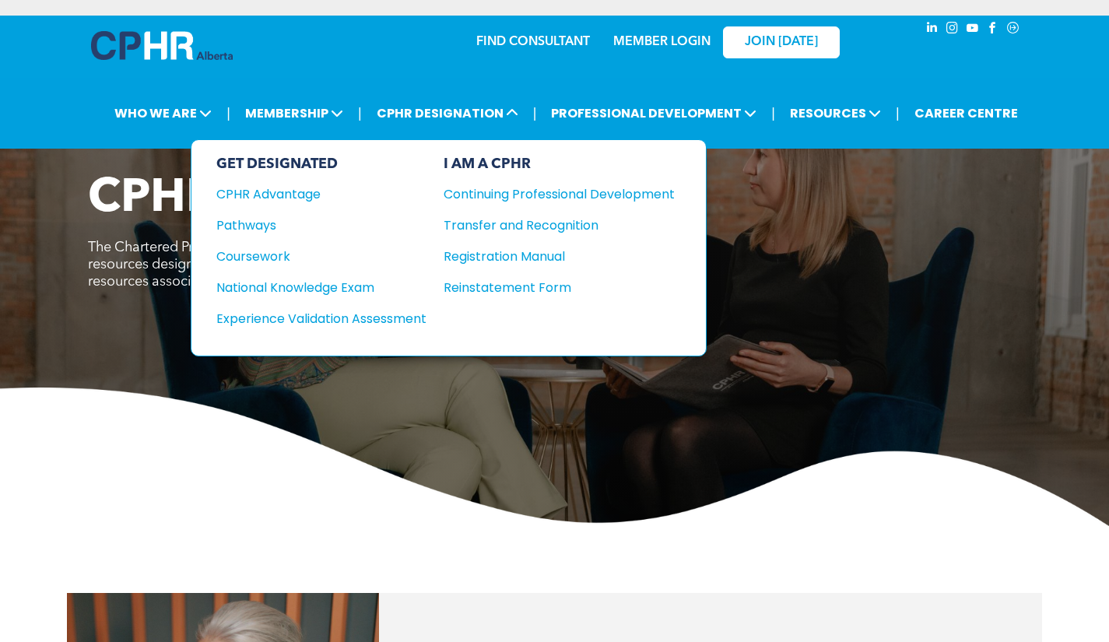
click at [360, 247] on div "Coursework" at bounding box center [310, 256] width 189 height 19
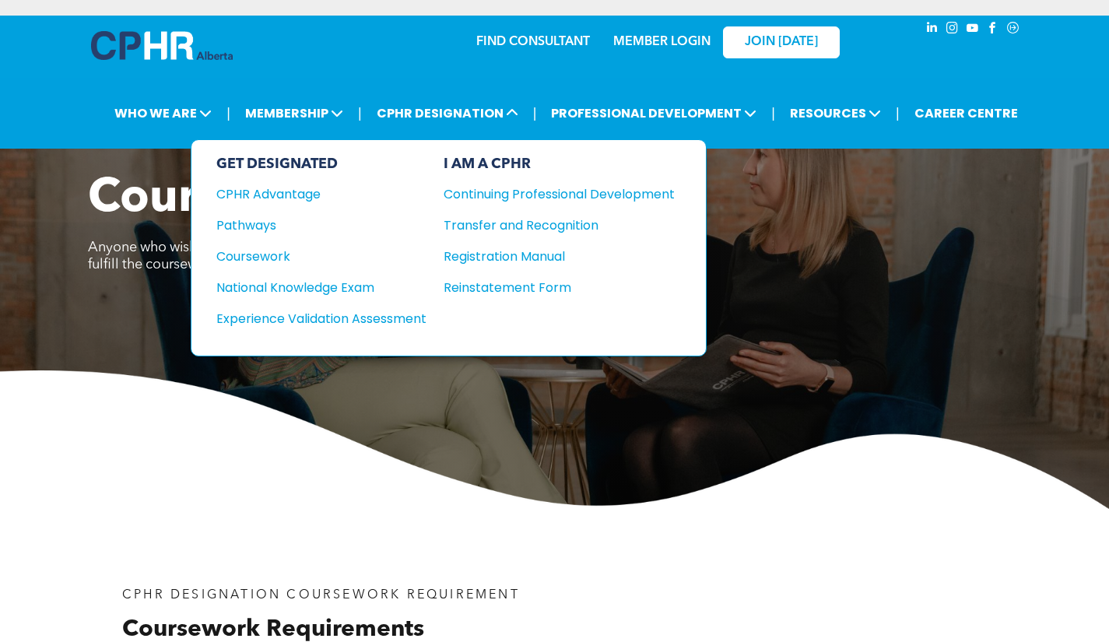
click at [286, 278] on div "National Knowledge Exam" at bounding box center [310, 287] width 189 height 19
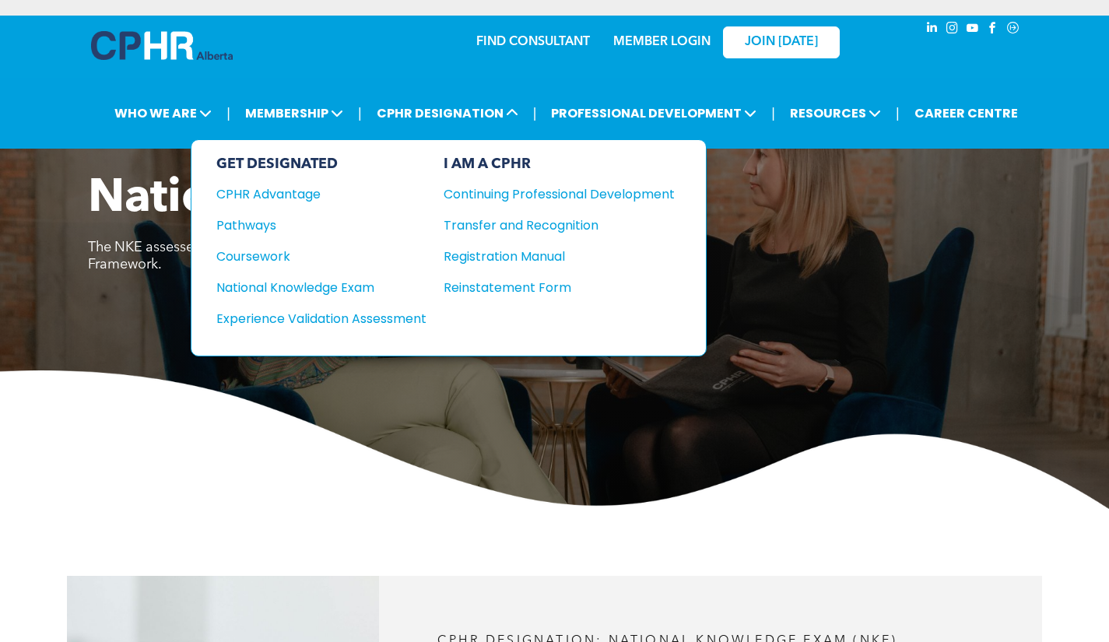
click at [552, 196] on div "Continuing Professional Development" at bounding box center [548, 194] width 208 height 19
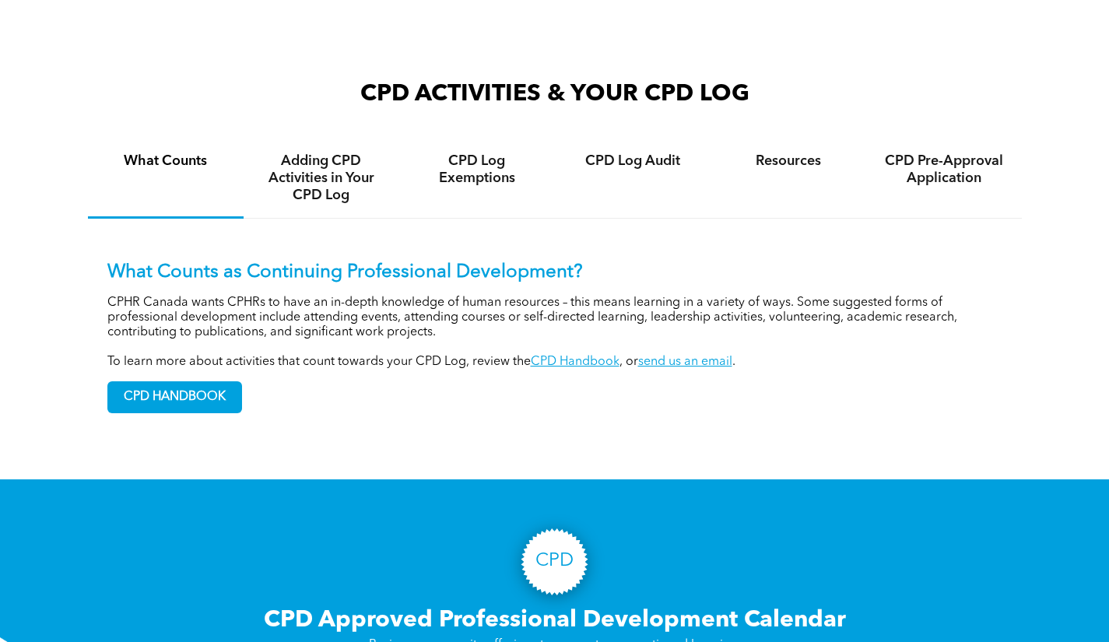
scroll to position [1012, 0]
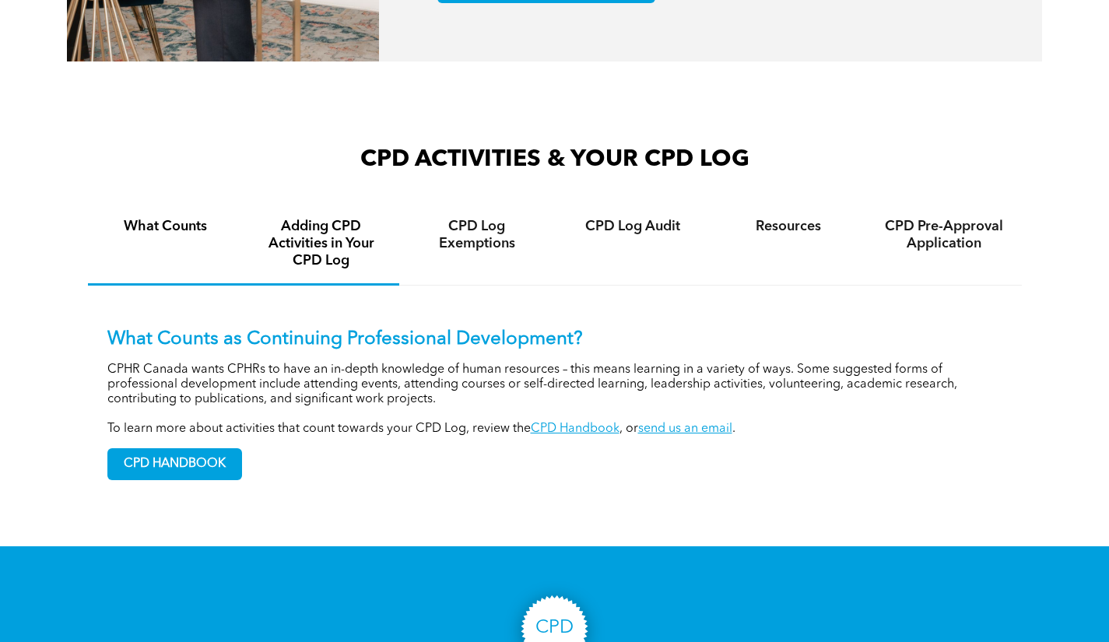
click at [355, 241] on h4 "Adding CPD Activities in Your CPD Log" at bounding box center [322, 243] width 128 height 51
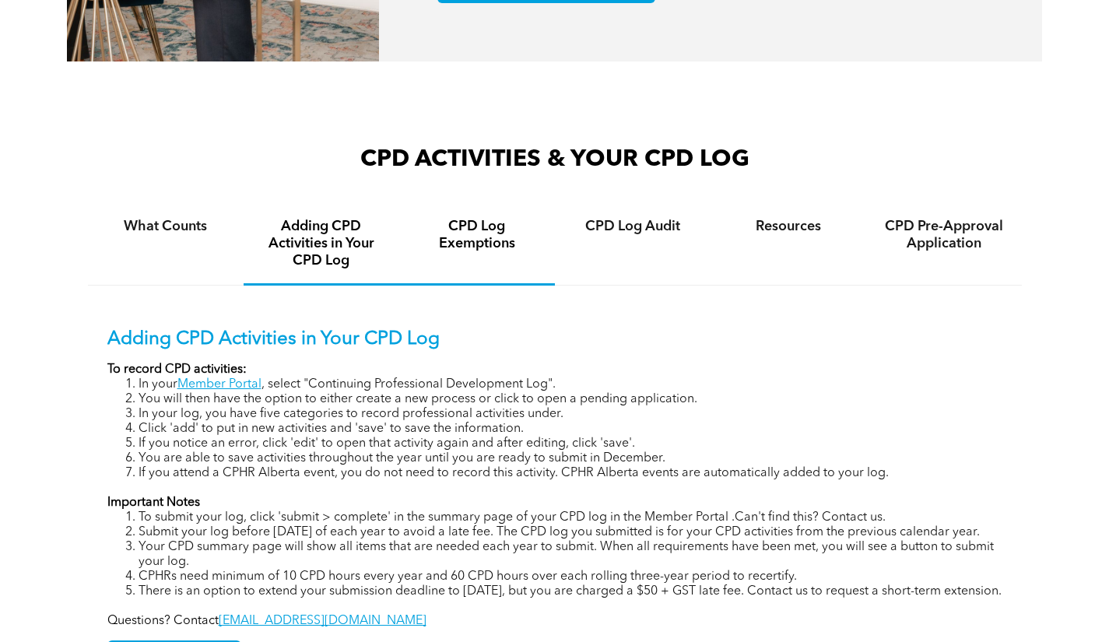
click at [518, 248] on h4 "CPD Log Exemptions" at bounding box center [477, 235] width 128 height 34
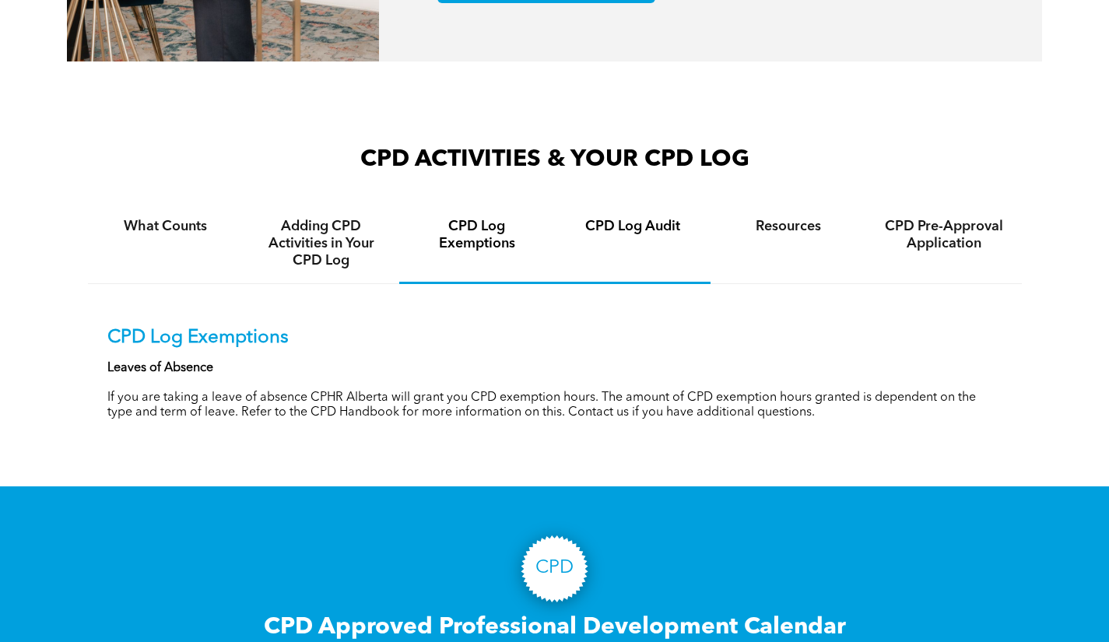
click at [631, 237] on div "CPD Log Audit" at bounding box center [633, 244] width 156 height 80
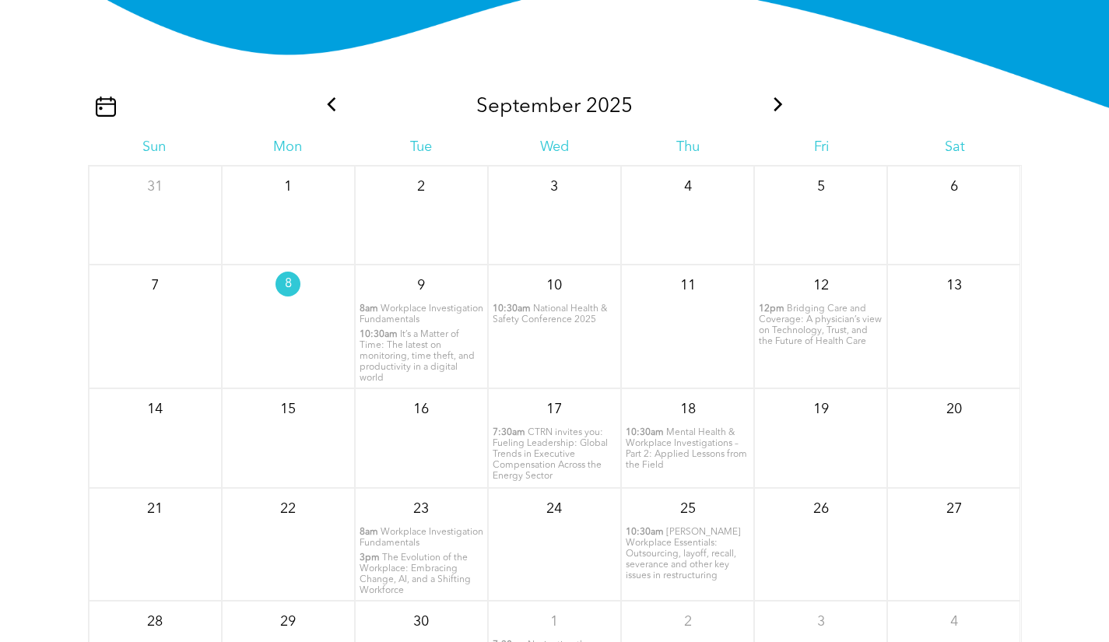
scroll to position [1791, 0]
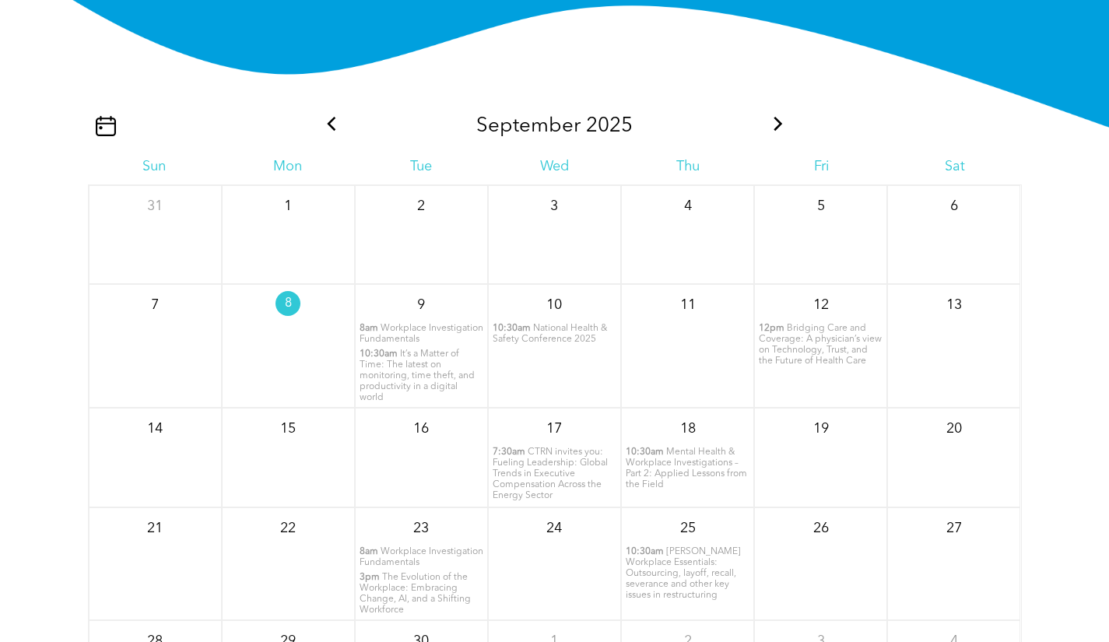
click at [780, 130] on icon at bounding box center [778, 124] width 20 height 14
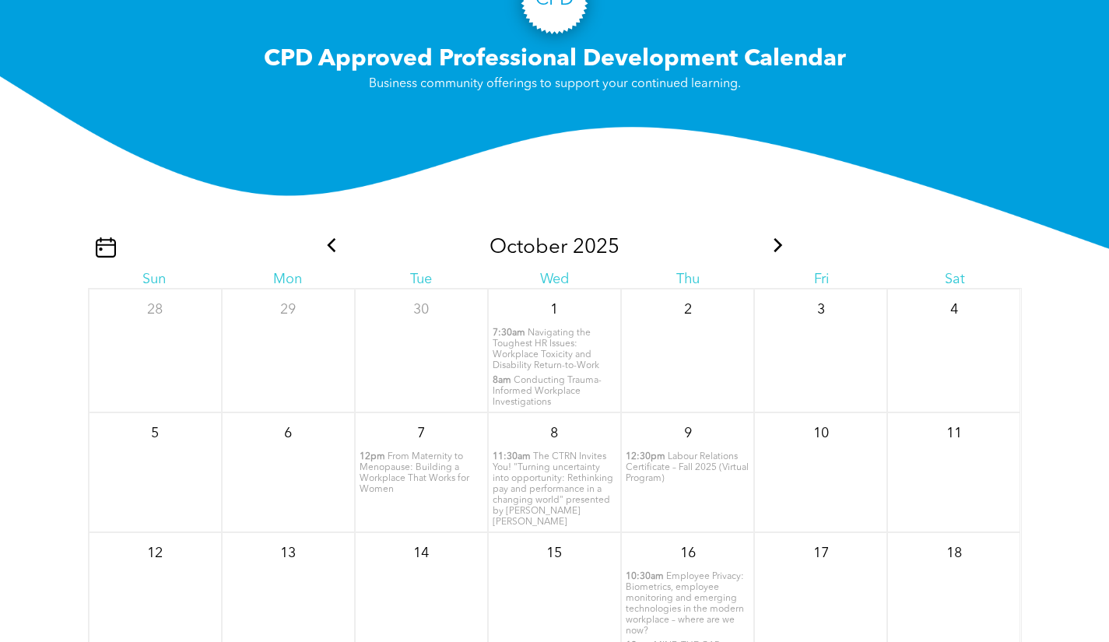
scroll to position [1635, 0]
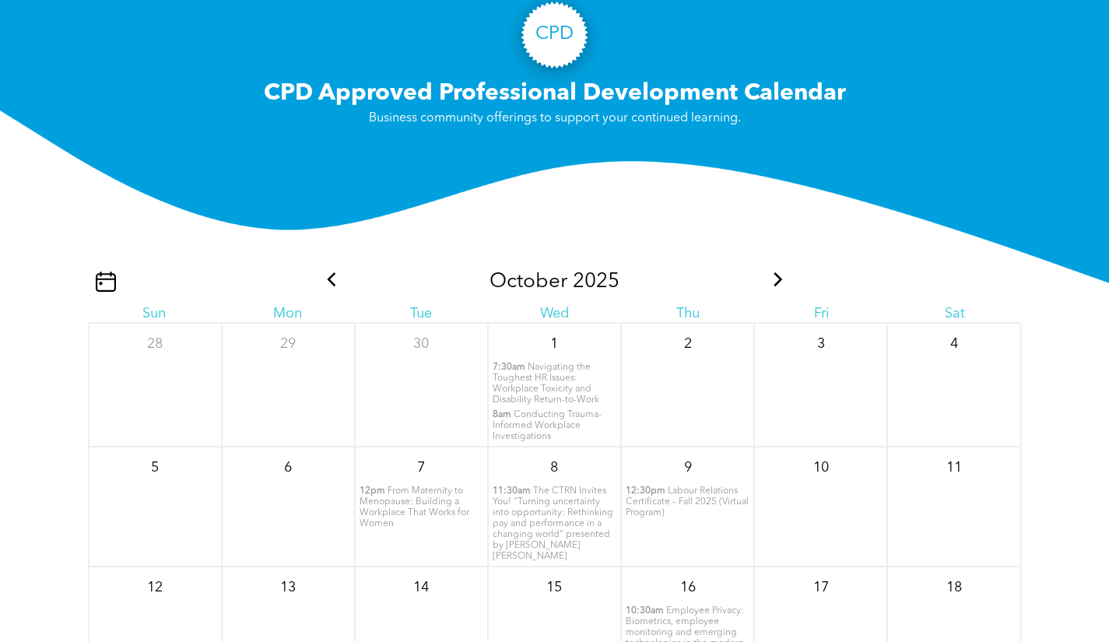
click at [768, 290] on span at bounding box center [778, 282] width 20 height 24
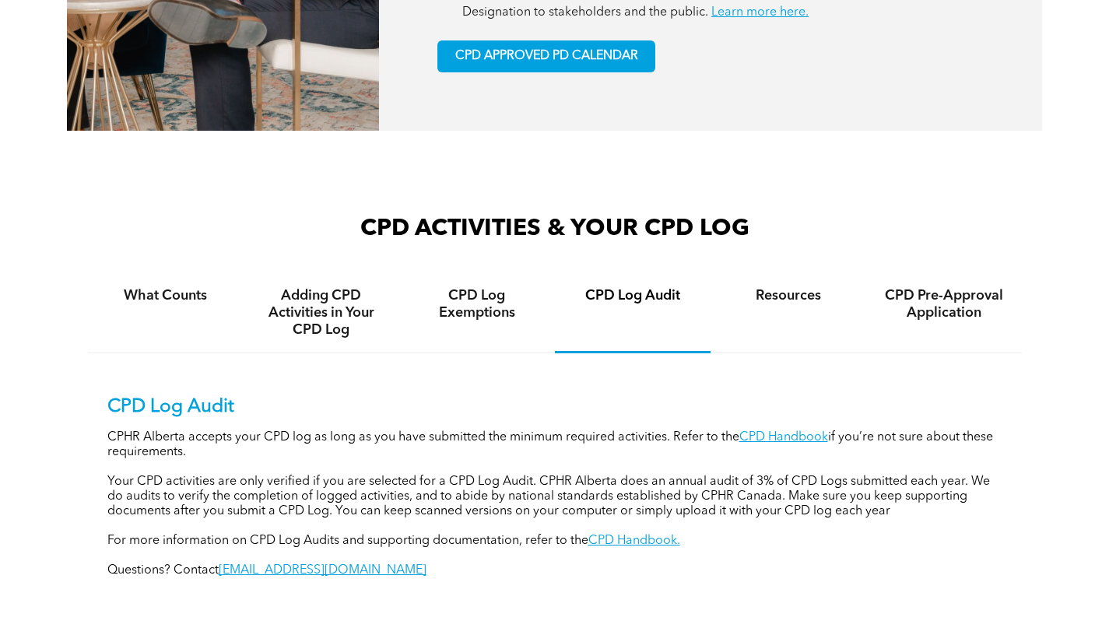
scroll to position [934, 0]
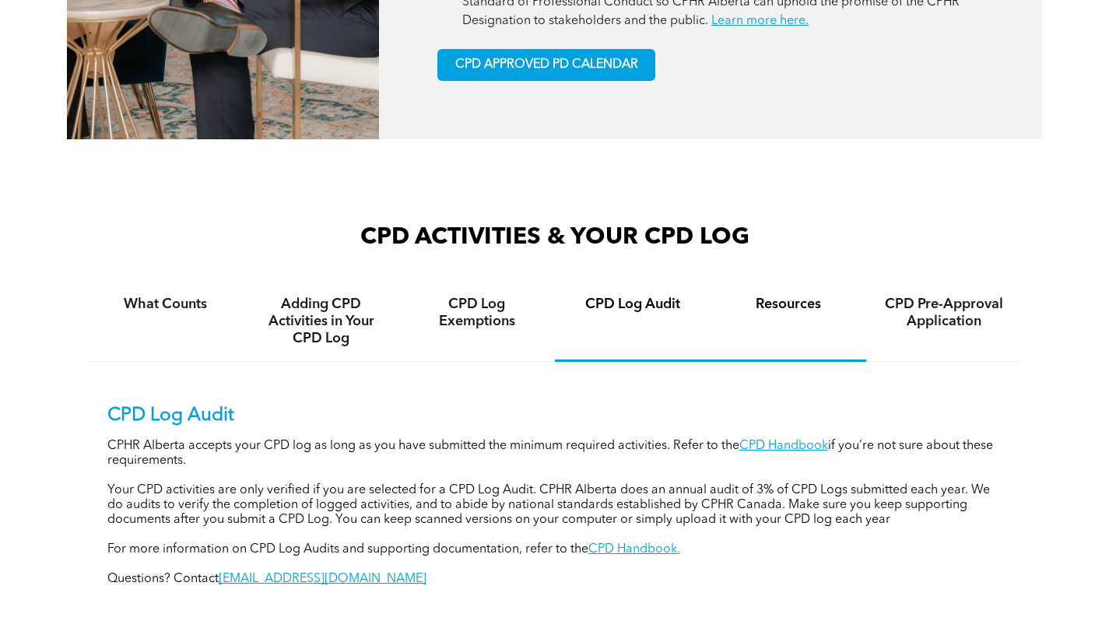
click at [761, 311] on h4 "Resources" at bounding box center [789, 304] width 128 height 17
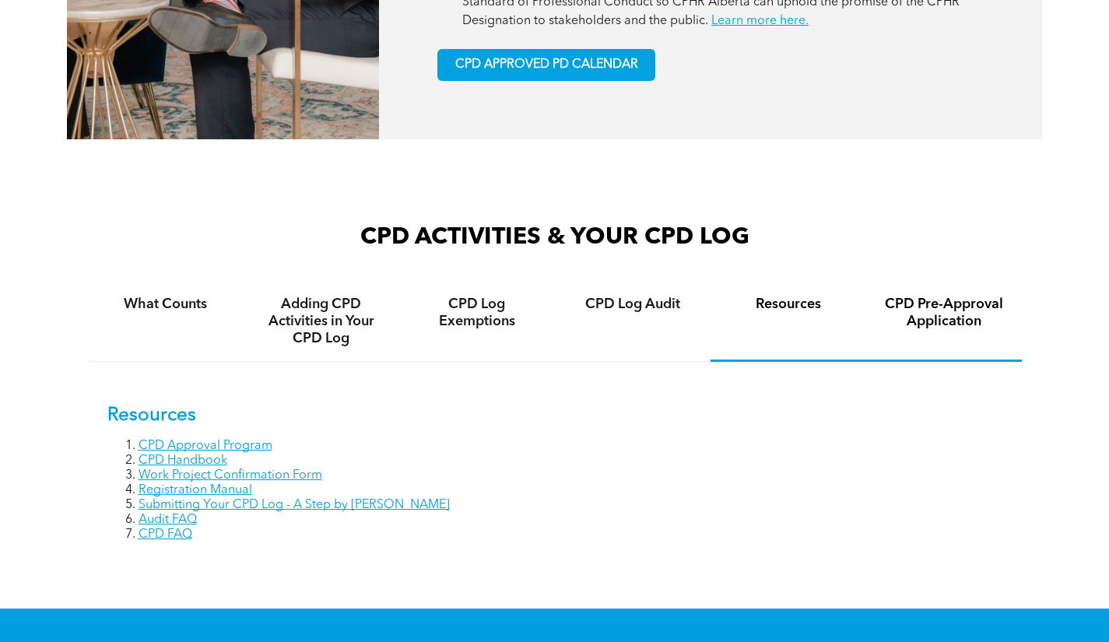
click at [952, 318] on h4 "CPD Pre-Approval Application" at bounding box center [944, 313] width 128 height 34
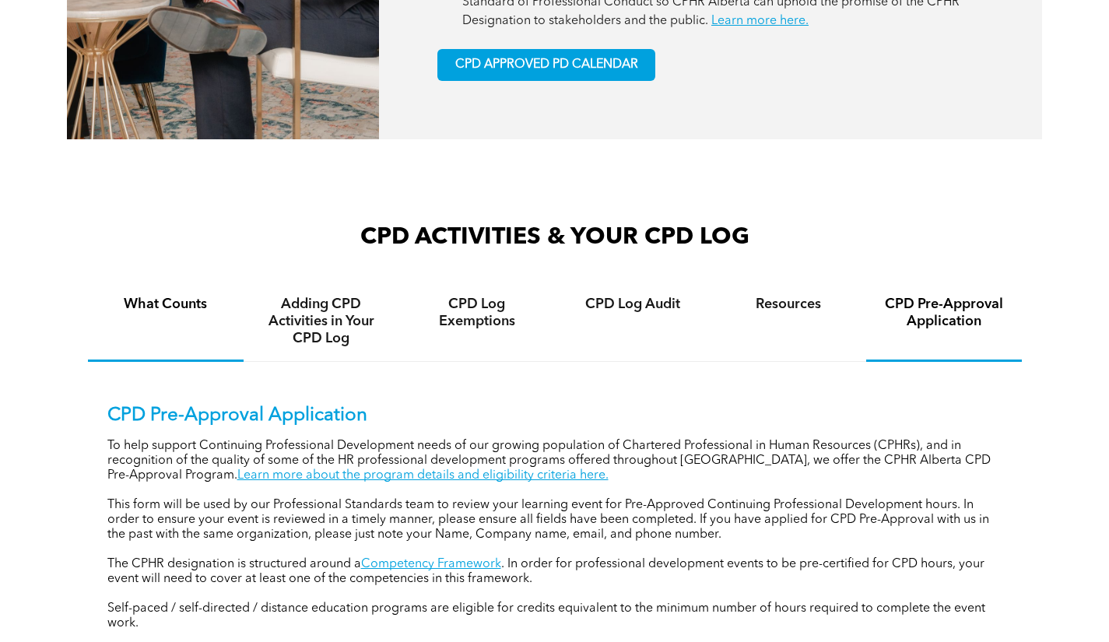
click at [133, 316] on div "What Counts" at bounding box center [166, 322] width 156 height 80
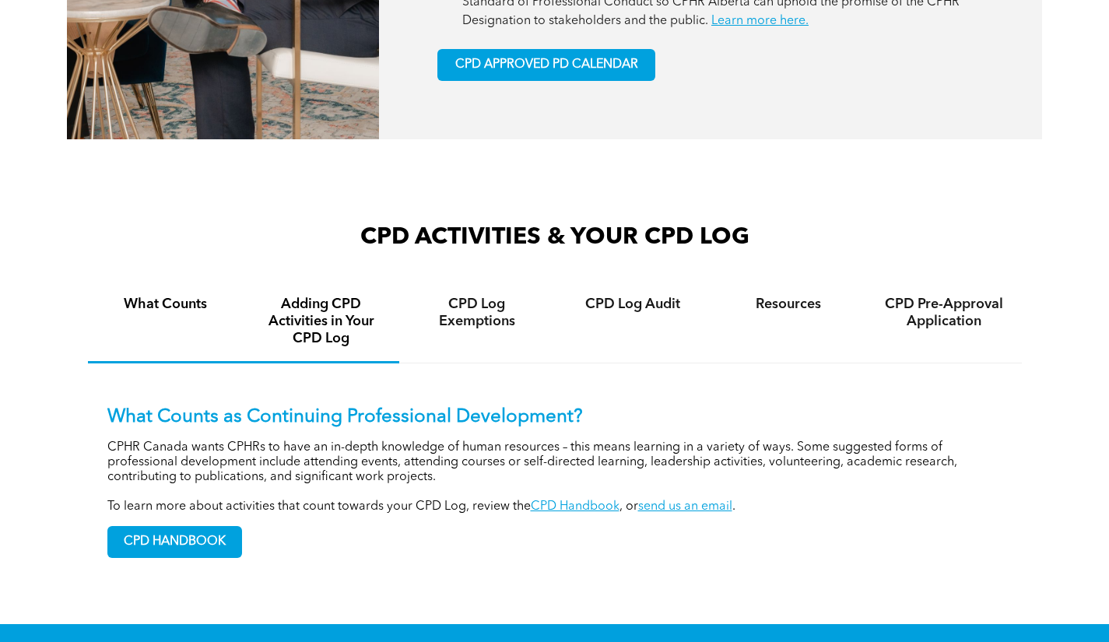
click at [265, 318] on h4 "Adding CPD Activities in Your CPD Log" at bounding box center [322, 321] width 128 height 51
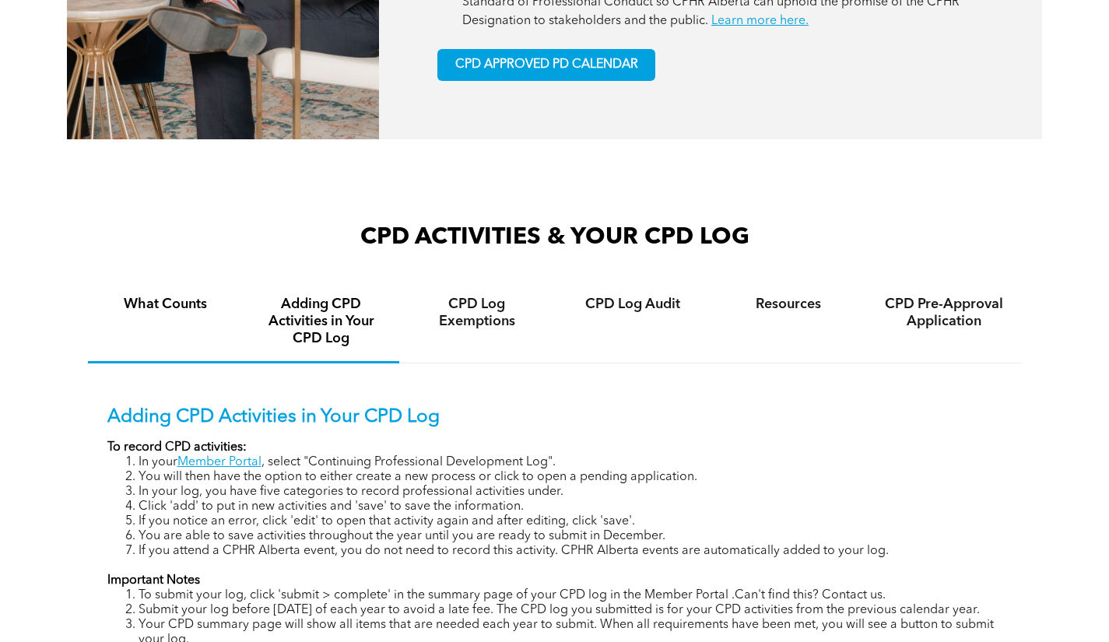
click at [142, 317] on div "What Counts" at bounding box center [166, 323] width 156 height 82
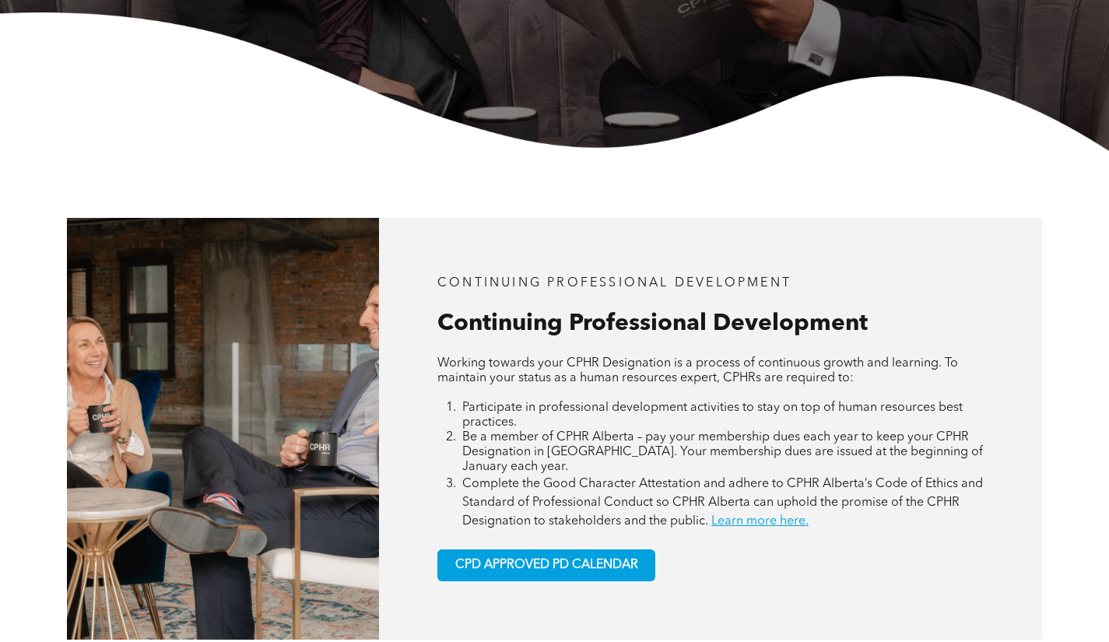
scroll to position [623, 0]
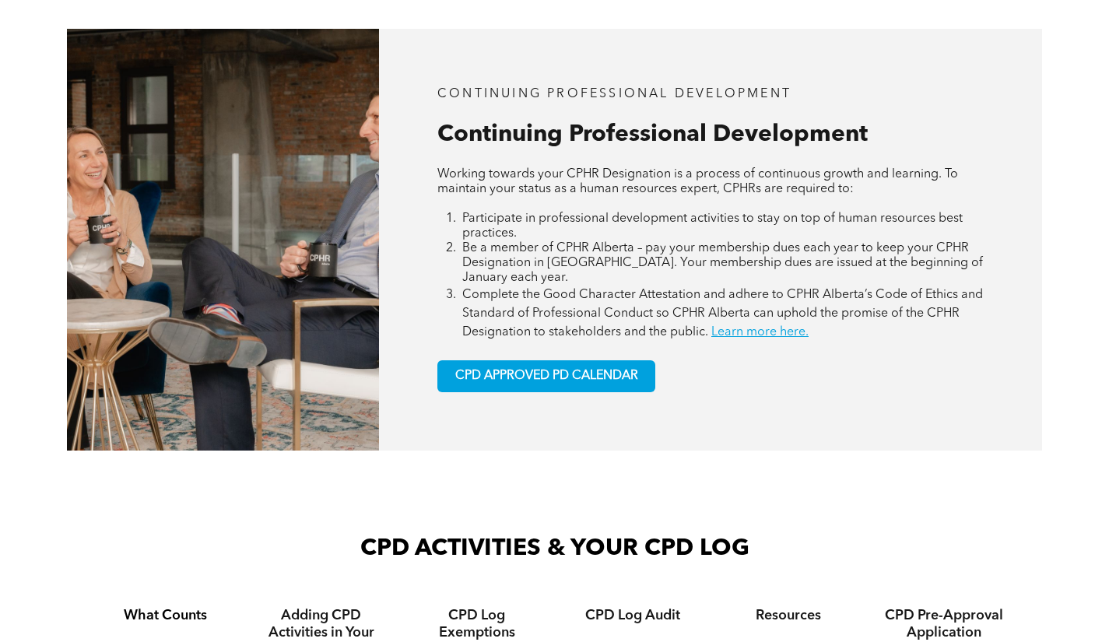
click at [550, 384] on span "CPD APPROVED PD CALENDAR" at bounding box center [546, 376] width 183 height 15
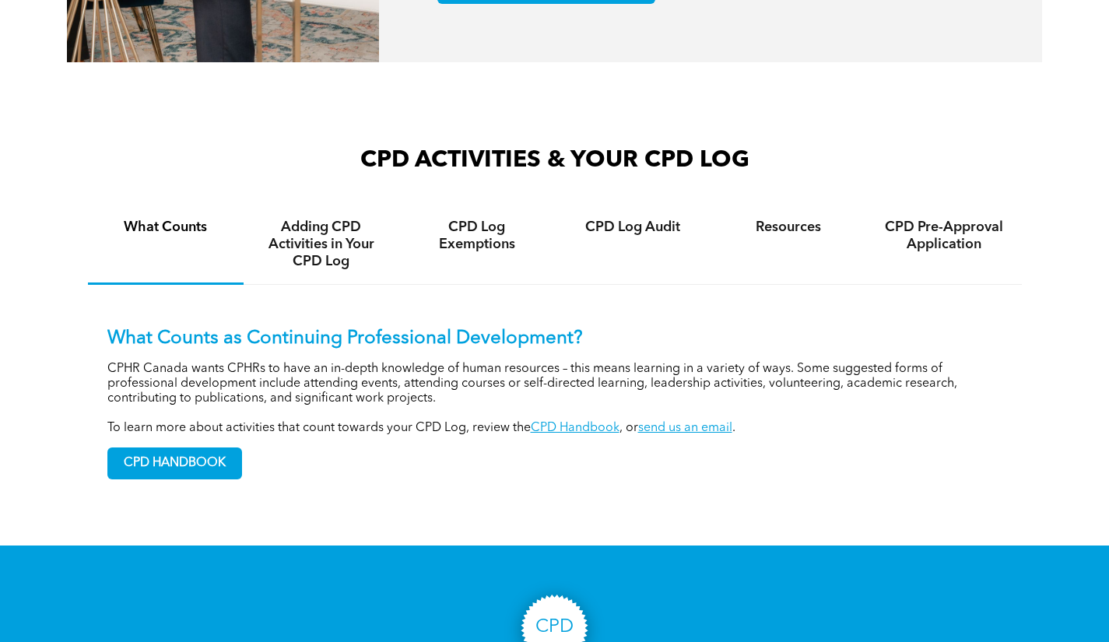
scroll to position [1012, 0]
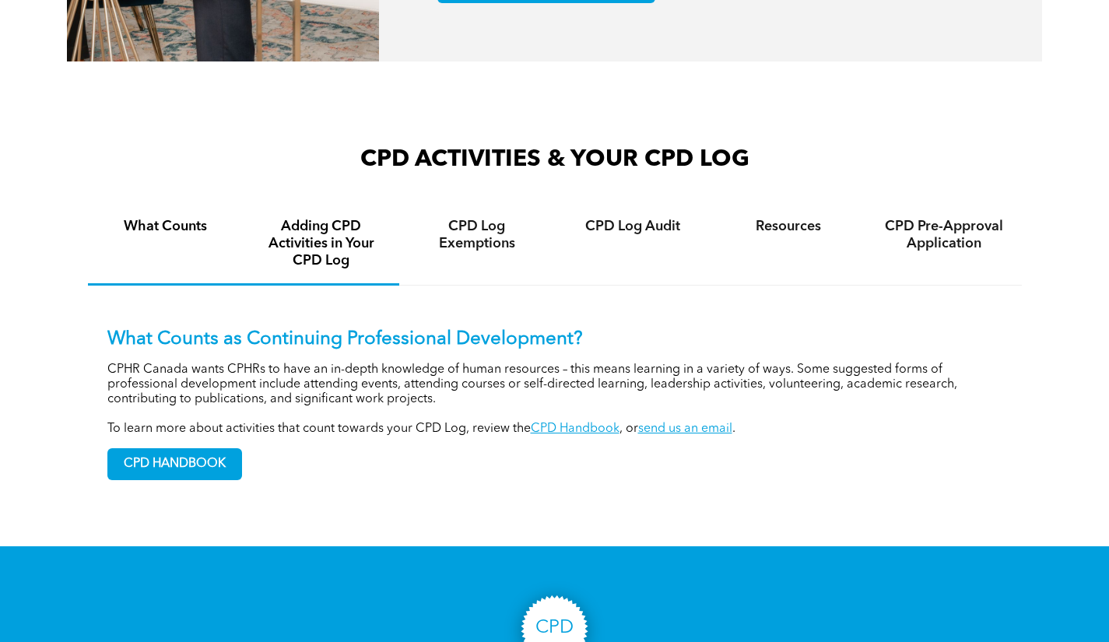
click at [332, 254] on h4 "Adding CPD Activities in Your CPD Log" at bounding box center [322, 243] width 128 height 51
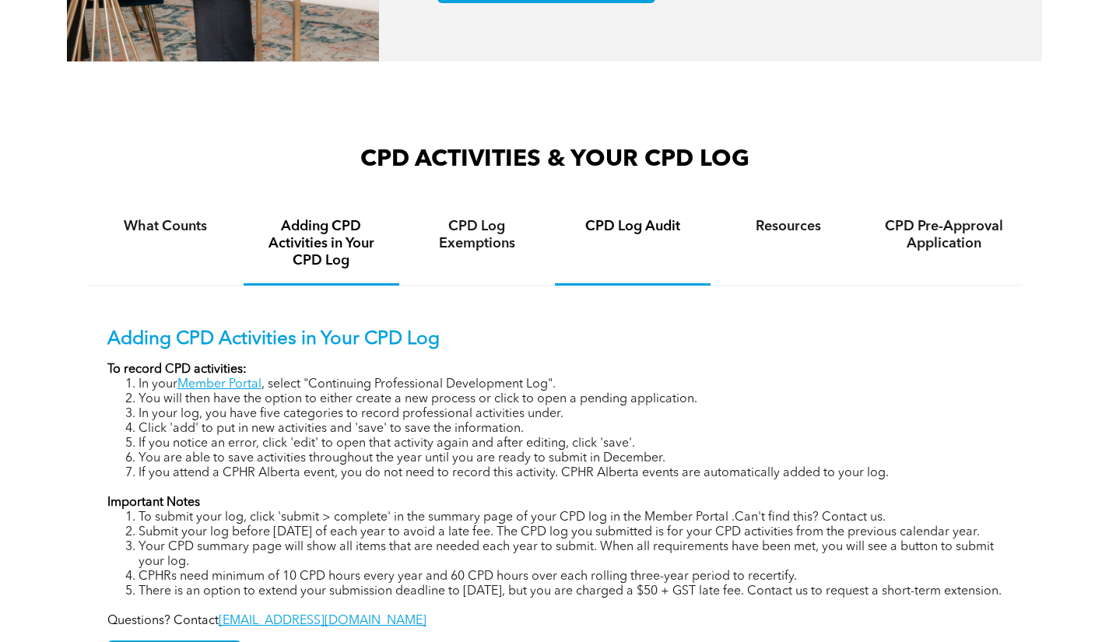
click at [617, 239] on div "CPD Log Audit" at bounding box center [633, 245] width 156 height 82
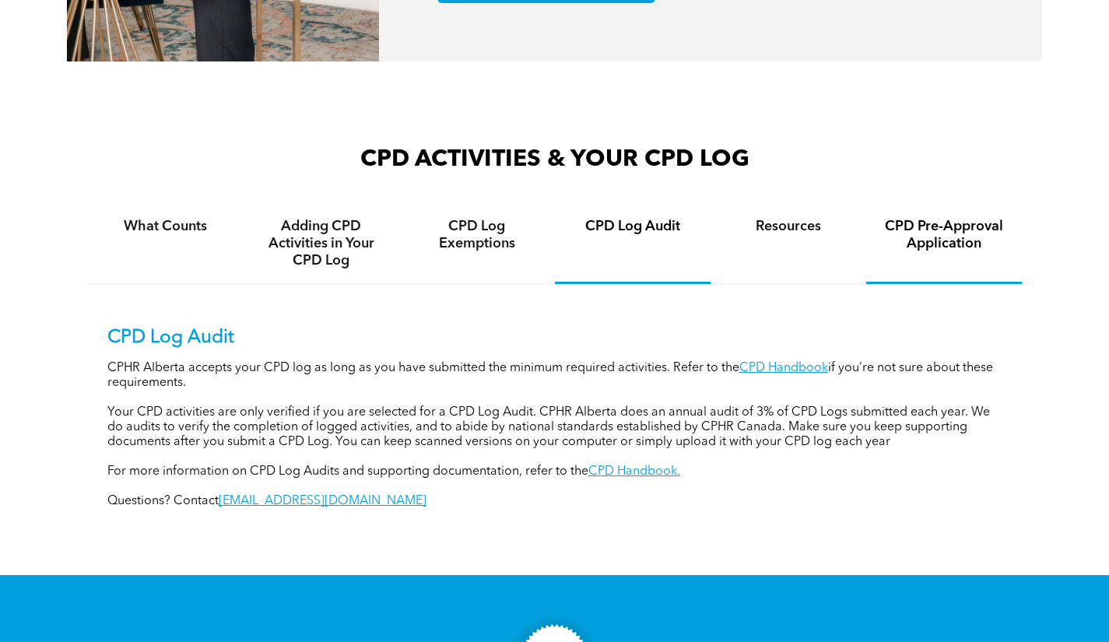
click at [948, 237] on h4 "CPD Pre-Approval Application" at bounding box center [944, 235] width 128 height 34
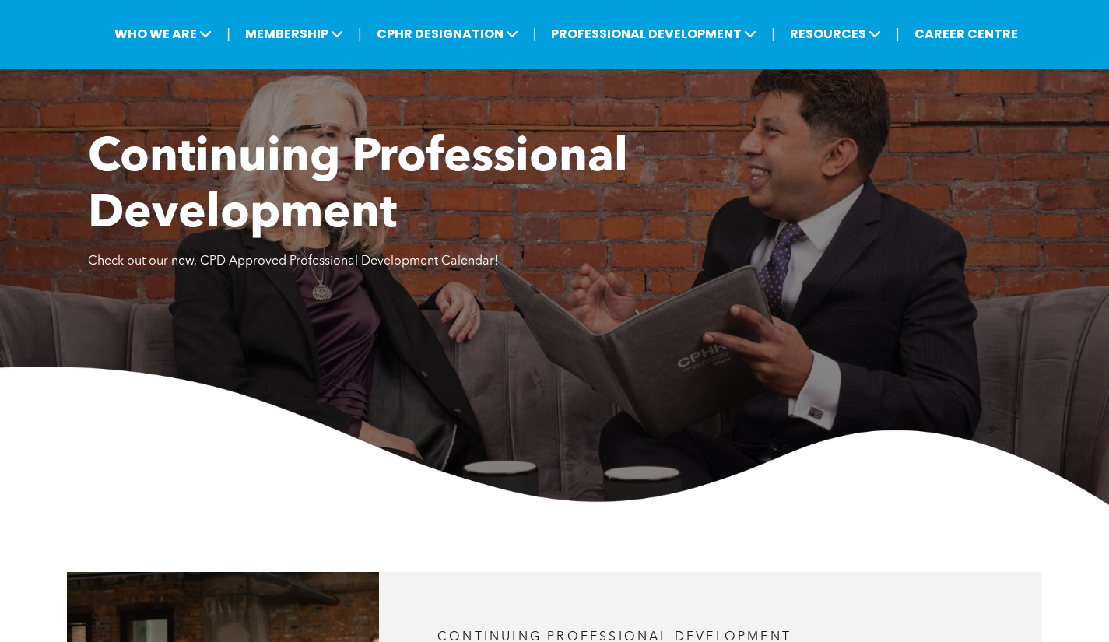
scroll to position [0, 0]
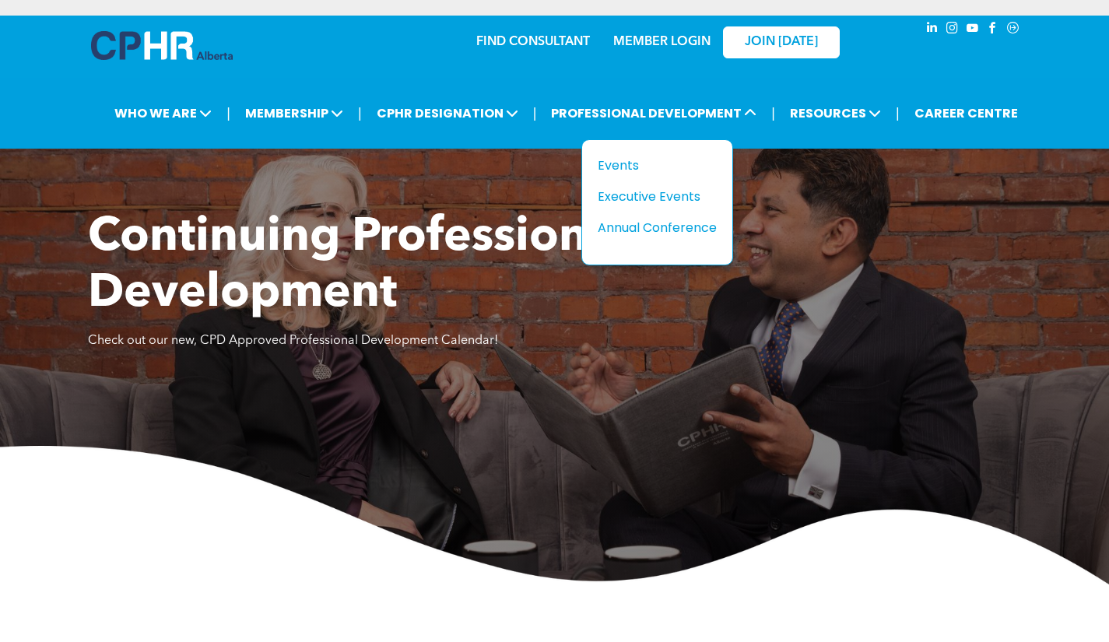
click at [641, 195] on div "Executive Events" at bounding box center [651, 196] width 107 height 19
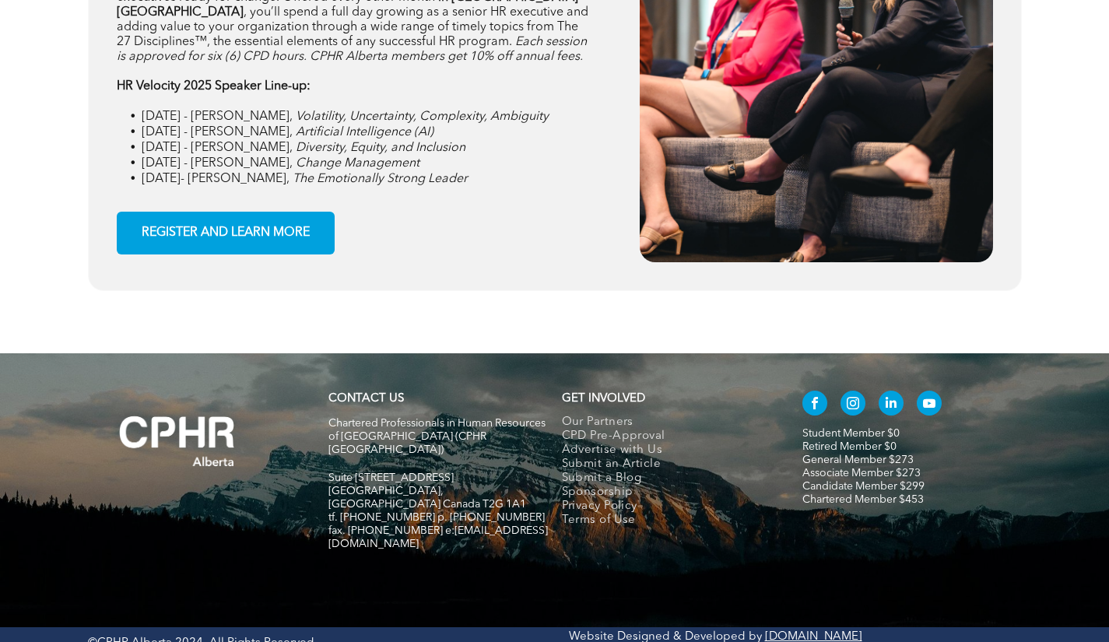
scroll to position [2337, 0]
